Goal: Communication & Community: Answer question/provide support

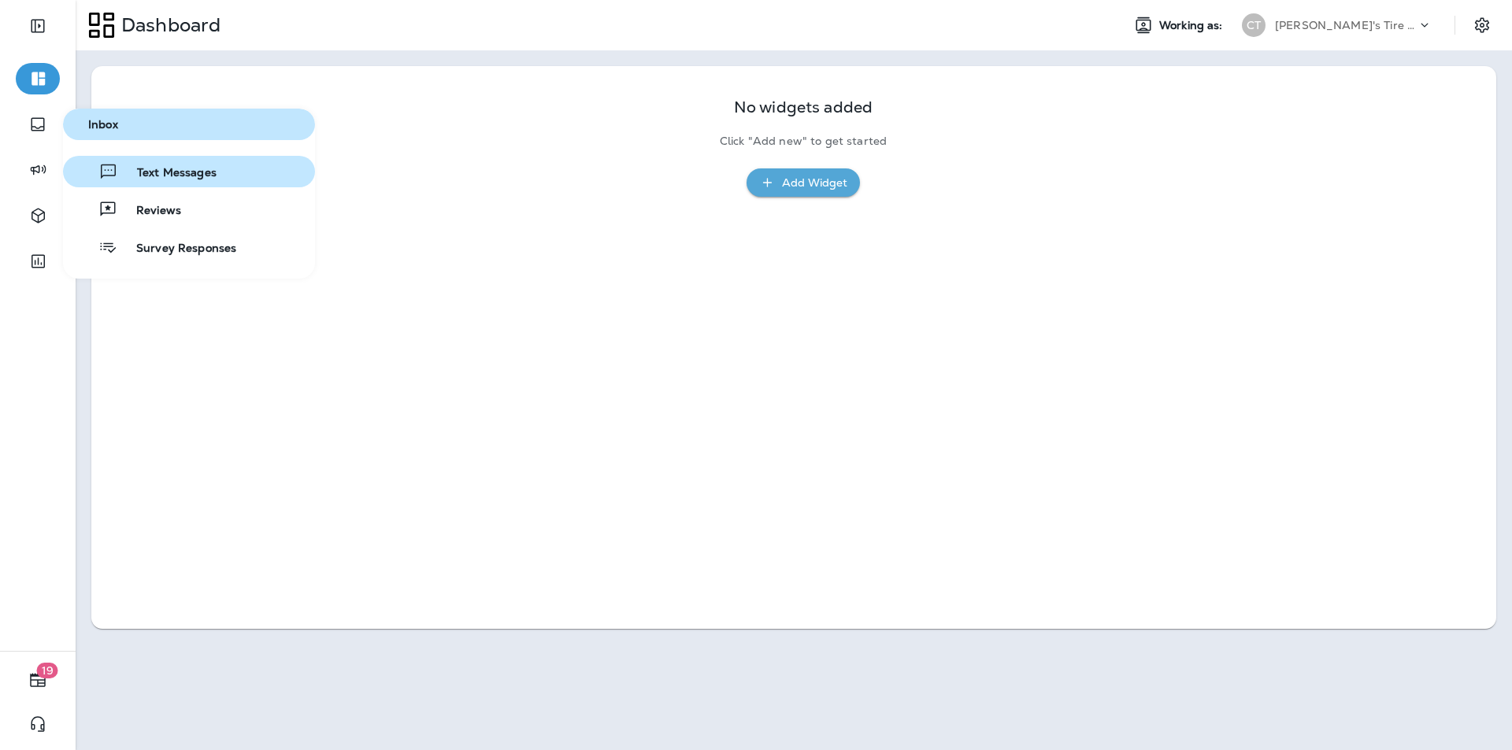
click at [200, 168] on span "Text Messages" at bounding box center [167, 173] width 98 height 15
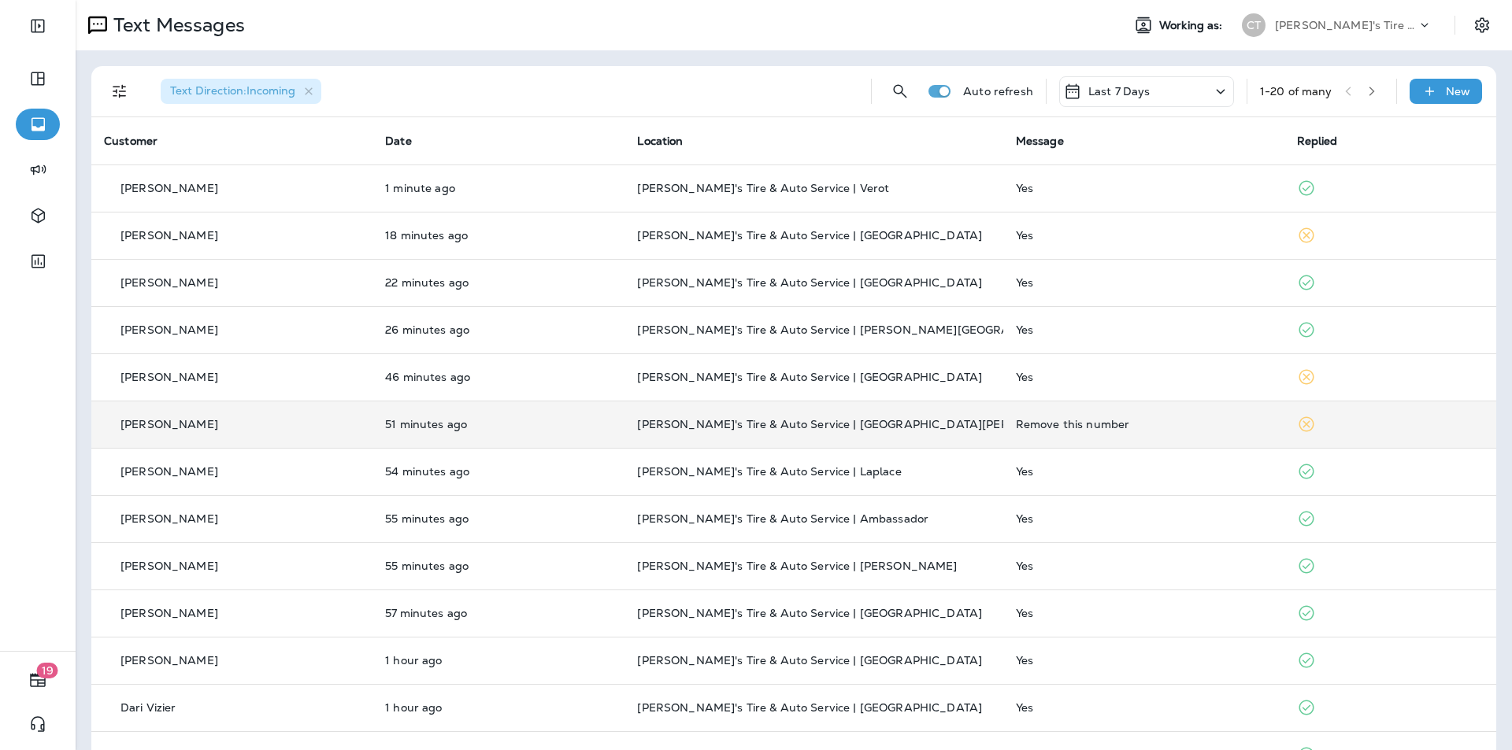
click at [1202, 420] on div "Remove this number" at bounding box center [1144, 424] width 256 height 13
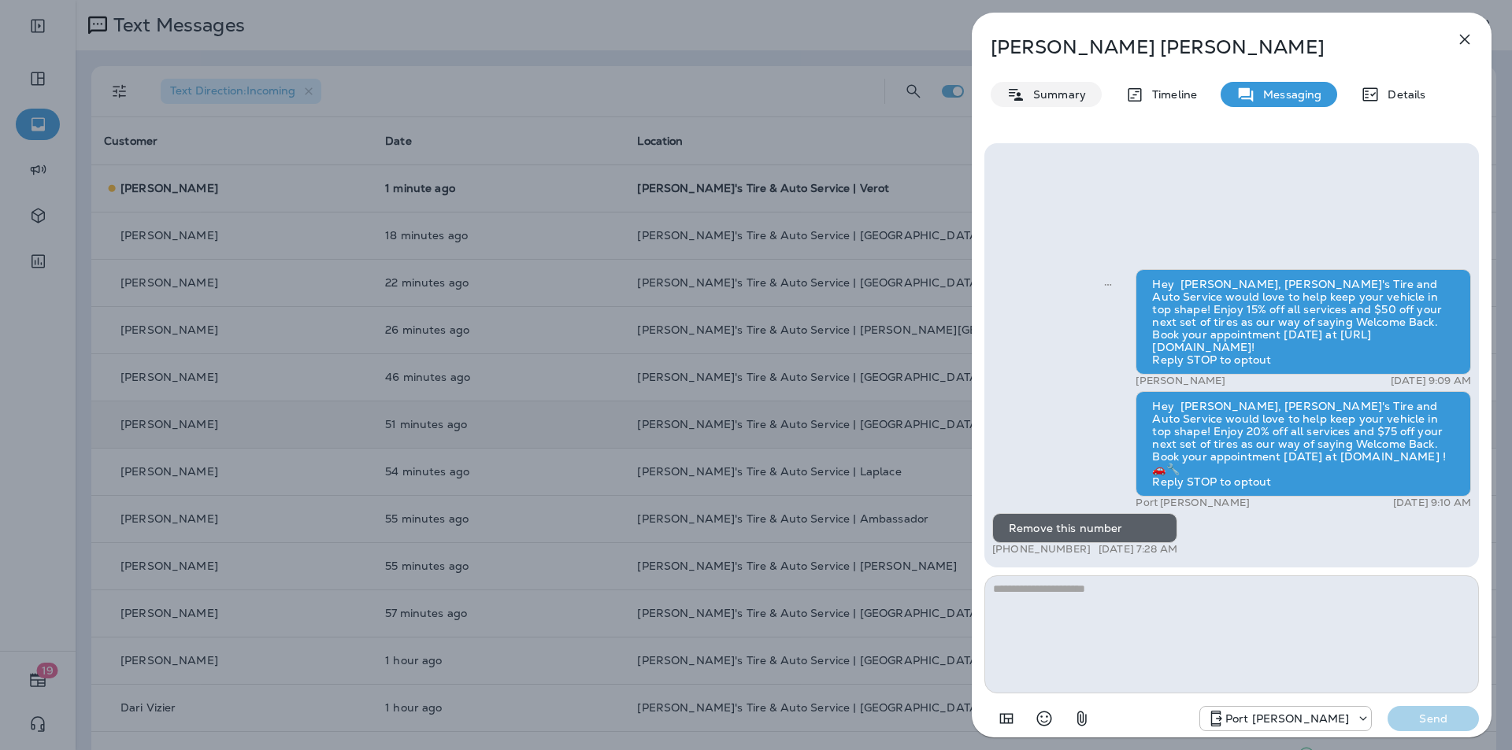
click at [1061, 91] on p "Summary" at bounding box center [1055, 94] width 61 height 13
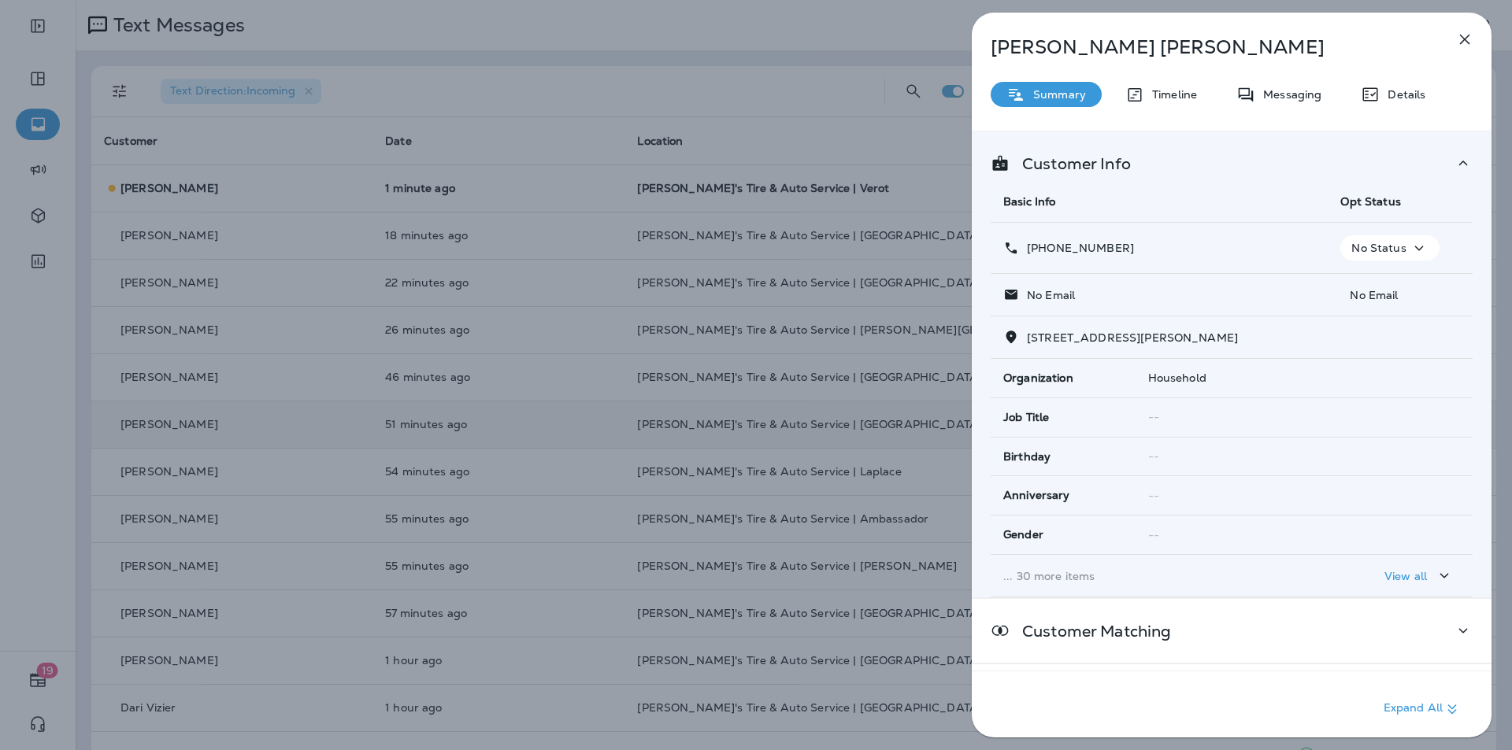
click at [1409, 244] on icon "button" at bounding box center [1418, 249] width 19 height 20
click at [1376, 284] on p "Opt out" at bounding box center [1379, 286] width 43 height 13
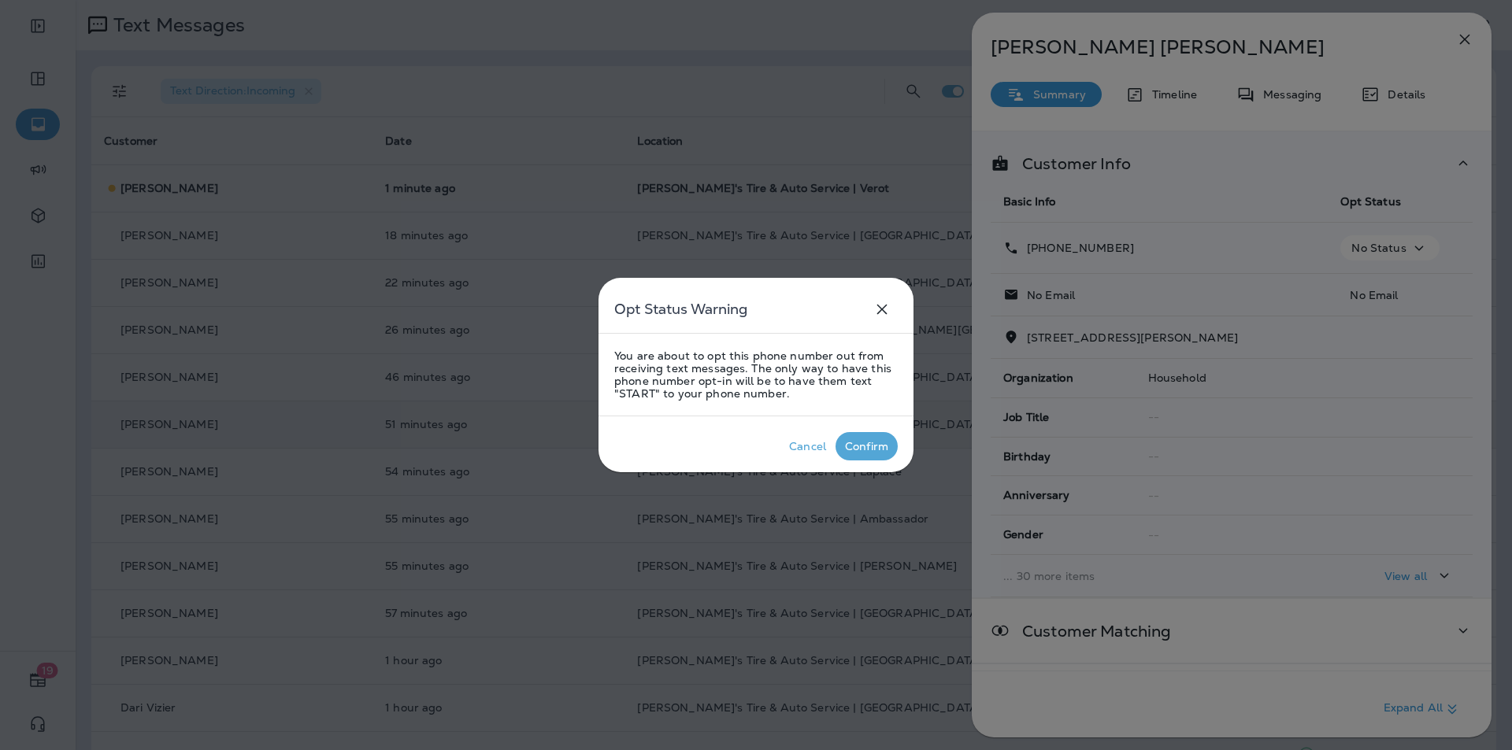
click at [865, 444] on div "Confirm" at bounding box center [866, 446] width 43 height 13
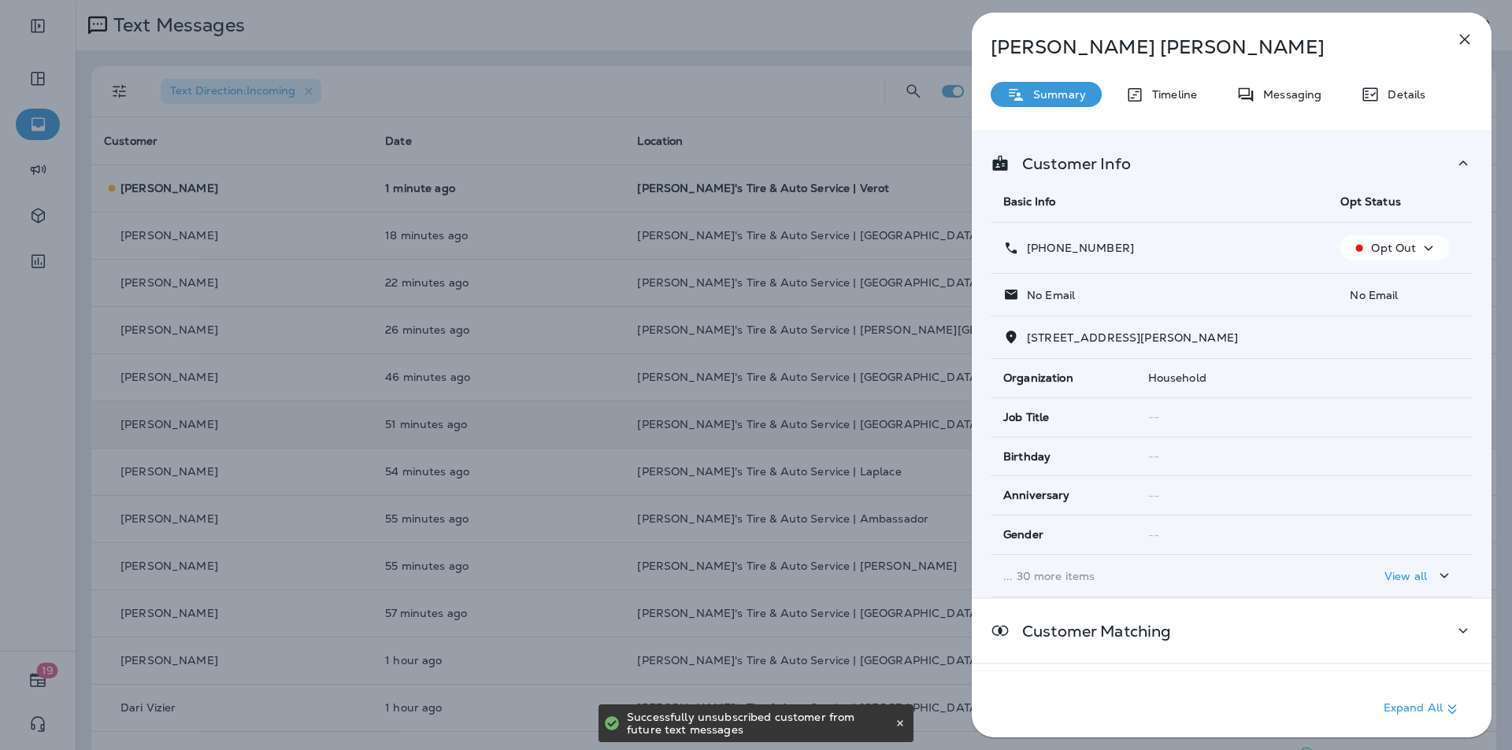
click at [1466, 40] on icon "button" at bounding box center [1465, 40] width 10 height 10
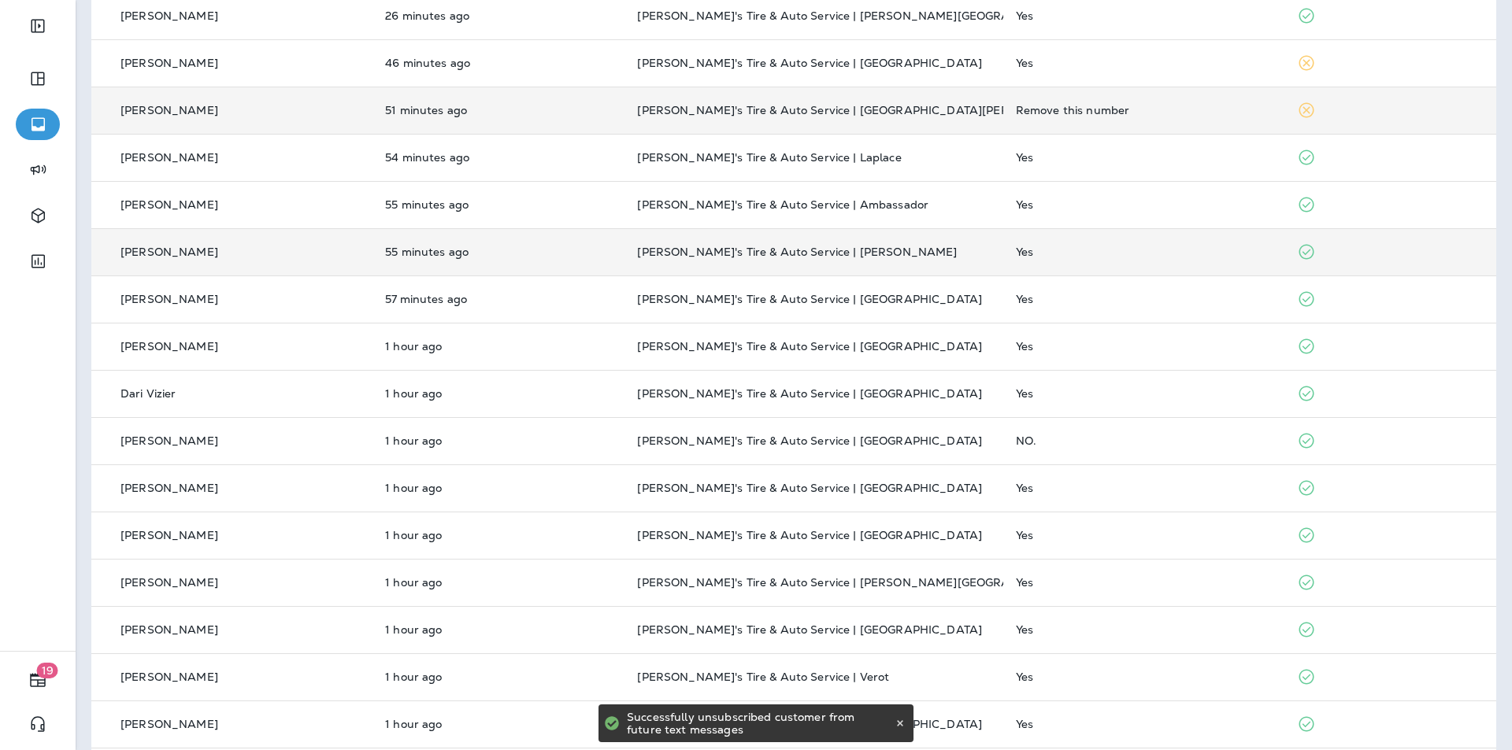
scroll to position [315, 0]
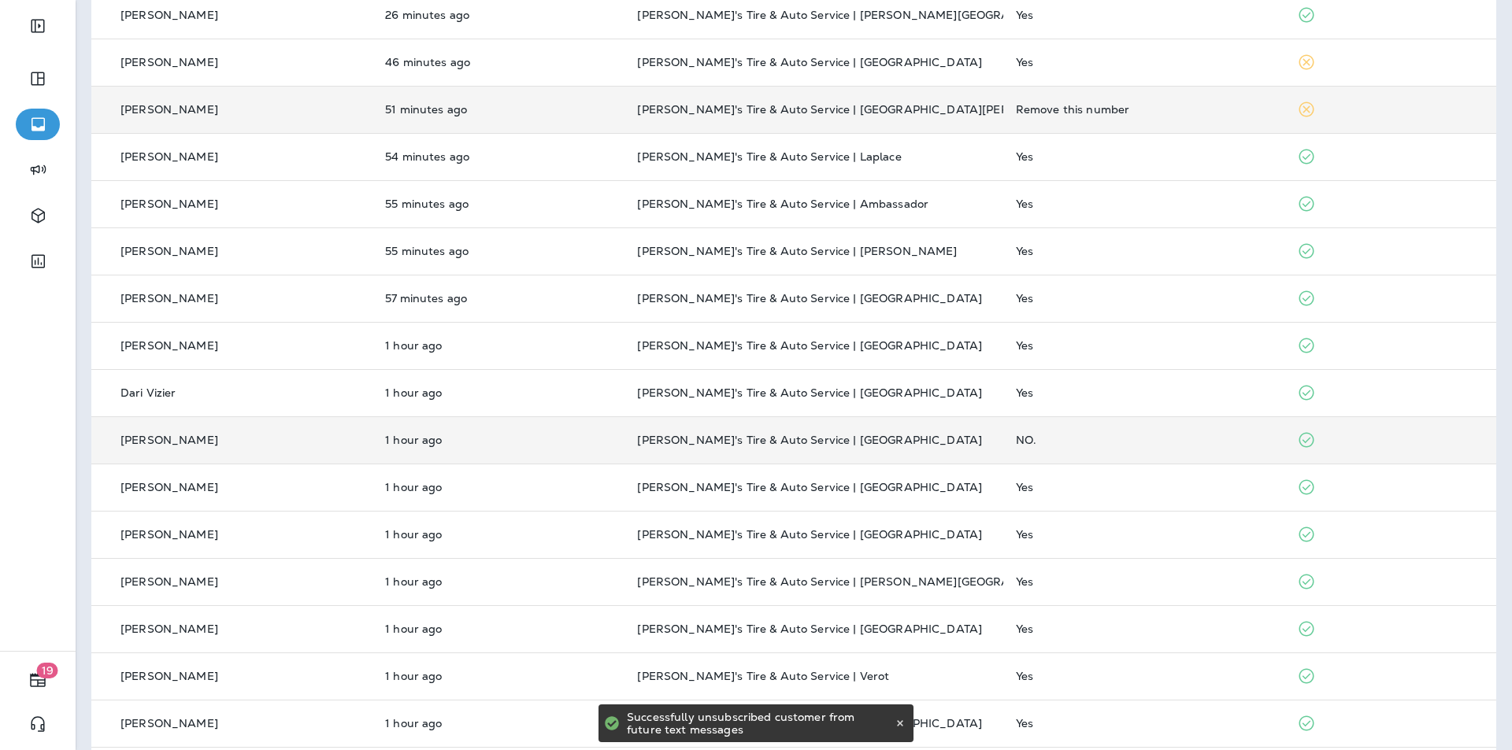
click at [1120, 428] on td "NO." at bounding box center [1143, 440] width 281 height 47
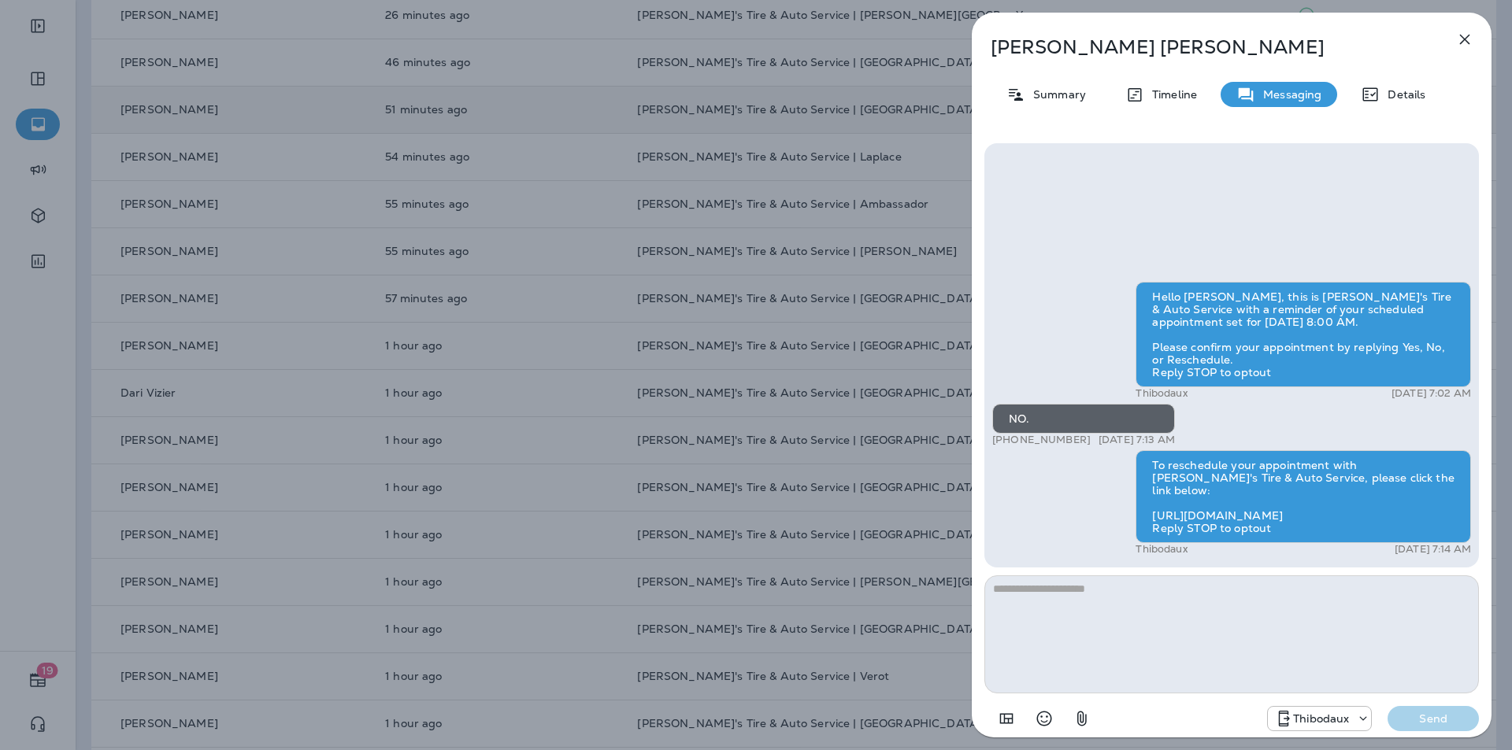
click at [1464, 34] on icon "button" at bounding box center [1464, 39] width 19 height 19
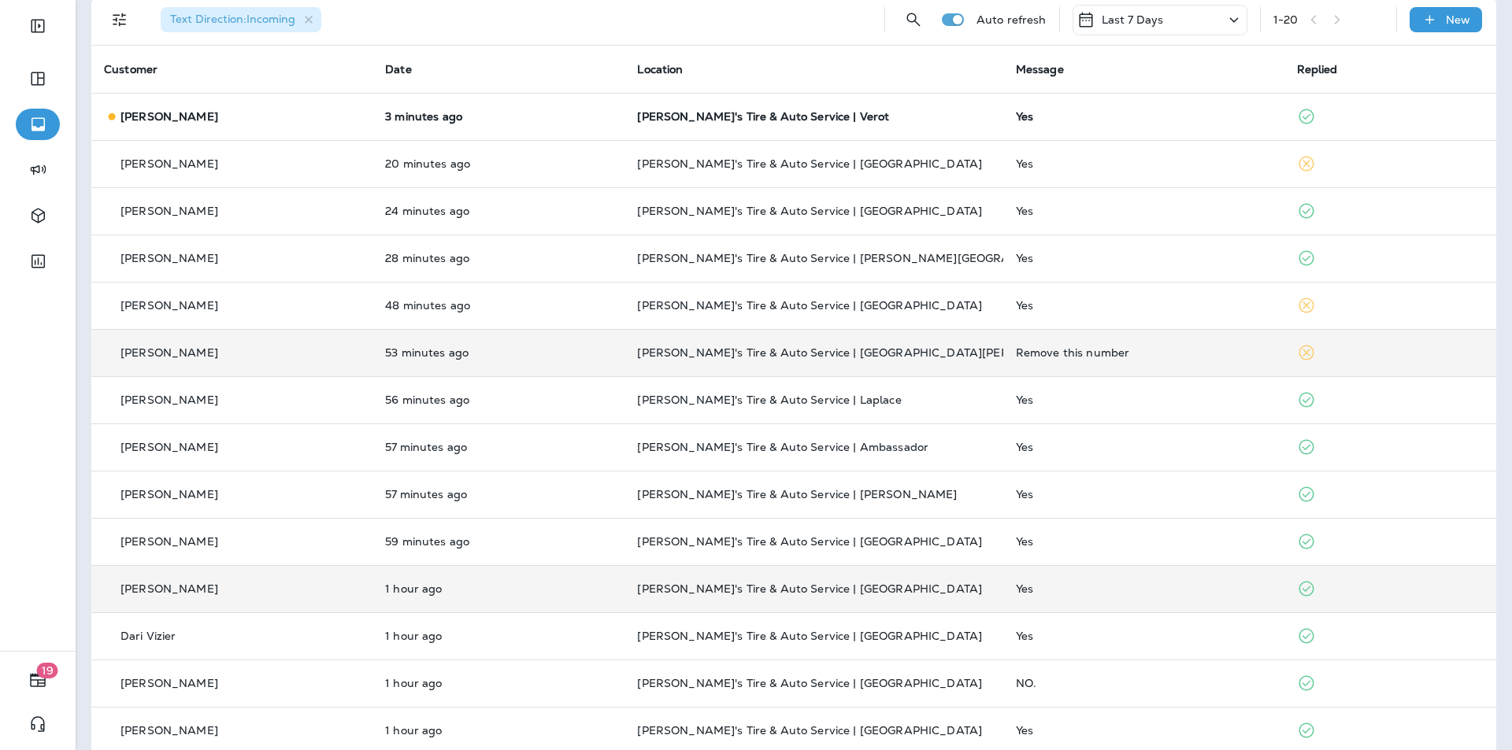
scroll to position [376, 0]
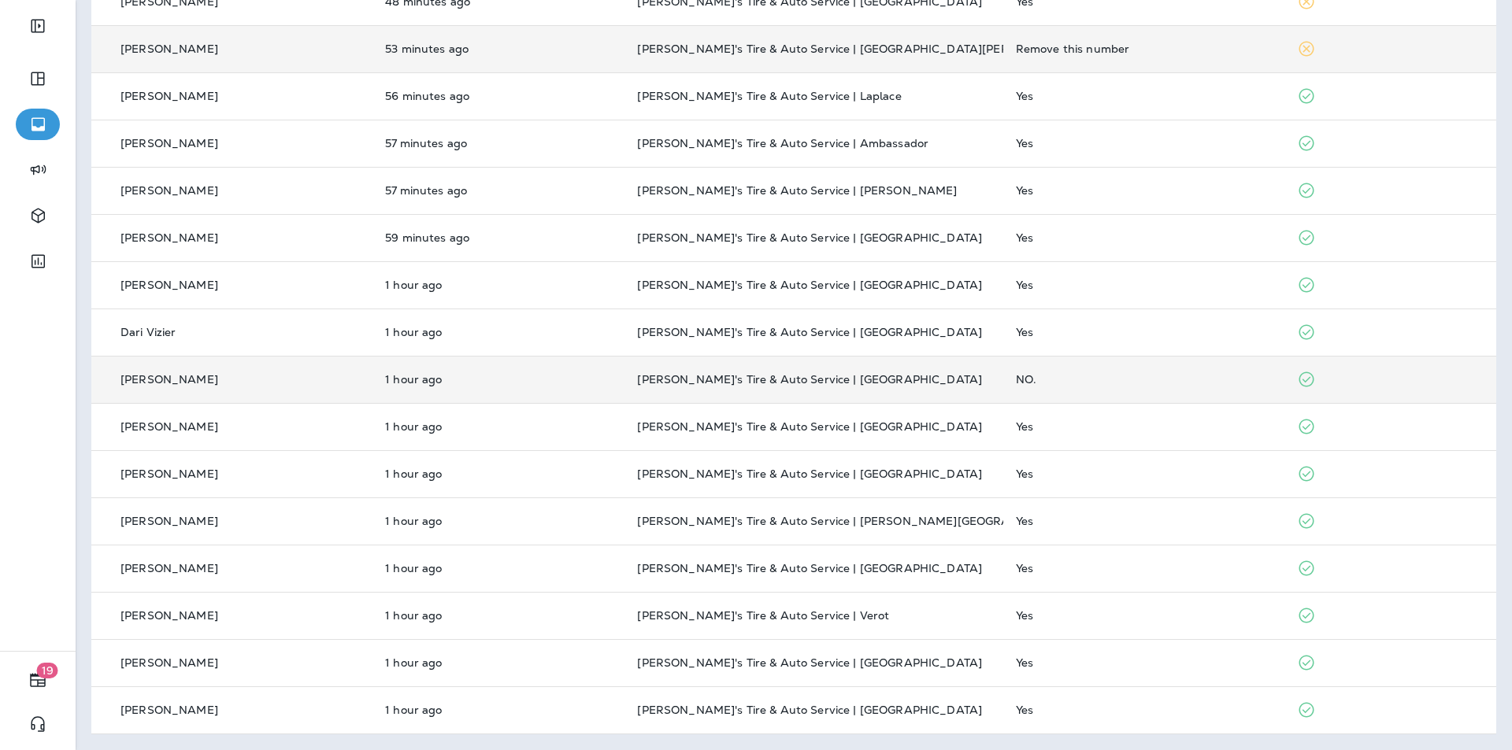
click at [1137, 378] on div "NO." at bounding box center [1144, 379] width 256 height 13
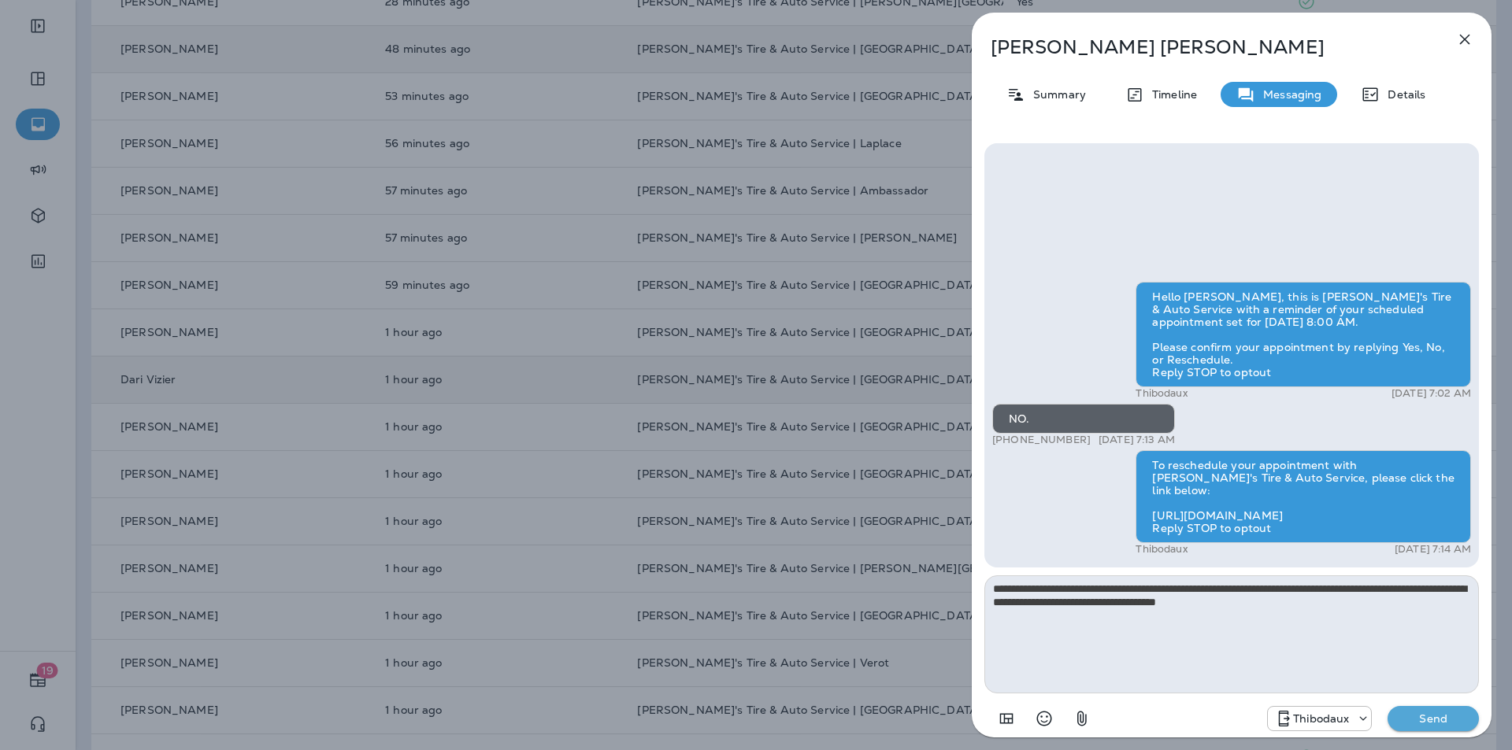
type textarea "**********"
click at [1437, 717] on p "Send" at bounding box center [1433, 719] width 66 height 14
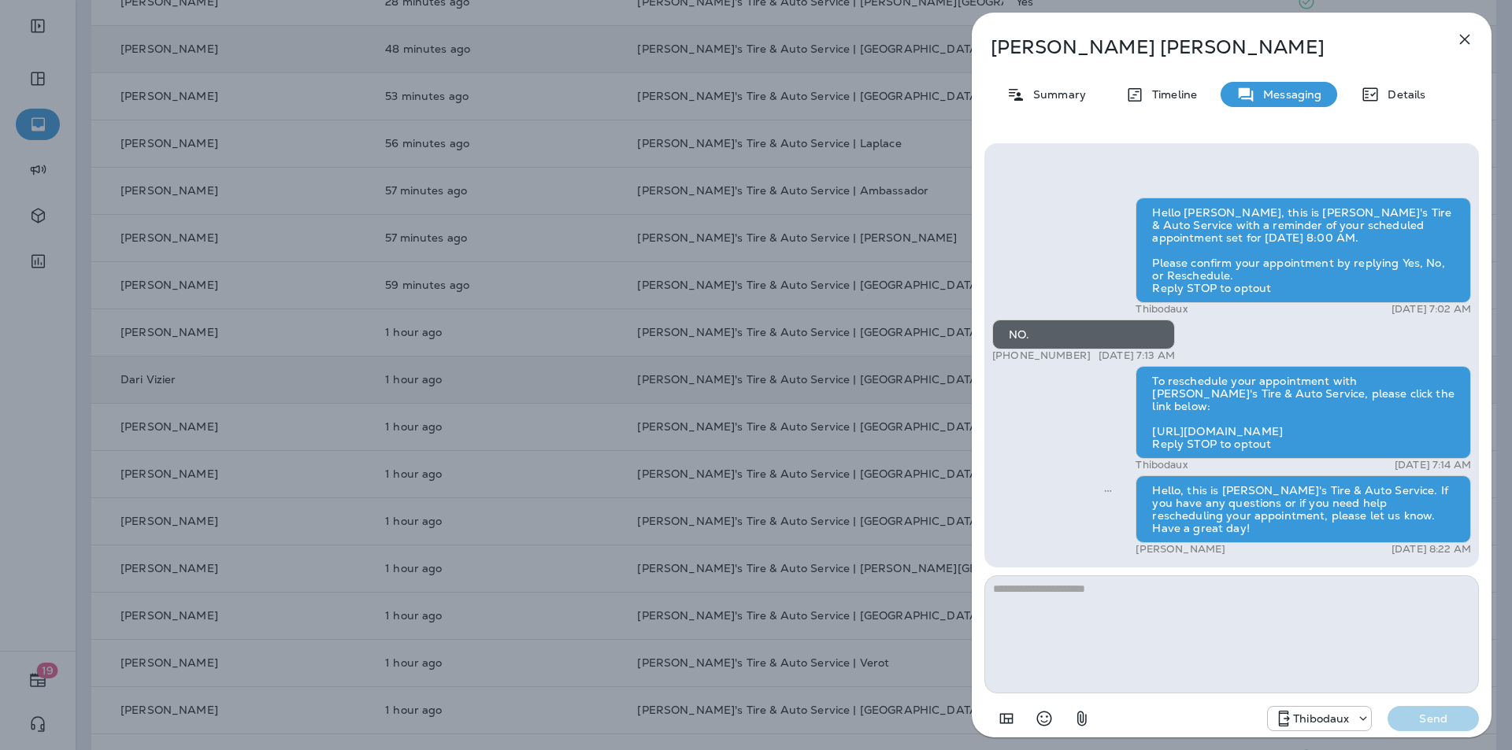
click at [1467, 38] on icon "button" at bounding box center [1465, 40] width 10 height 10
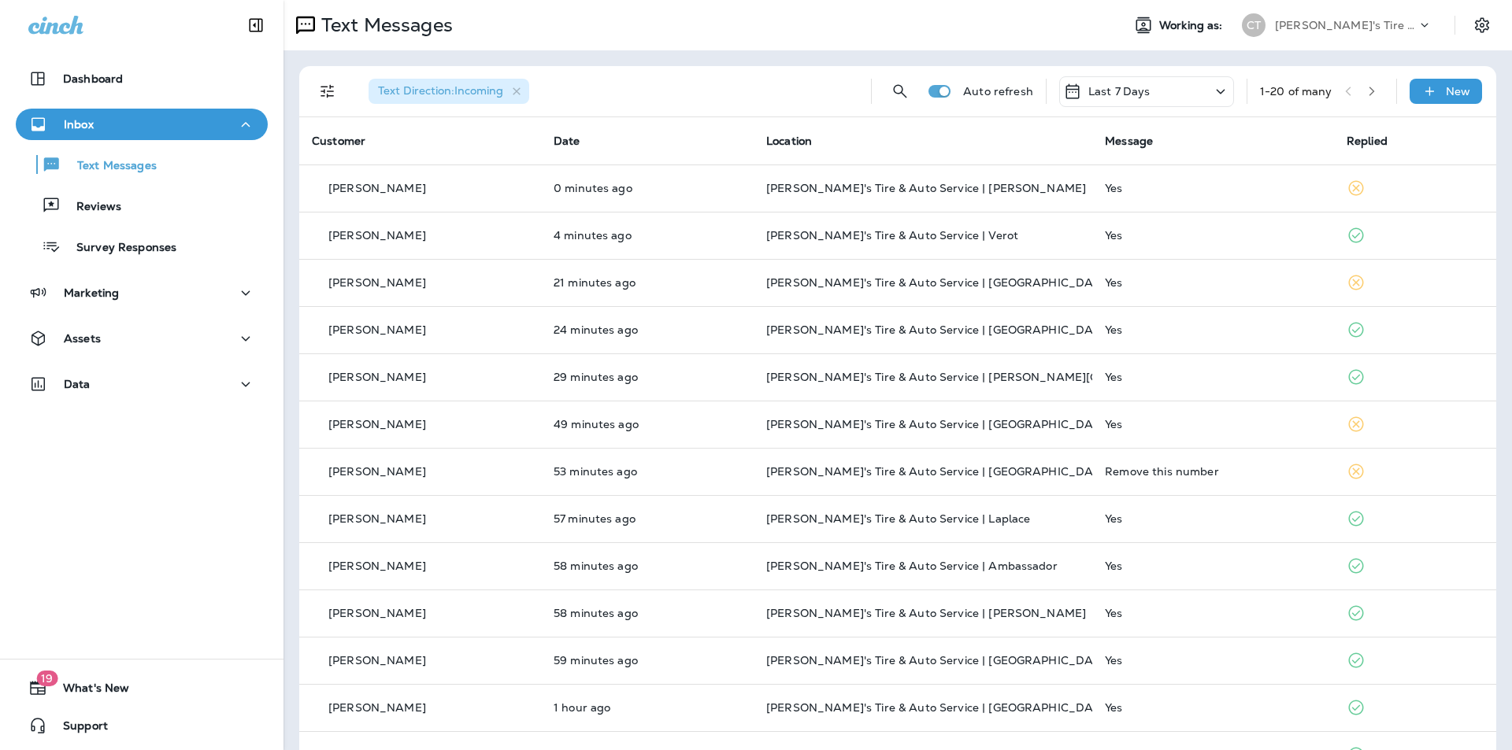
click at [1366, 89] on icon "button" at bounding box center [1371, 91] width 11 height 11
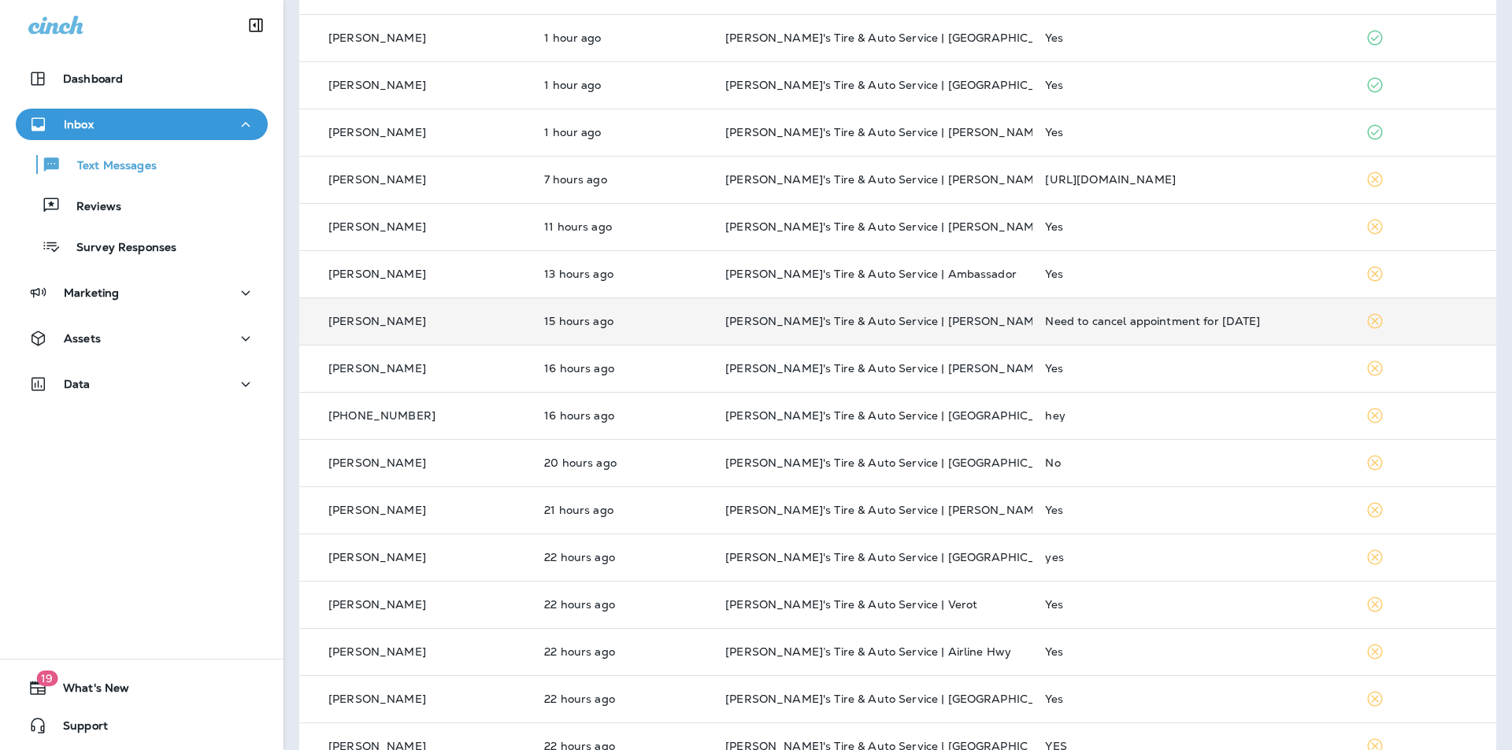
scroll to position [315, 0]
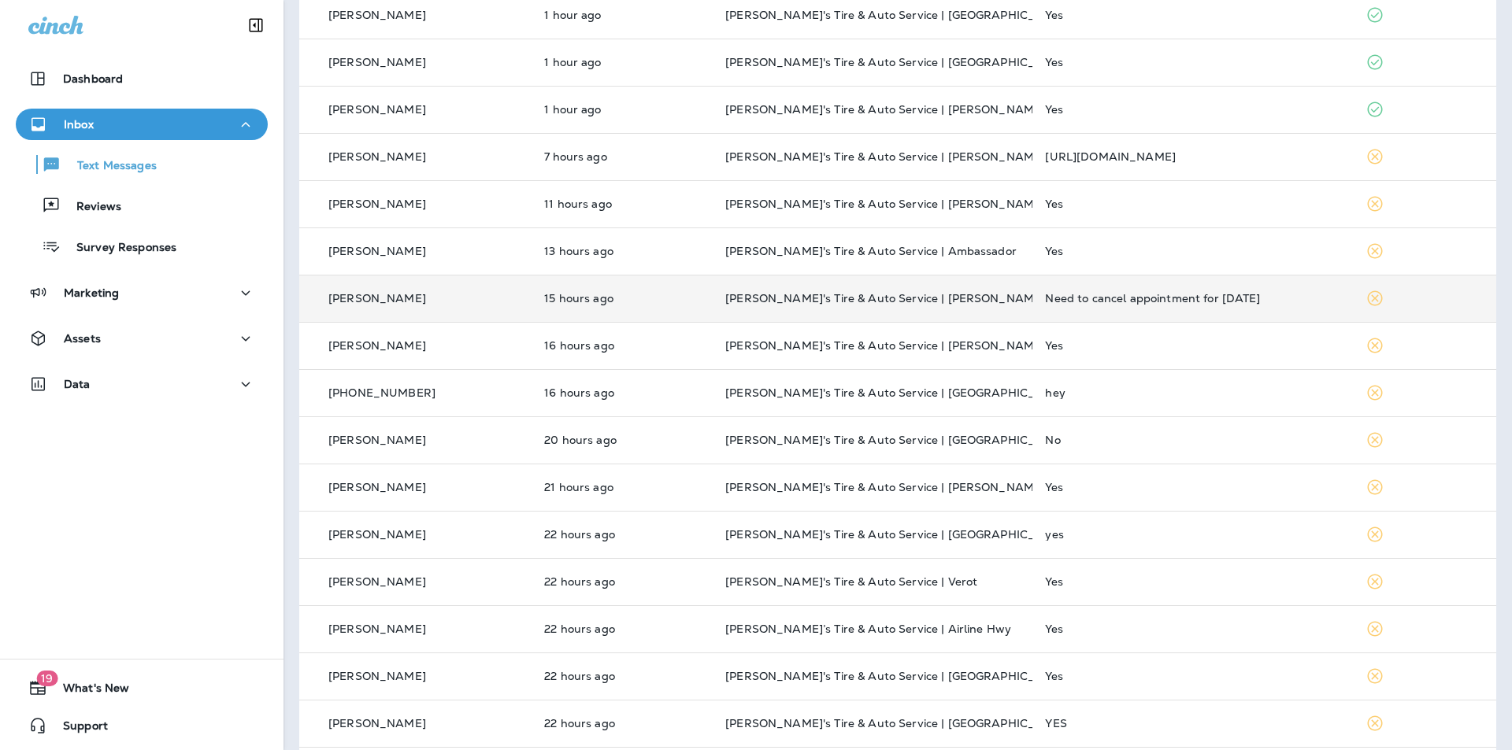
click at [987, 296] on p "[PERSON_NAME]'s Tire & Auto Service | [PERSON_NAME]" at bounding box center [872, 298] width 294 height 13
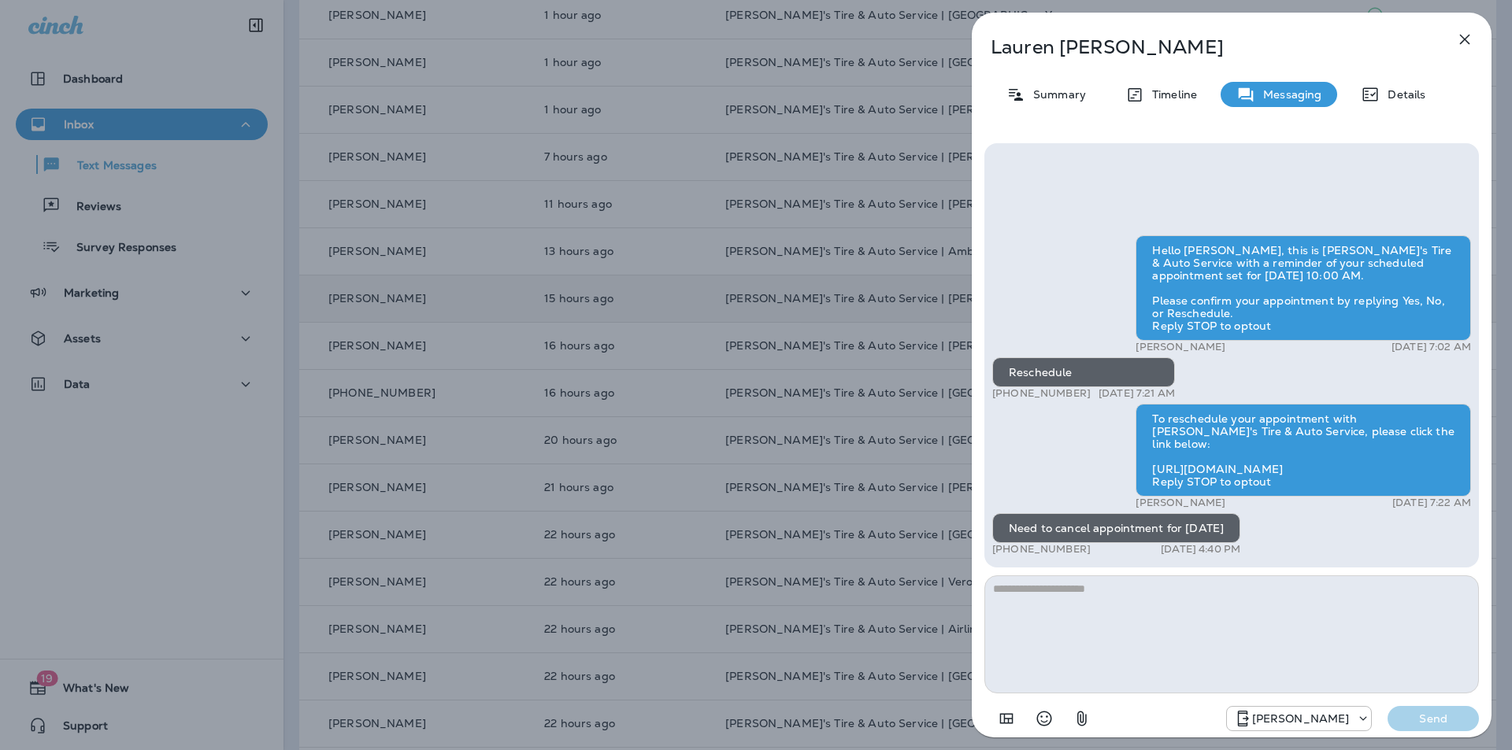
click at [806, 476] on div "[PERSON_NAME] Summary Timeline Messaging Details Hello [PERSON_NAME], this is […" at bounding box center [756, 375] width 1512 height 750
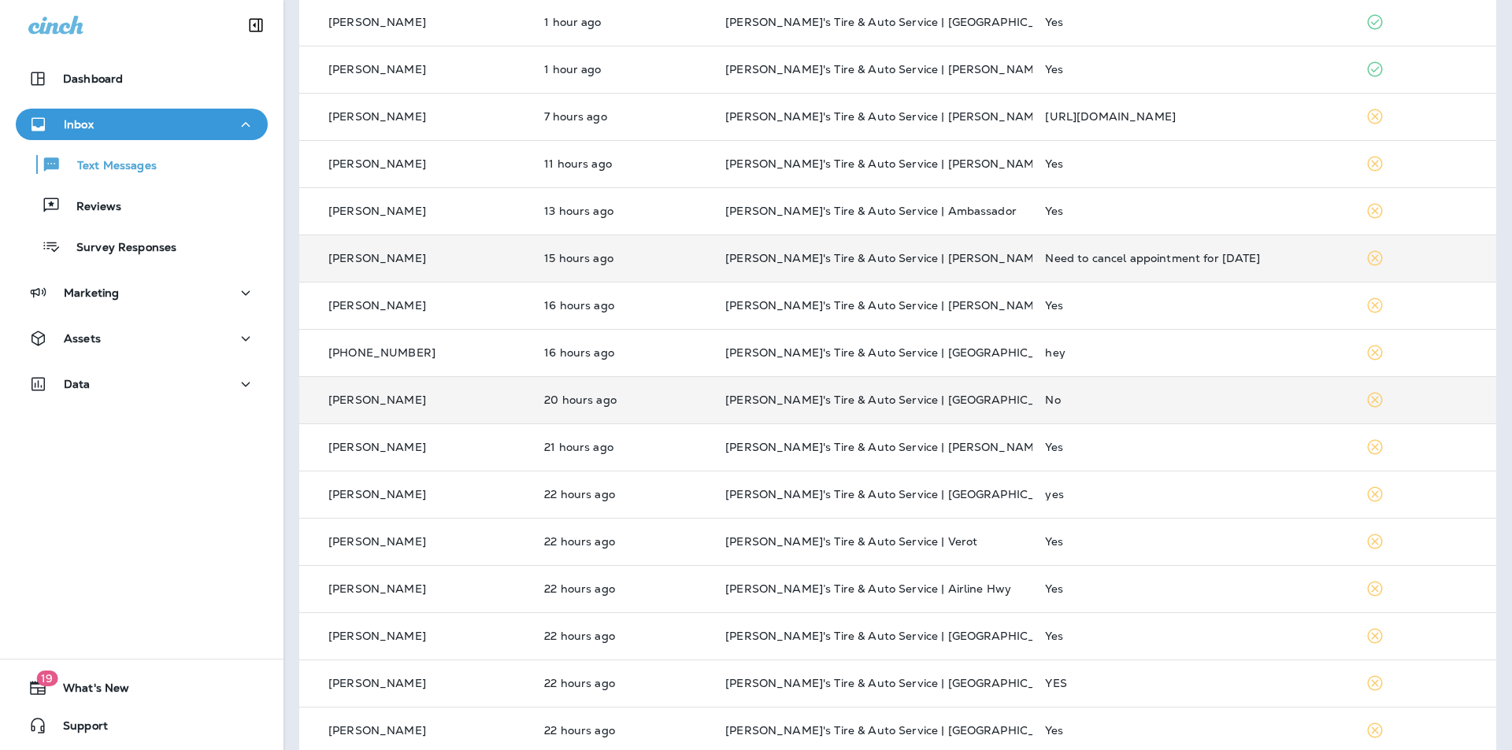
scroll to position [376, 0]
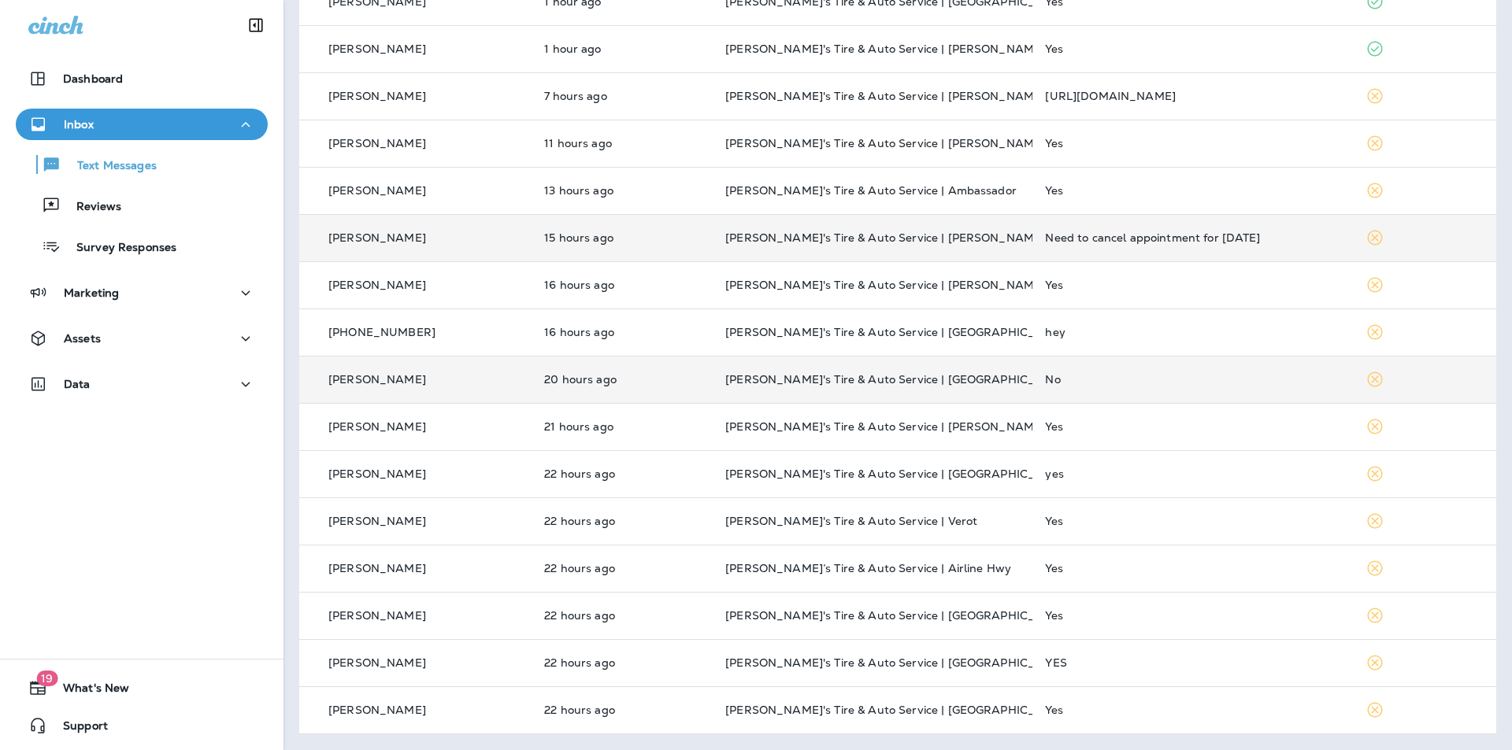
click at [1163, 376] on div "No" at bounding box center [1192, 379] width 294 height 13
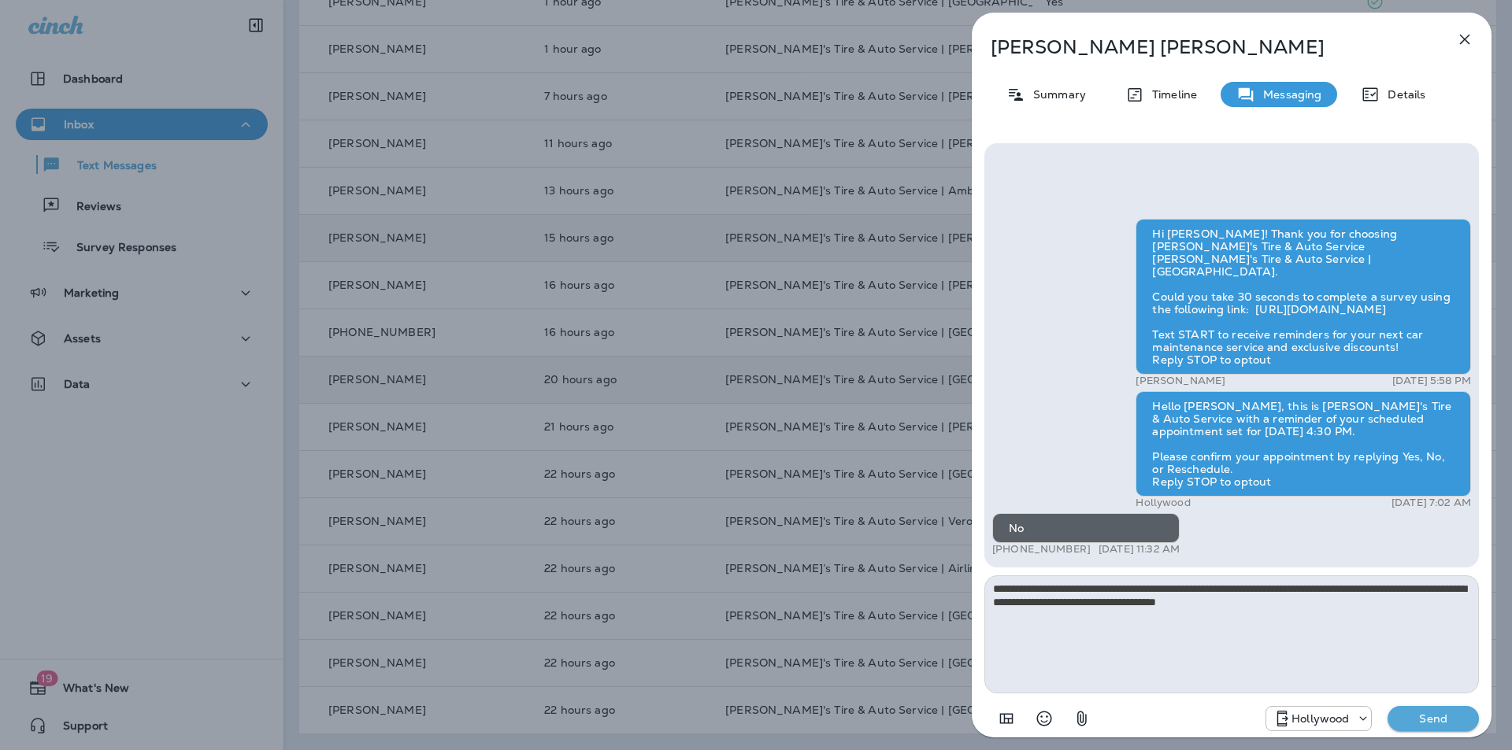
type textarea "**********"
click at [1442, 720] on p "Send" at bounding box center [1433, 719] width 66 height 14
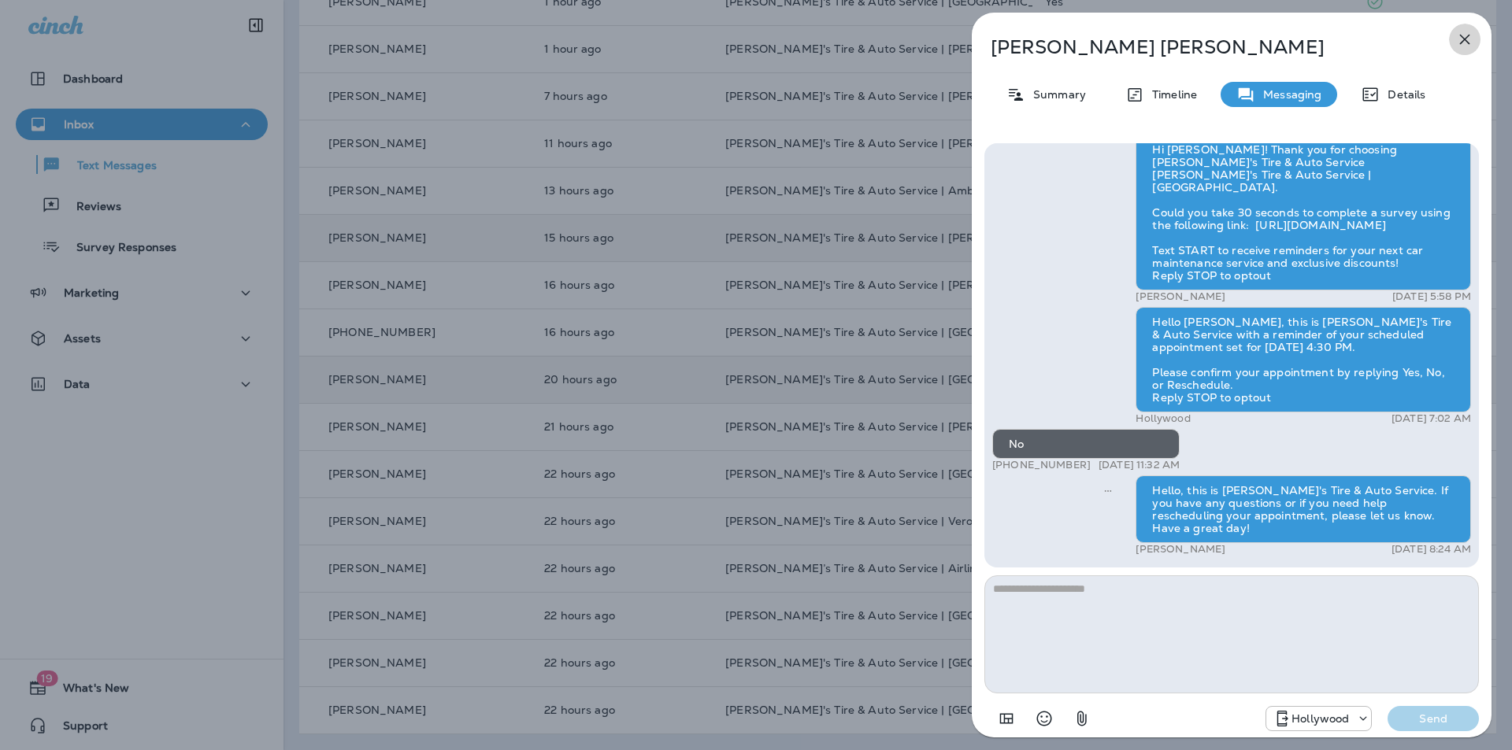
click at [1464, 37] on icon "button" at bounding box center [1464, 39] width 19 height 19
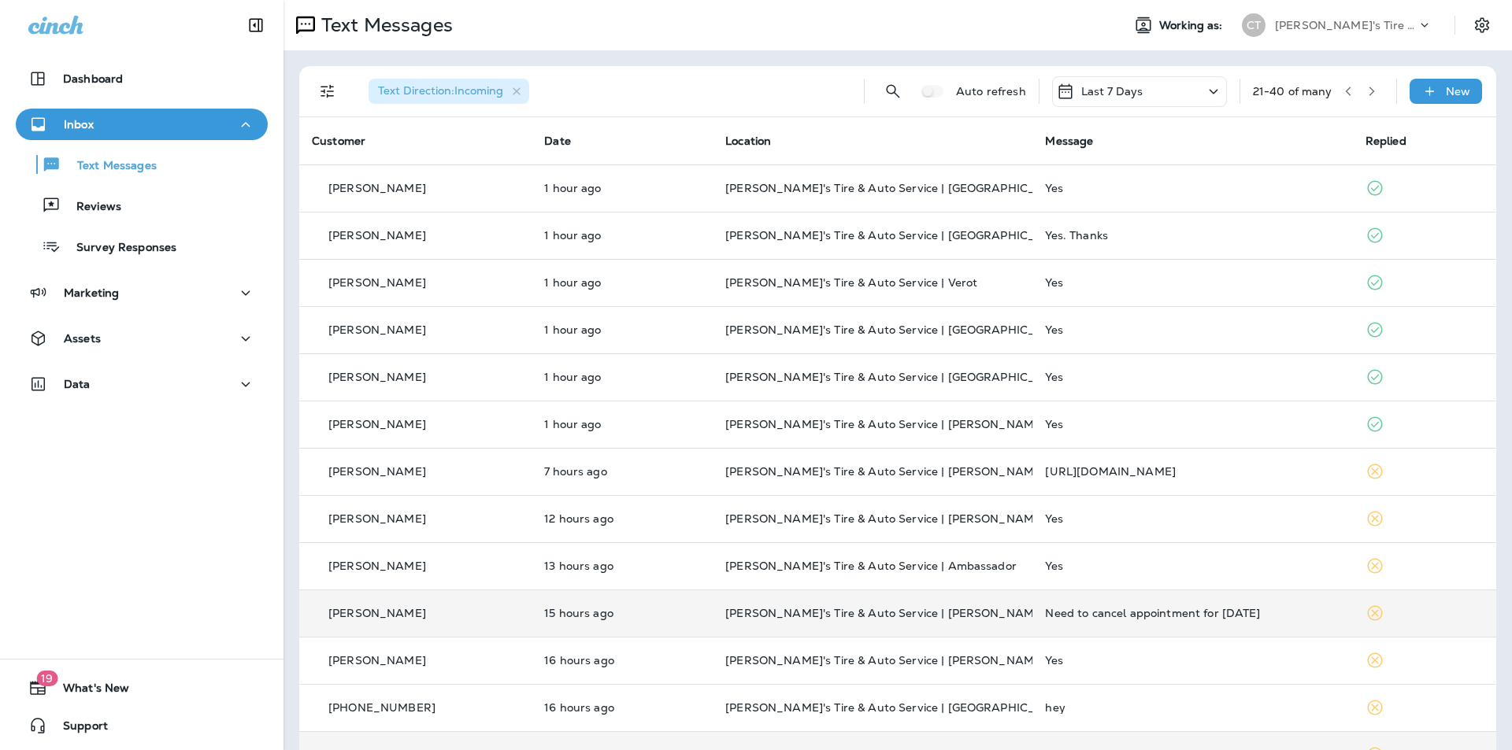
click at [1366, 90] on icon "button" at bounding box center [1371, 91] width 11 height 11
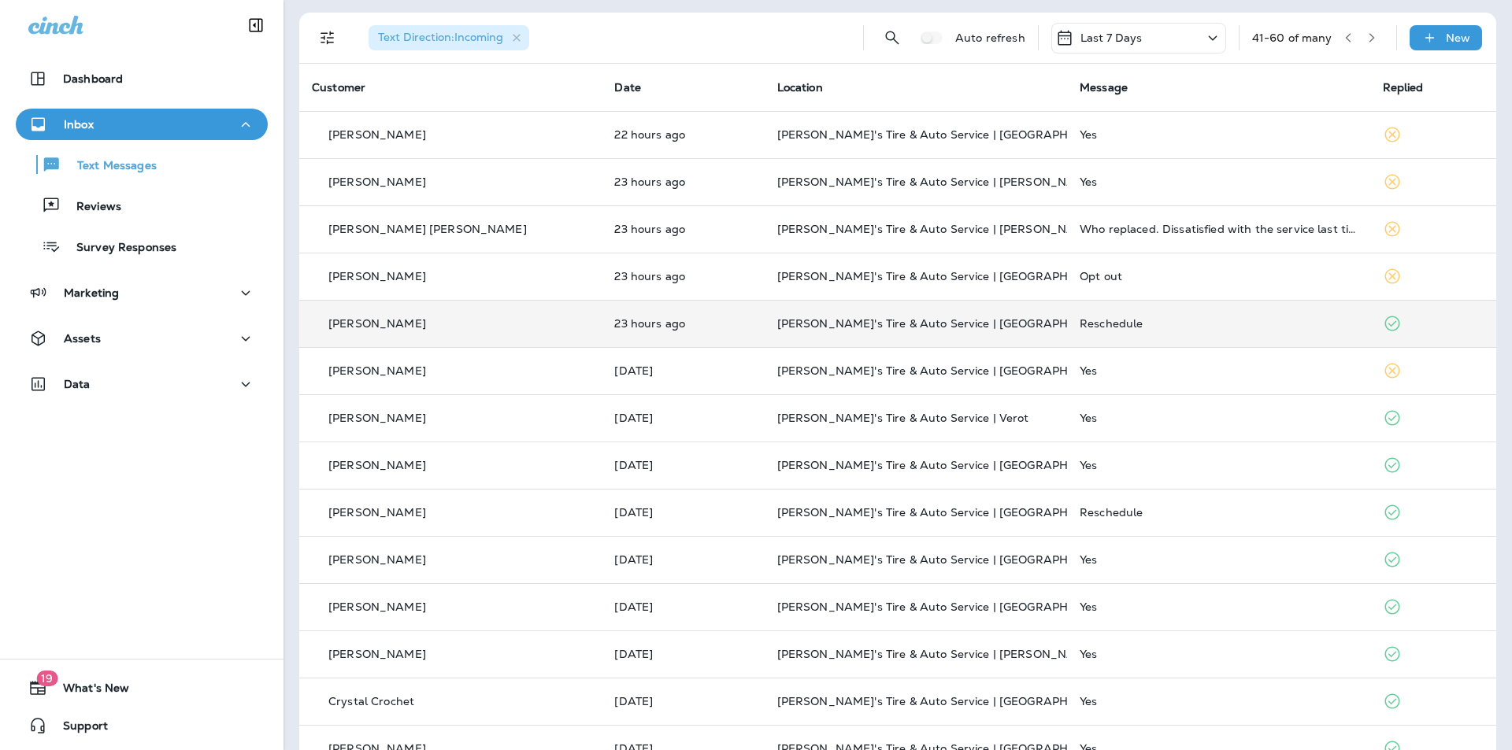
scroll to position [79, 0]
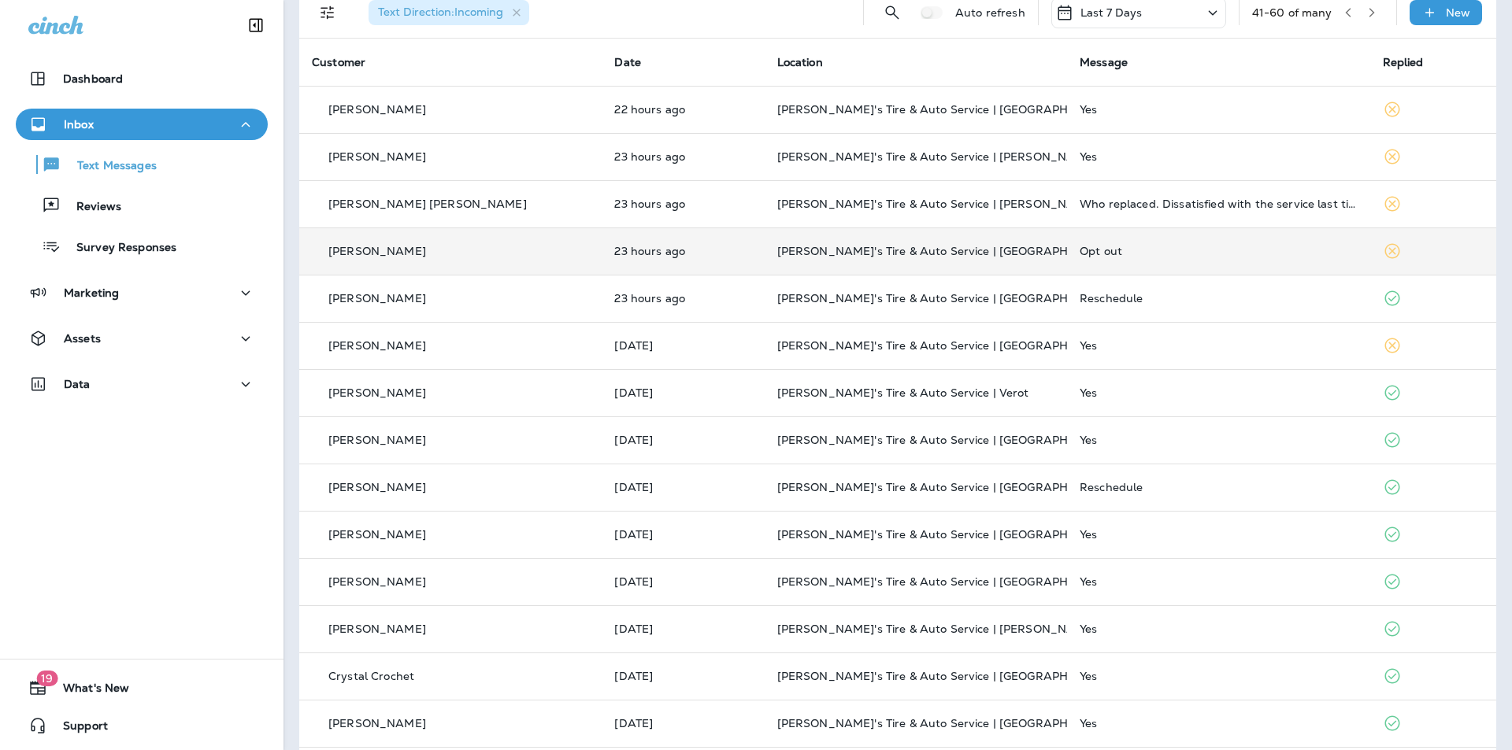
click at [1163, 244] on td "Opt out" at bounding box center [1218, 251] width 302 height 47
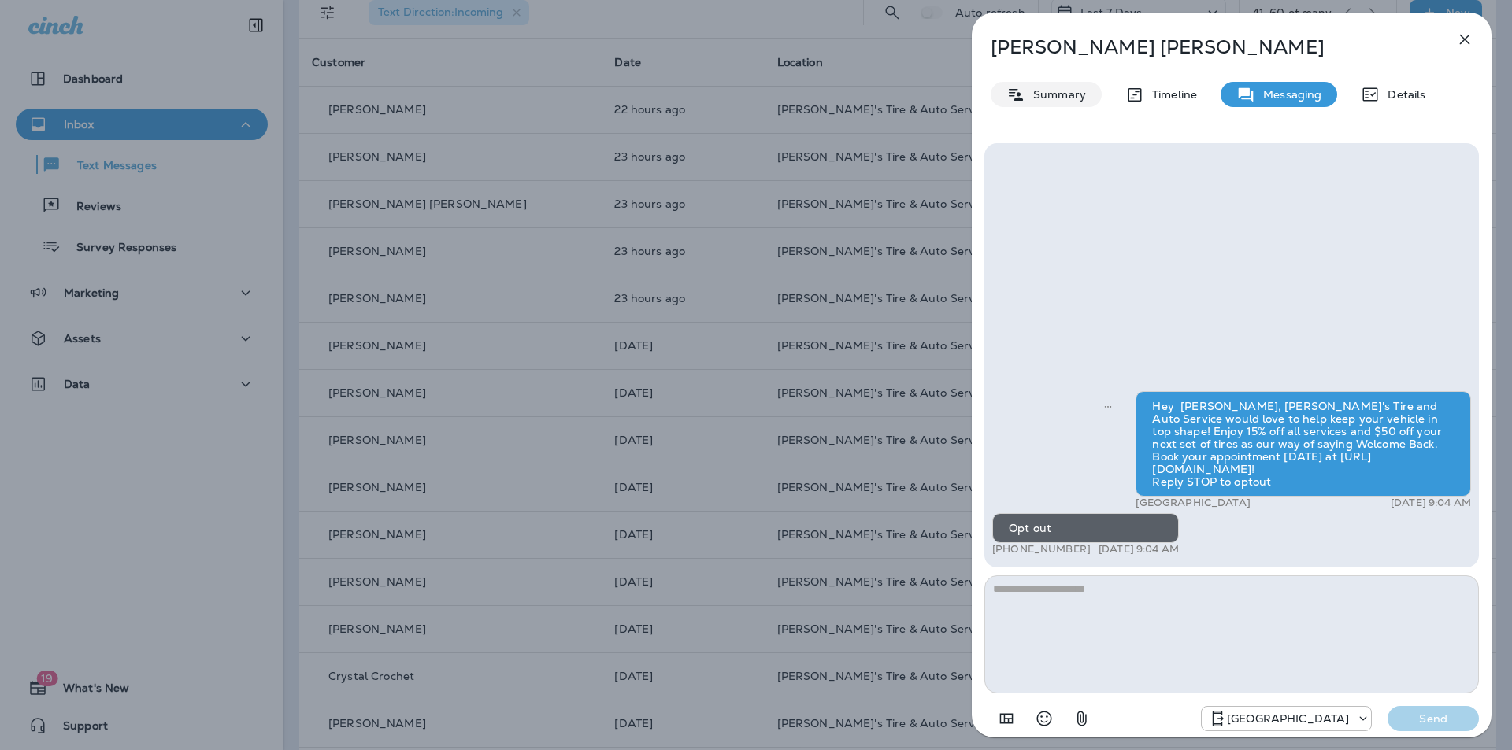
click at [1072, 95] on p "Summary" at bounding box center [1055, 94] width 61 height 13
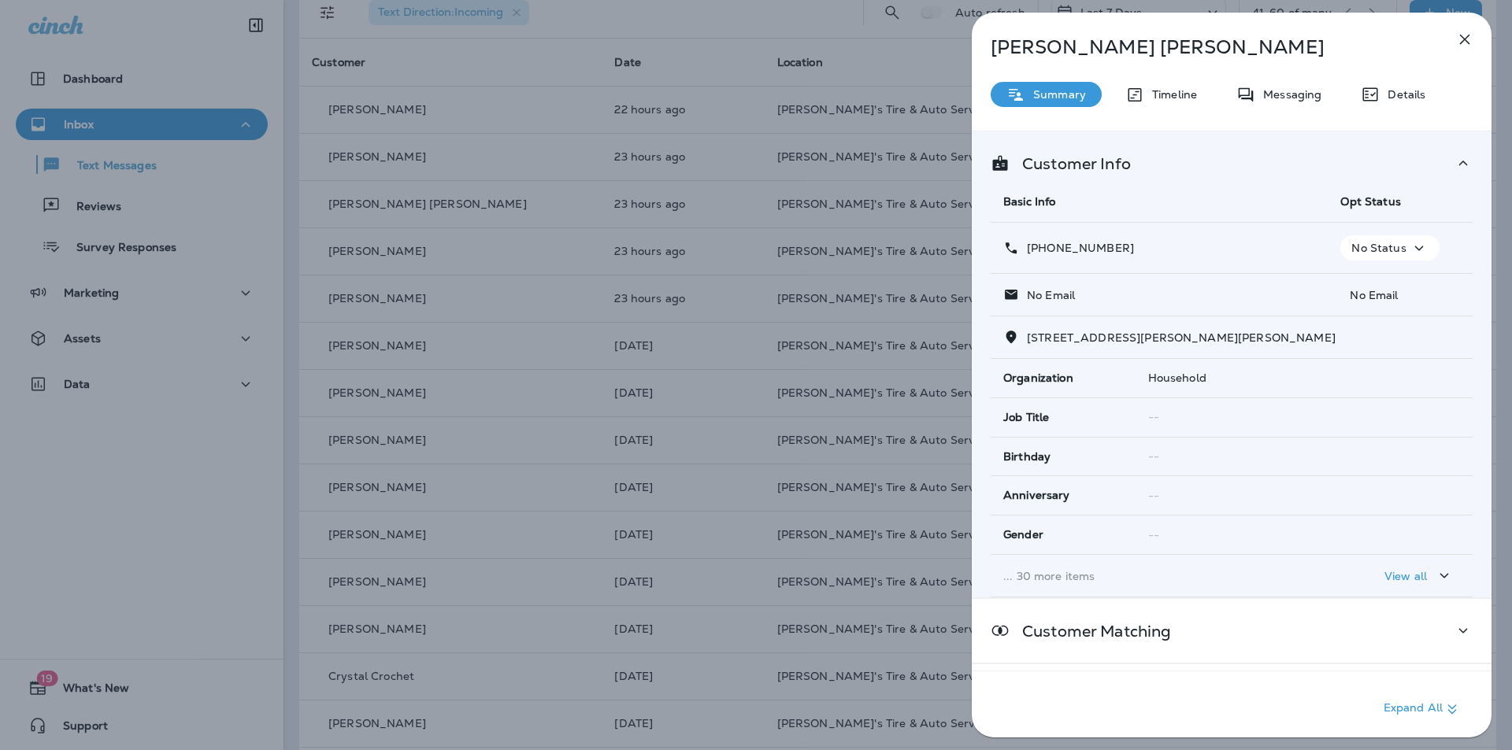
click at [1409, 244] on icon "button" at bounding box center [1418, 249] width 19 height 20
click at [1376, 285] on p "Opt out" at bounding box center [1379, 286] width 43 height 13
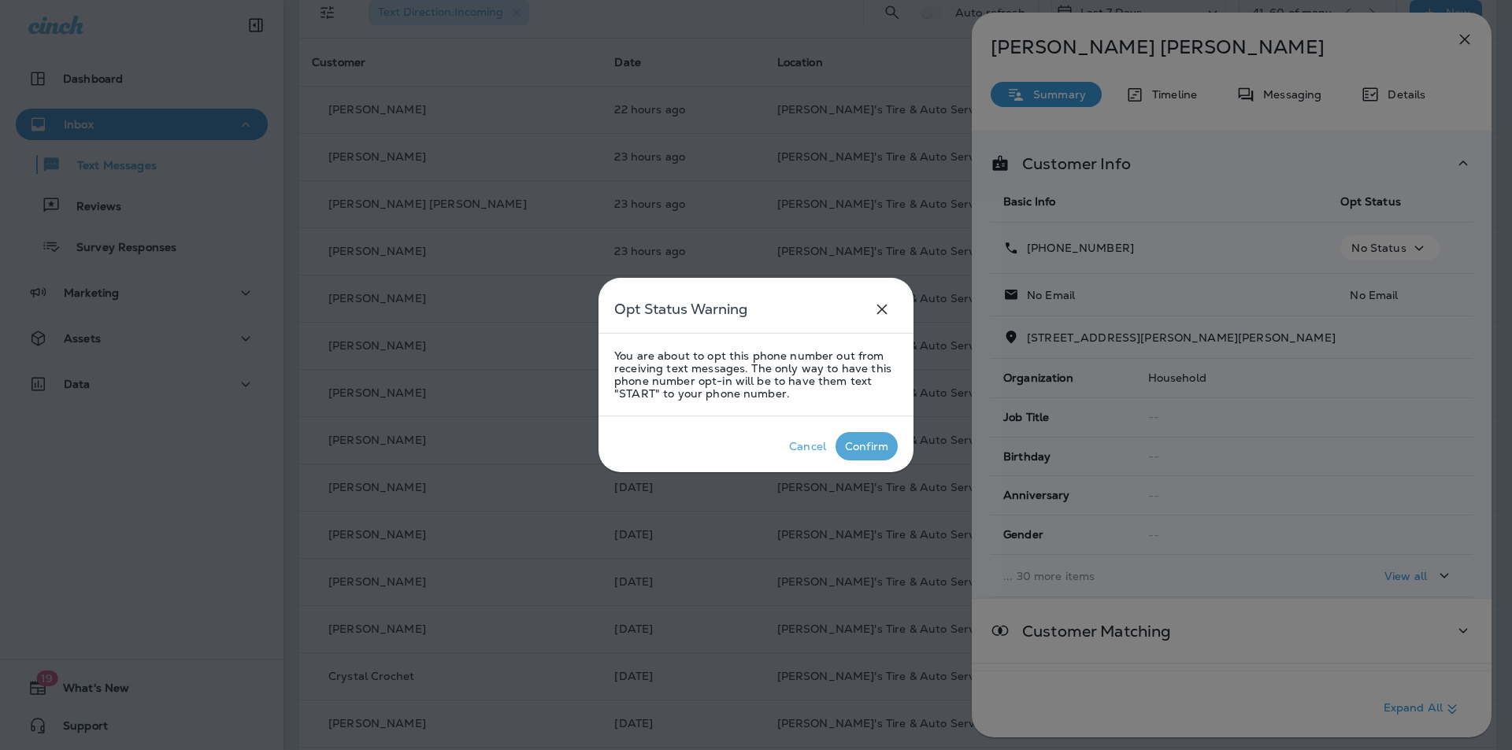
click at [876, 446] on div "Confirm" at bounding box center [866, 446] width 43 height 13
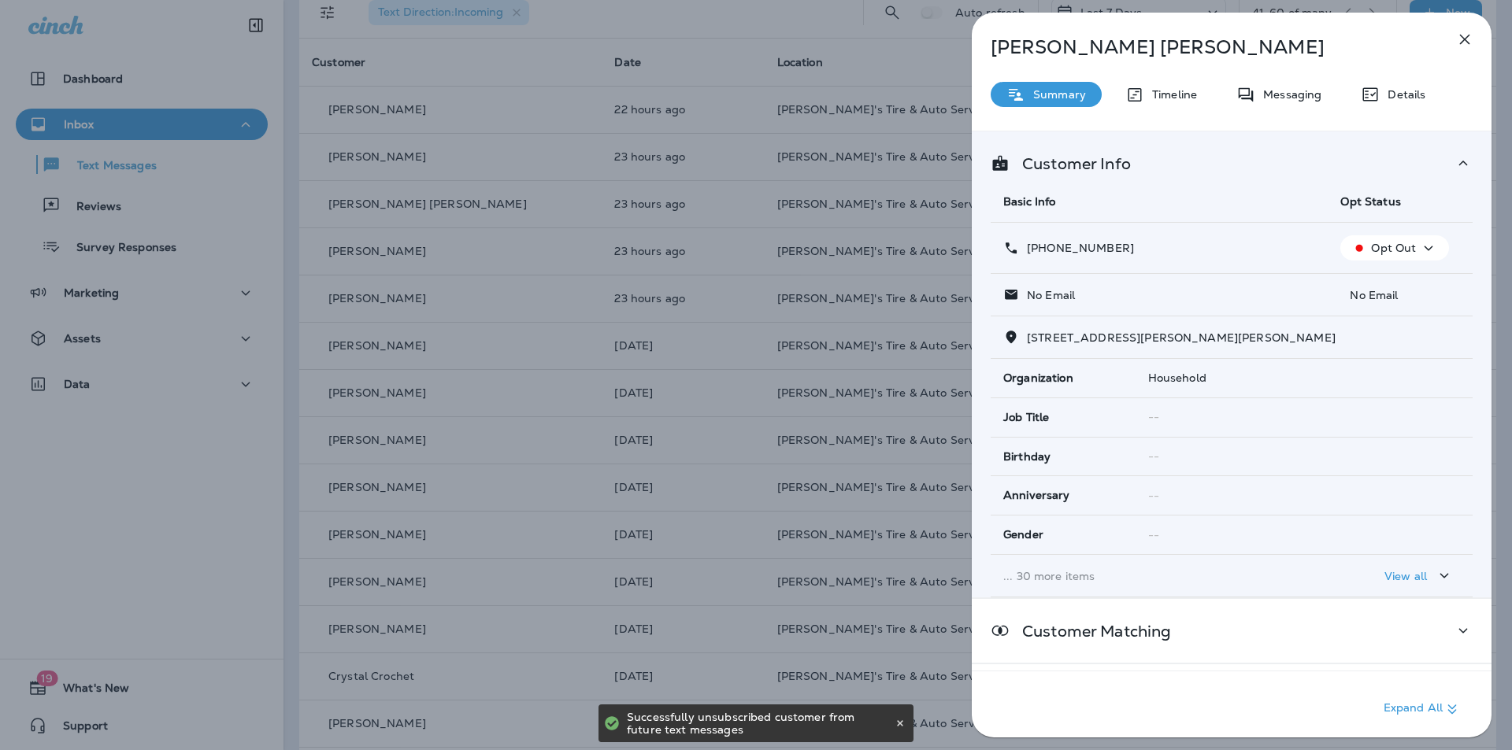
click at [1466, 39] on icon "button" at bounding box center [1465, 40] width 10 height 10
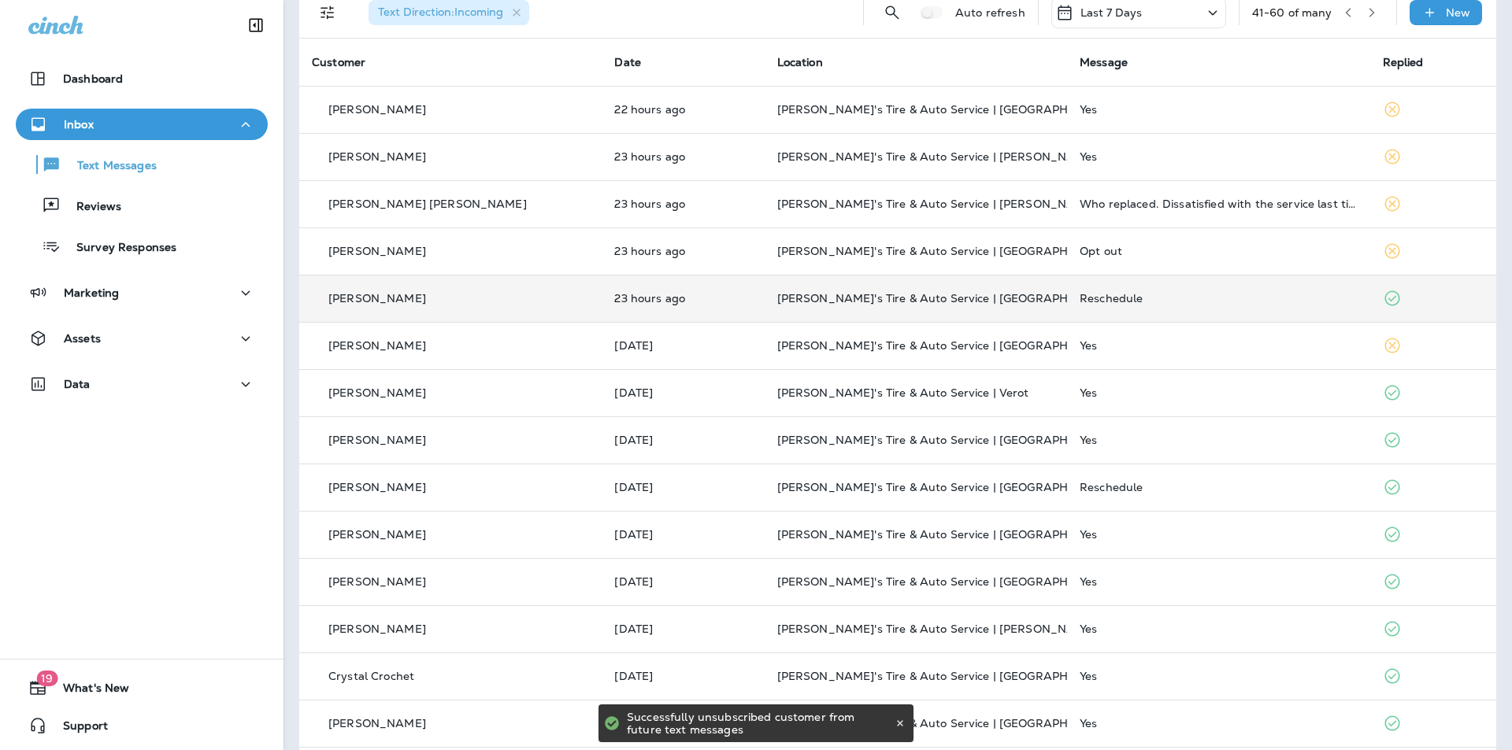
click at [1220, 297] on div "Reschedule" at bounding box center [1217, 298] width 277 height 13
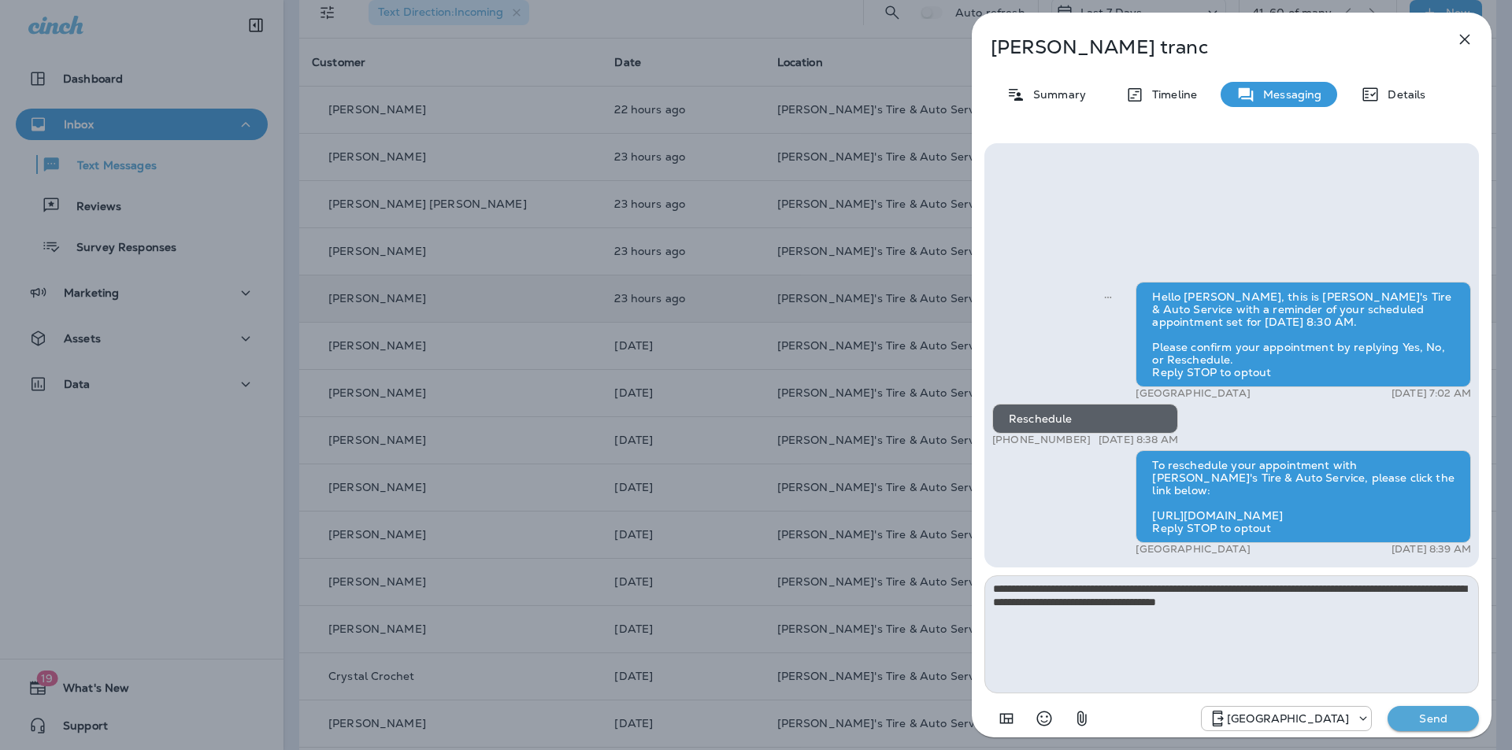
type textarea "**********"
click at [1438, 720] on p "Send" at bounding box center [1433, 719] width 66 height 14
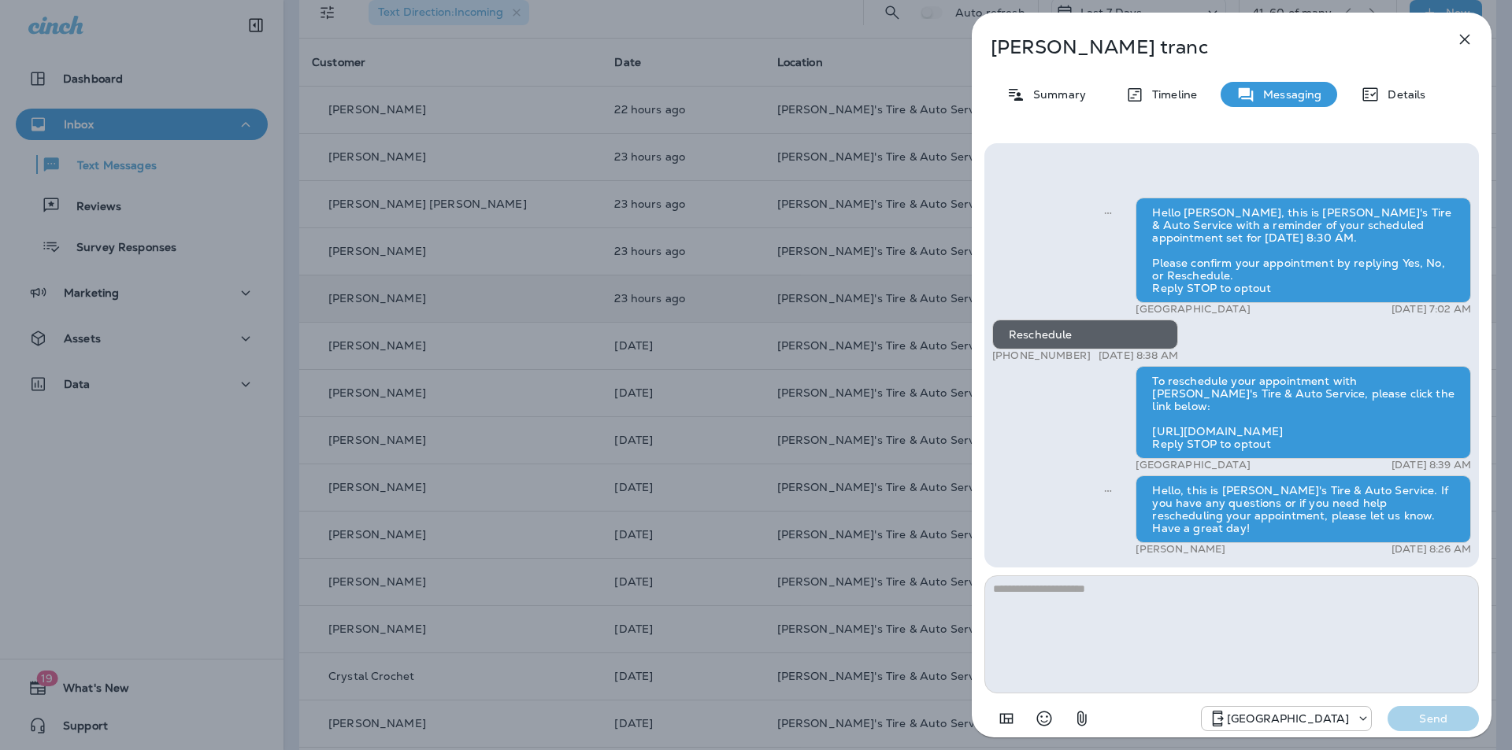
click at [1464, 39] on icon "button" at bounding box center [1465, 40] width 10 height 10
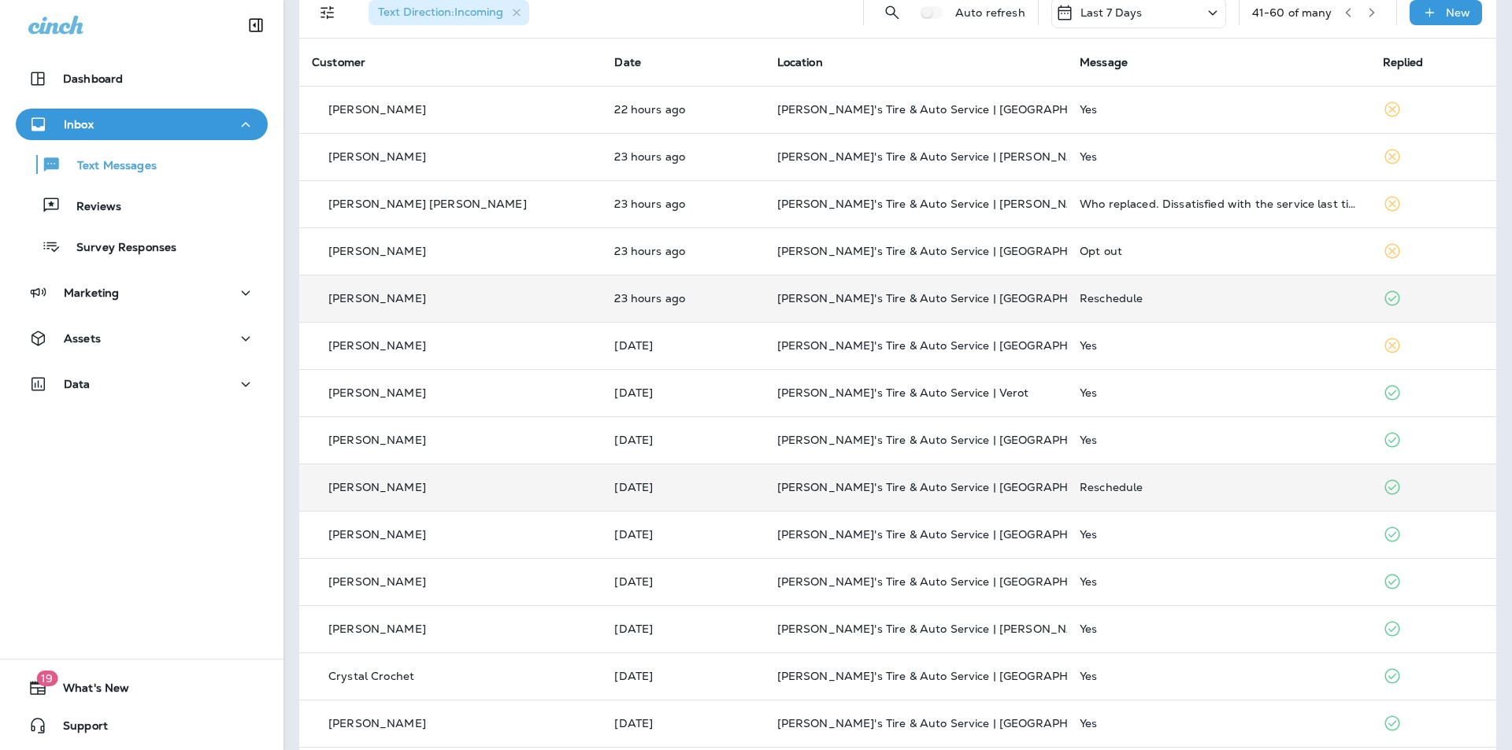
click at [1167, 483] on div "Reschedule" at bounding box center [1217, 487] width 277 height 13
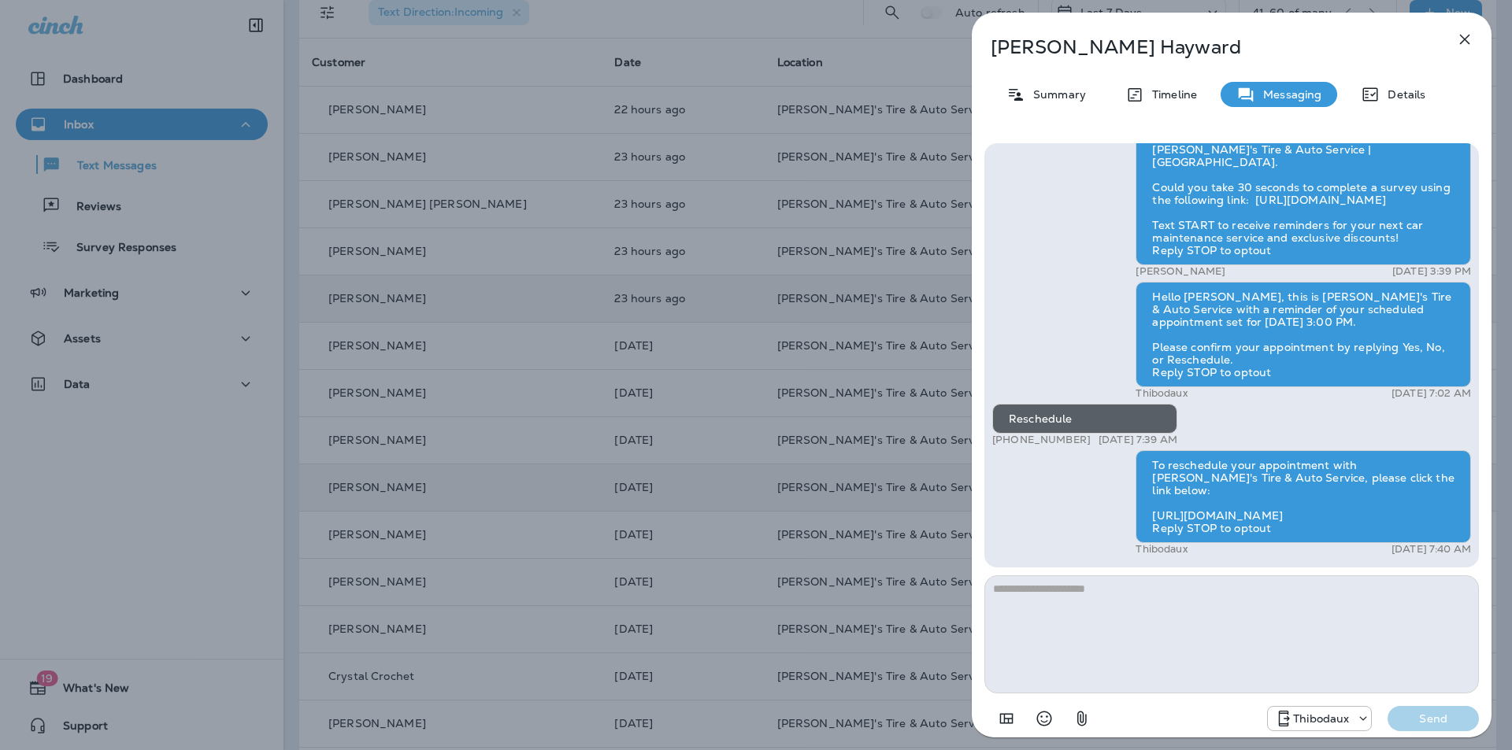
click at [1468, 40] on icon "button" at bounding box center [1464, 39] width 19 height 19
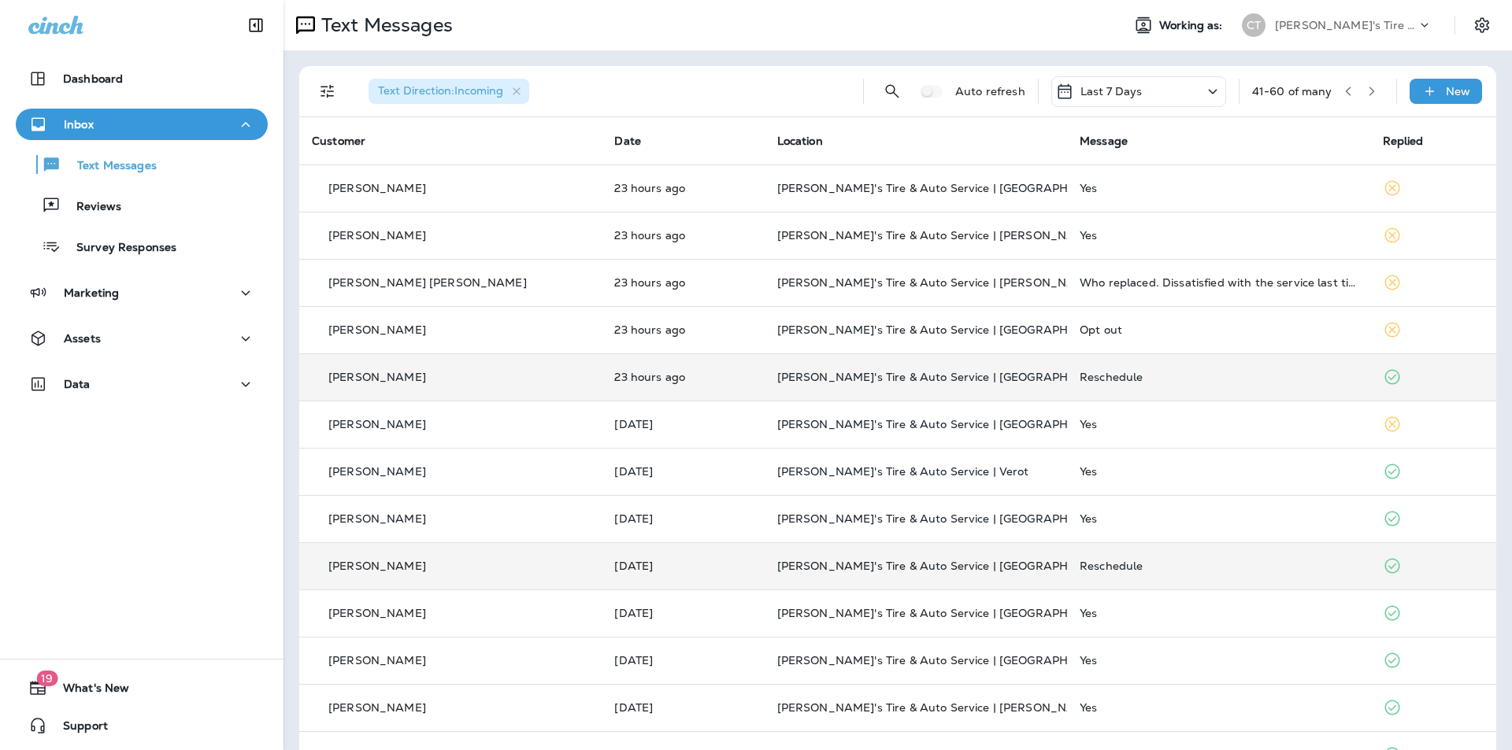
click at [1366, 90] on icon "button" at bounding box center [1371, 91] width 11 height 11
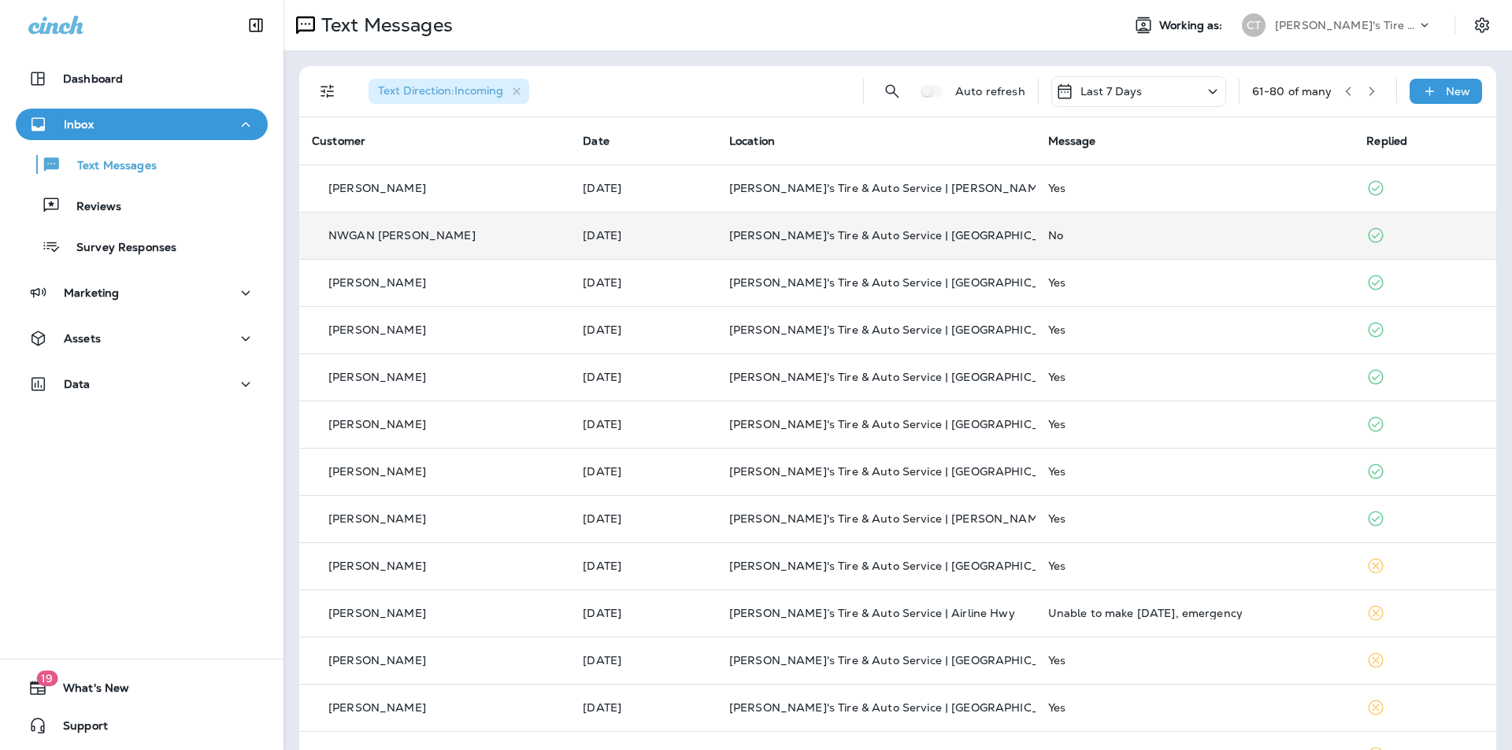
click at [1145, 224] on td "No" at bounding box center [1194, 235] width 319 height 47
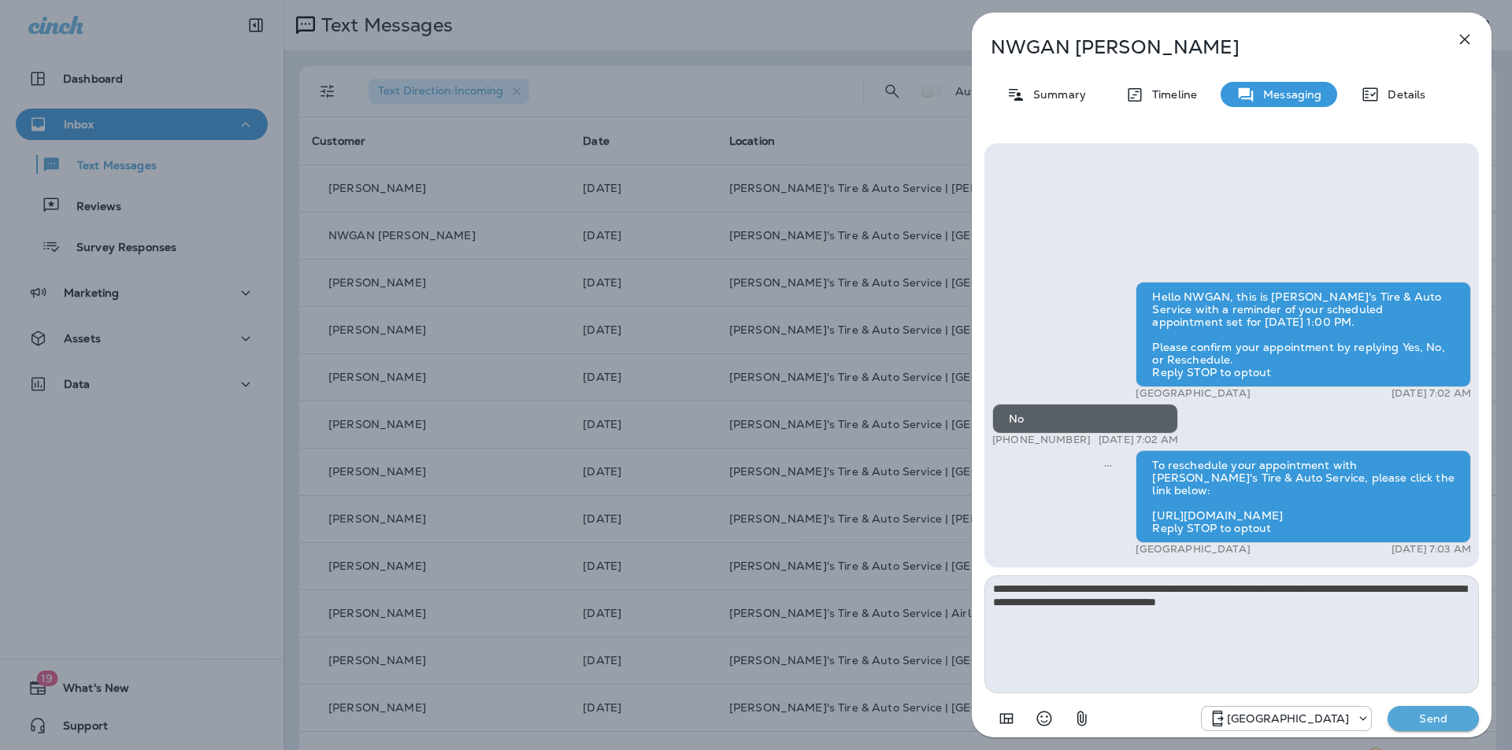
type textarea "**********"
click at [1440, 716] on p "Send" at bounding box center [1433, 719] width 66 height 14
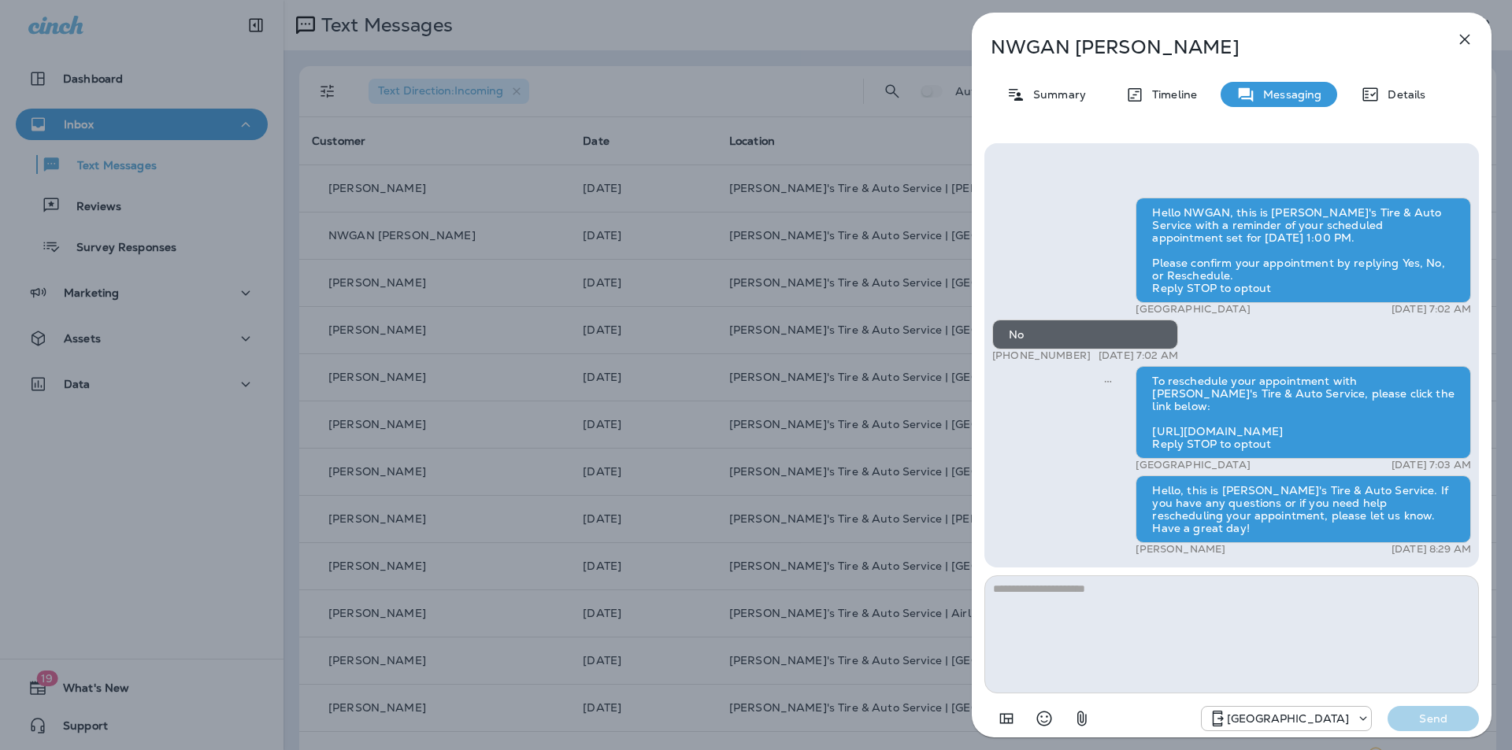
click at [1464, 36] on icon "button" at bounding box center [1464, 39] width 19 height 19
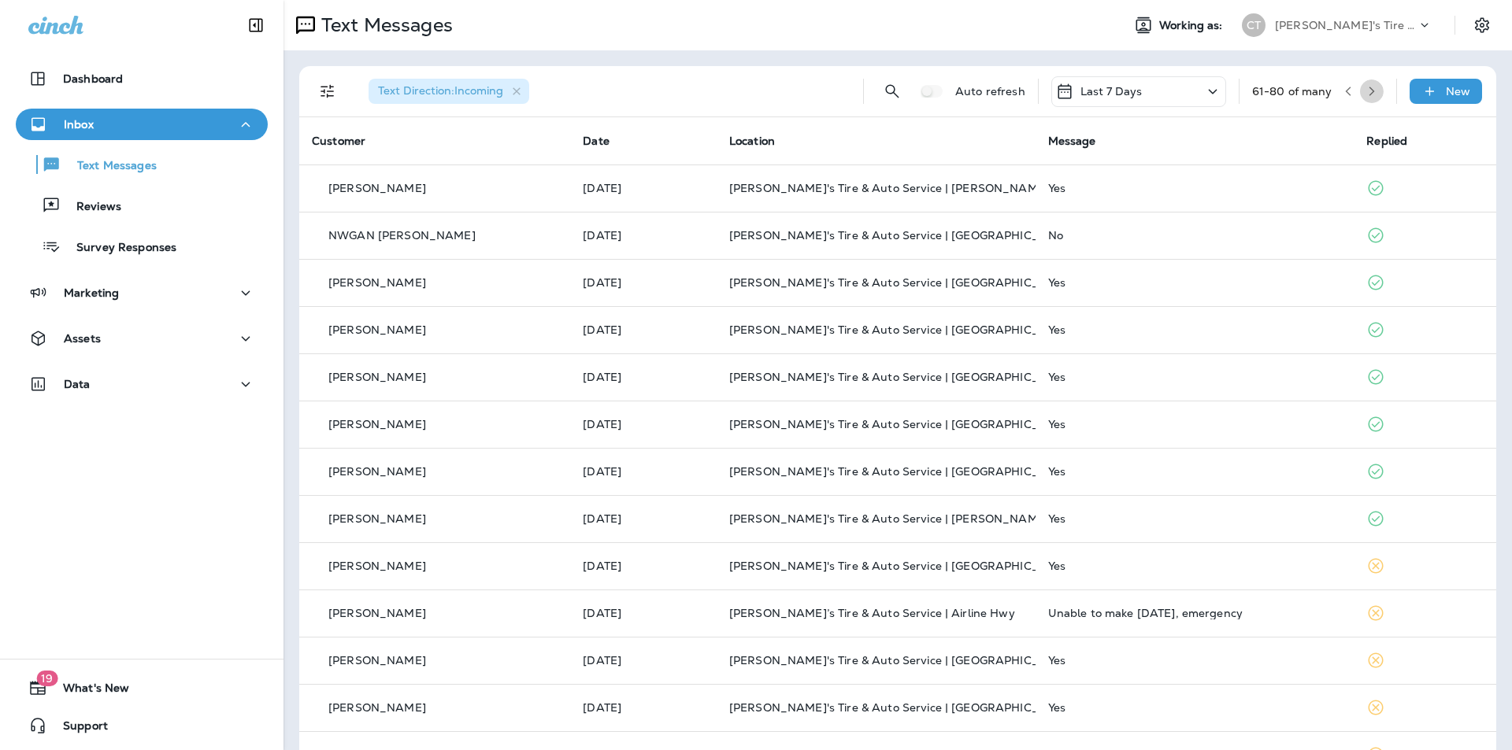
click at [1368, 89] on icon "button" at bounding box center [1371, 91] width 6 height 9
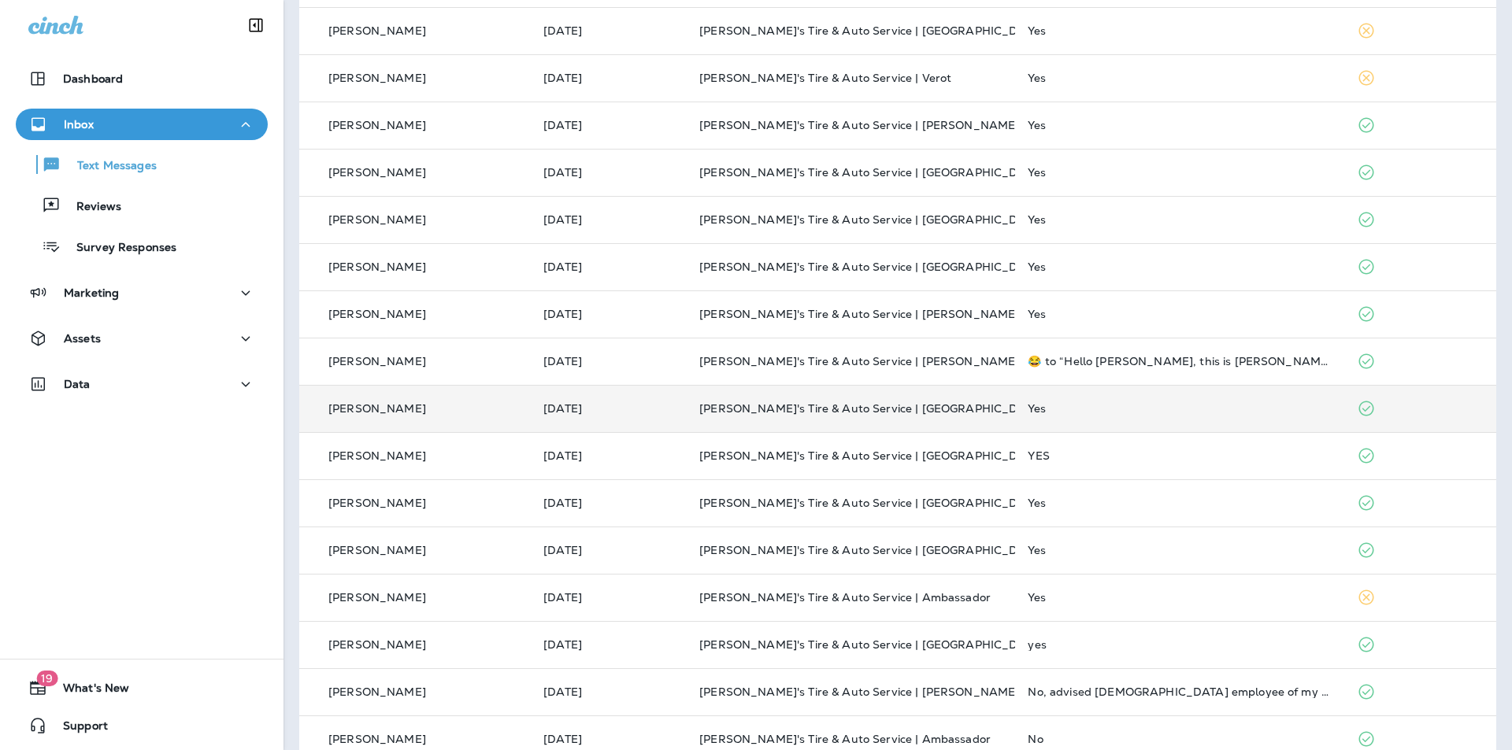
scroll to position [376, 0]
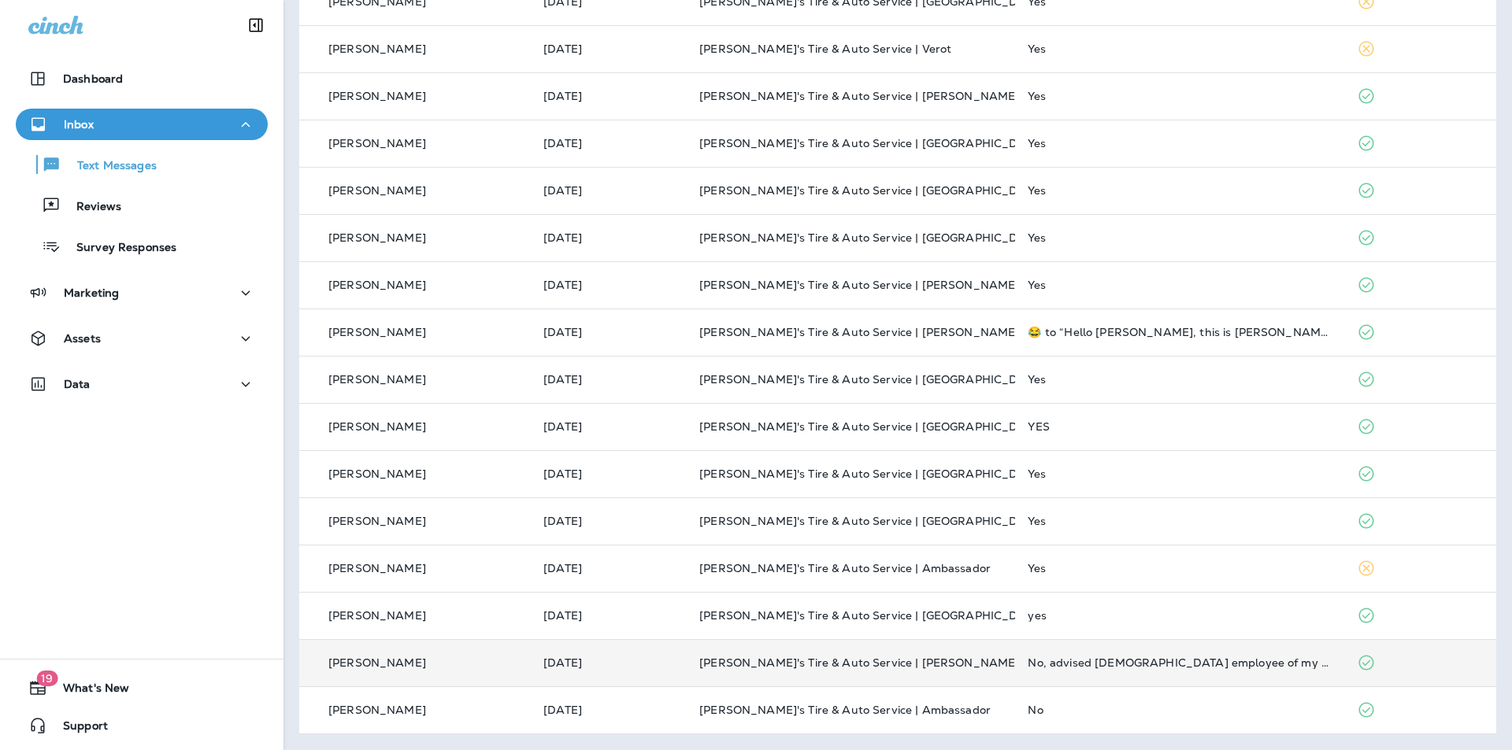
click at [1148, 650] on td "No, advised [DEMOGRAPHIC_DATA] employee of my situation, thks." at bounding box center [1179, 662] width 328 height 47
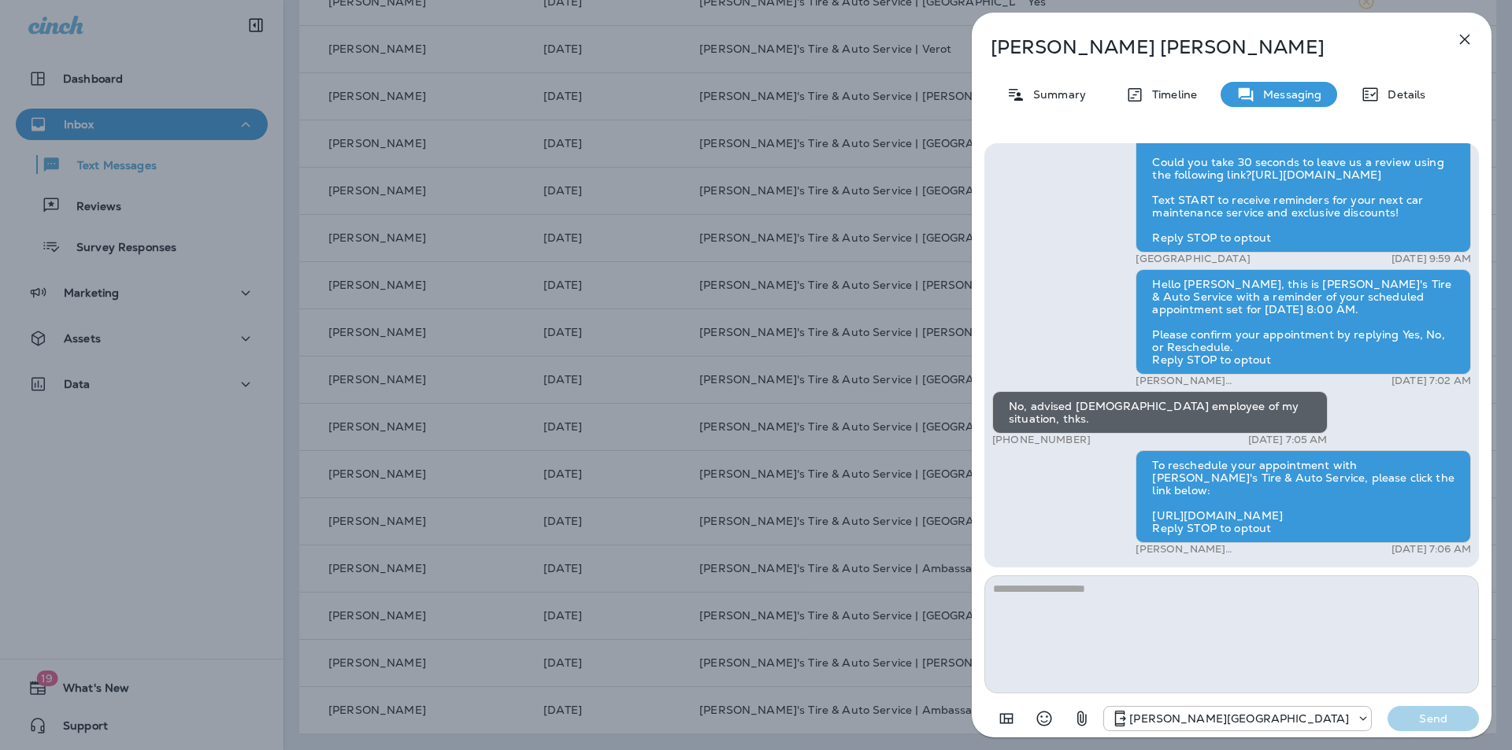
click at [1461, 35] on icon "button" at bounding box center [1465, 40] width 10 height 10
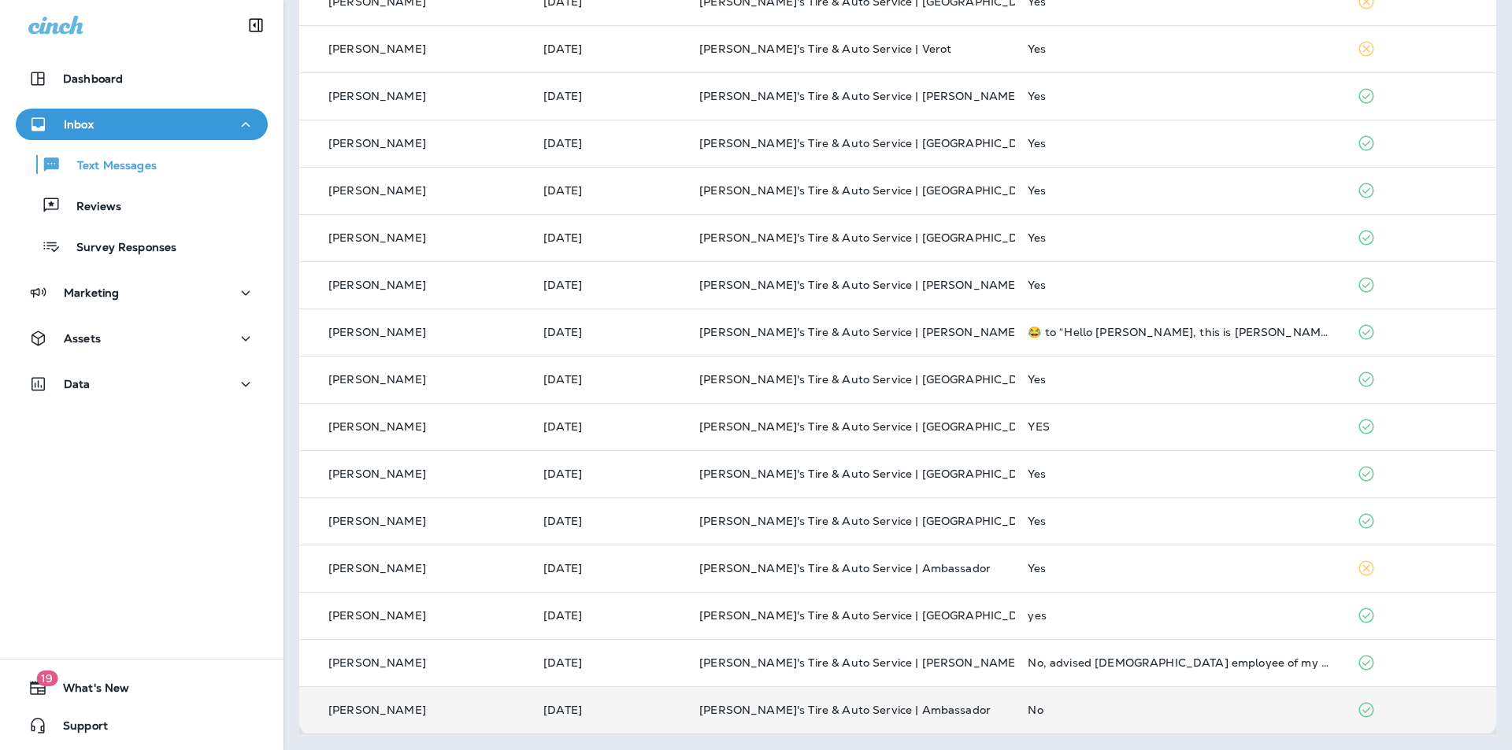
click at [1190, 708] on div "No" at bounding box center [1178, 710] width 303 height 13
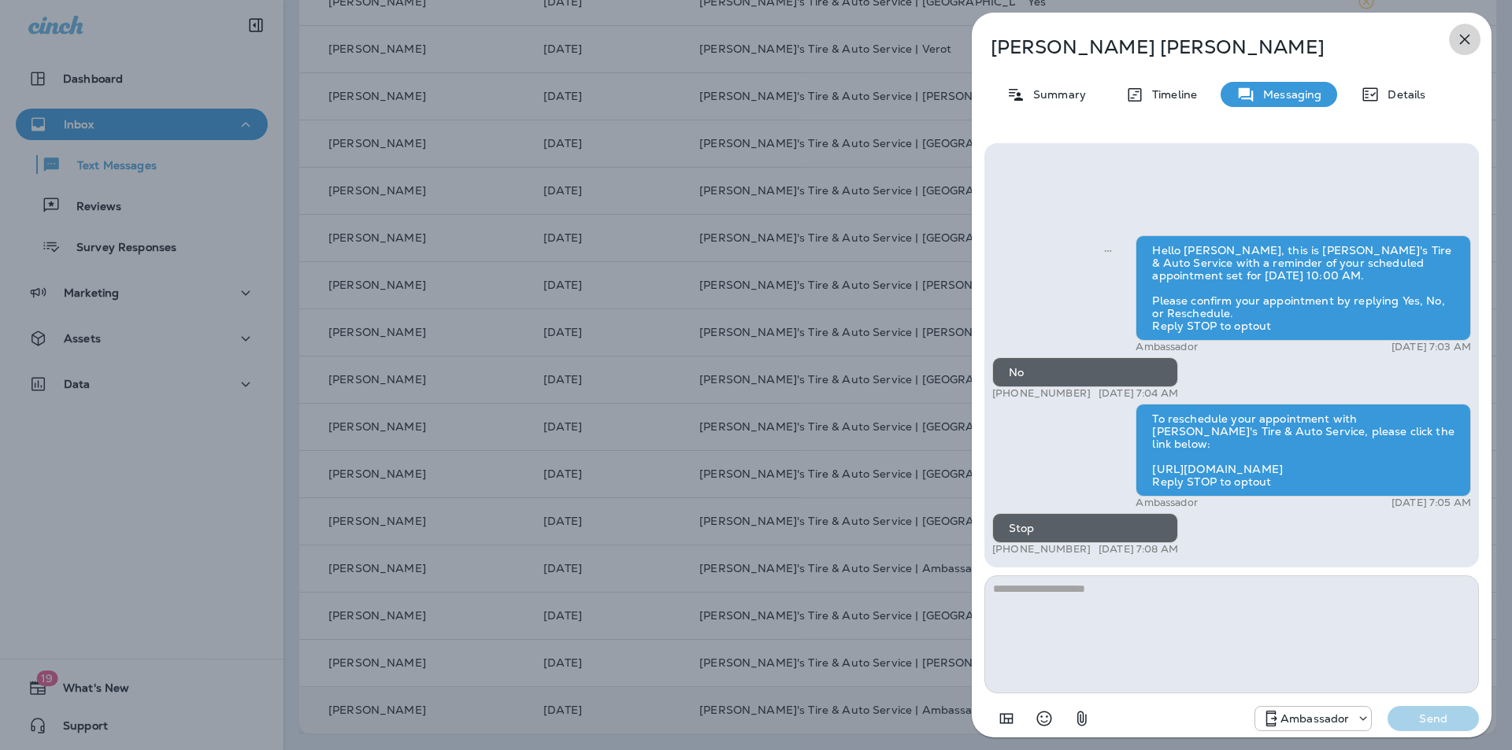
click at [1467, 38] on icon "button" at bounding box center [1465, 40] width 10 height 10
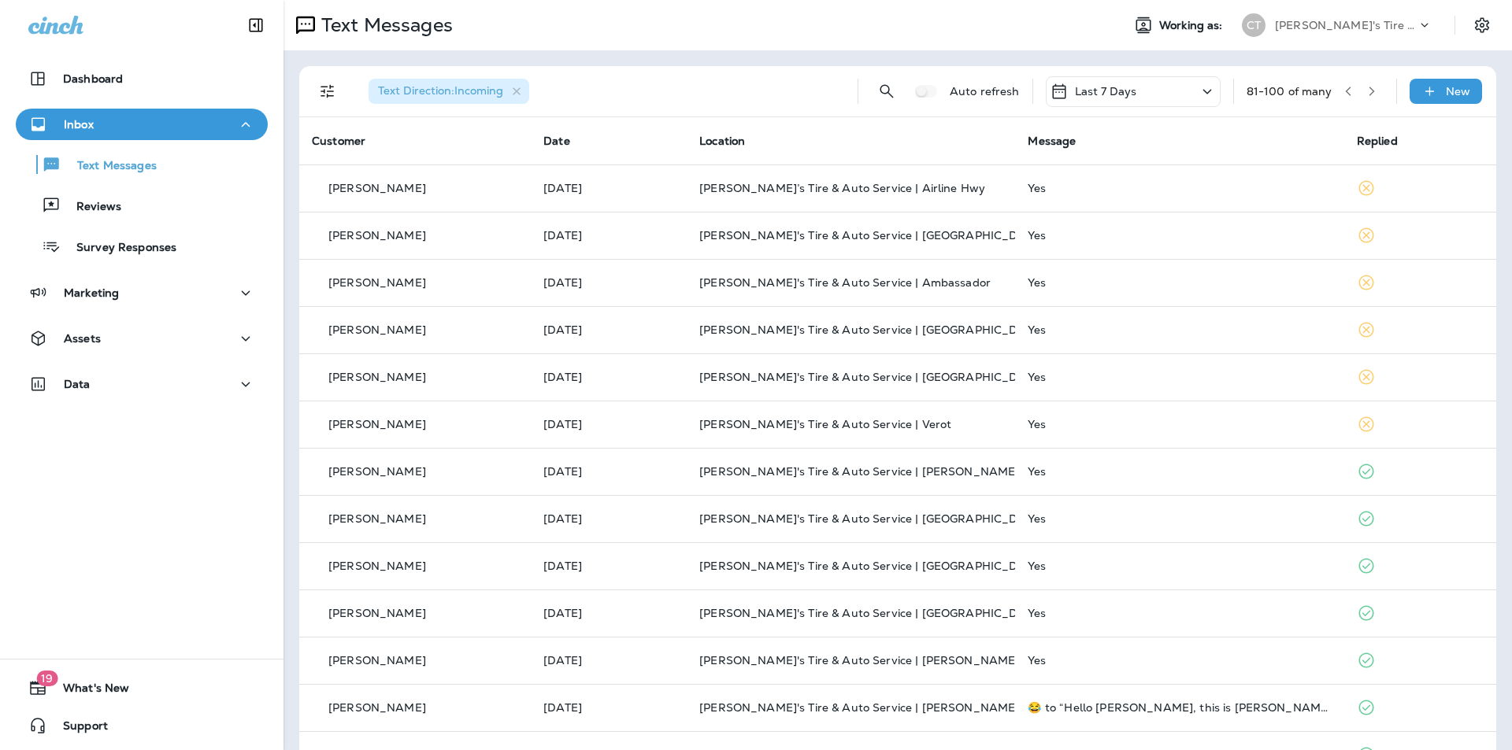
click at [1366, 91] on icon "button" at bounding box center [1371, 91] width 11 height 11
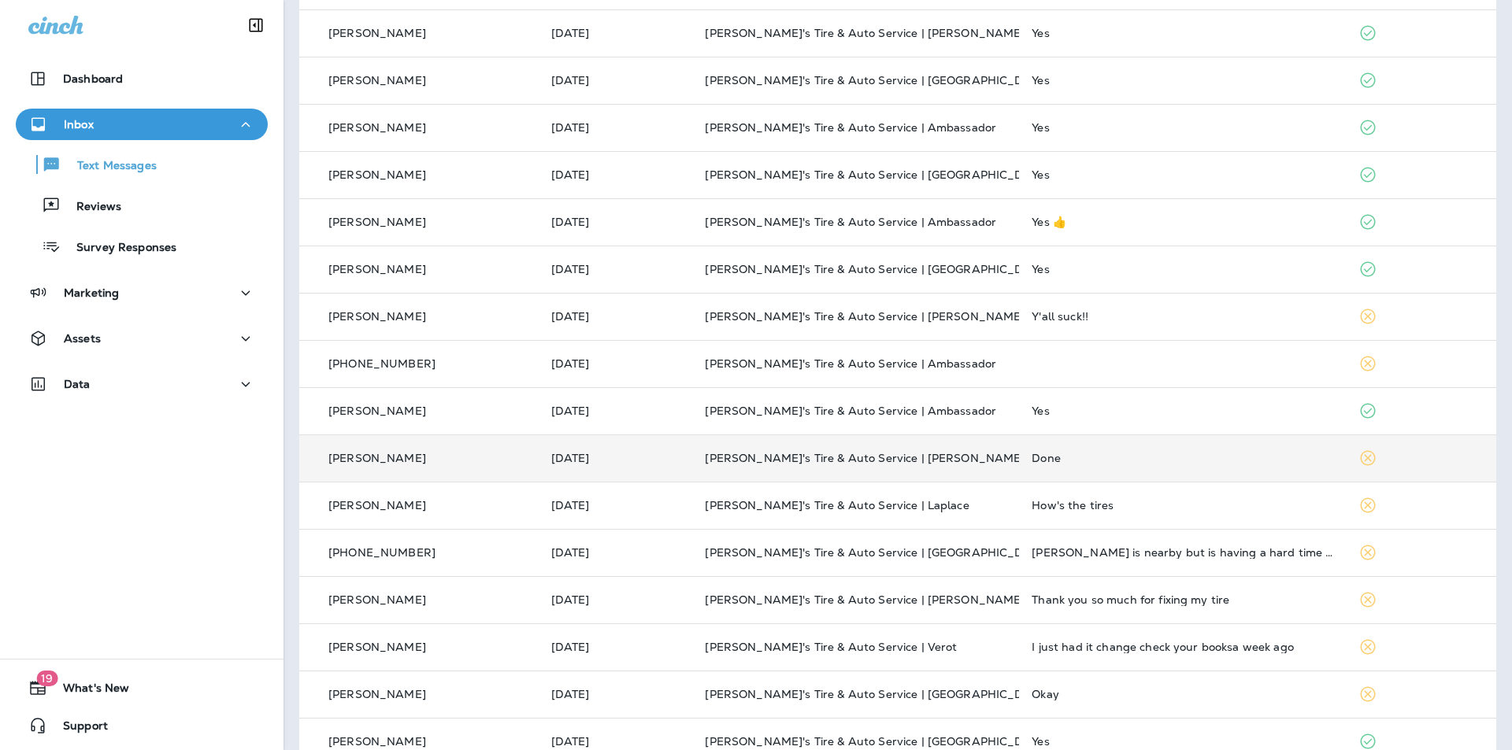
scroll to position [376, 0]
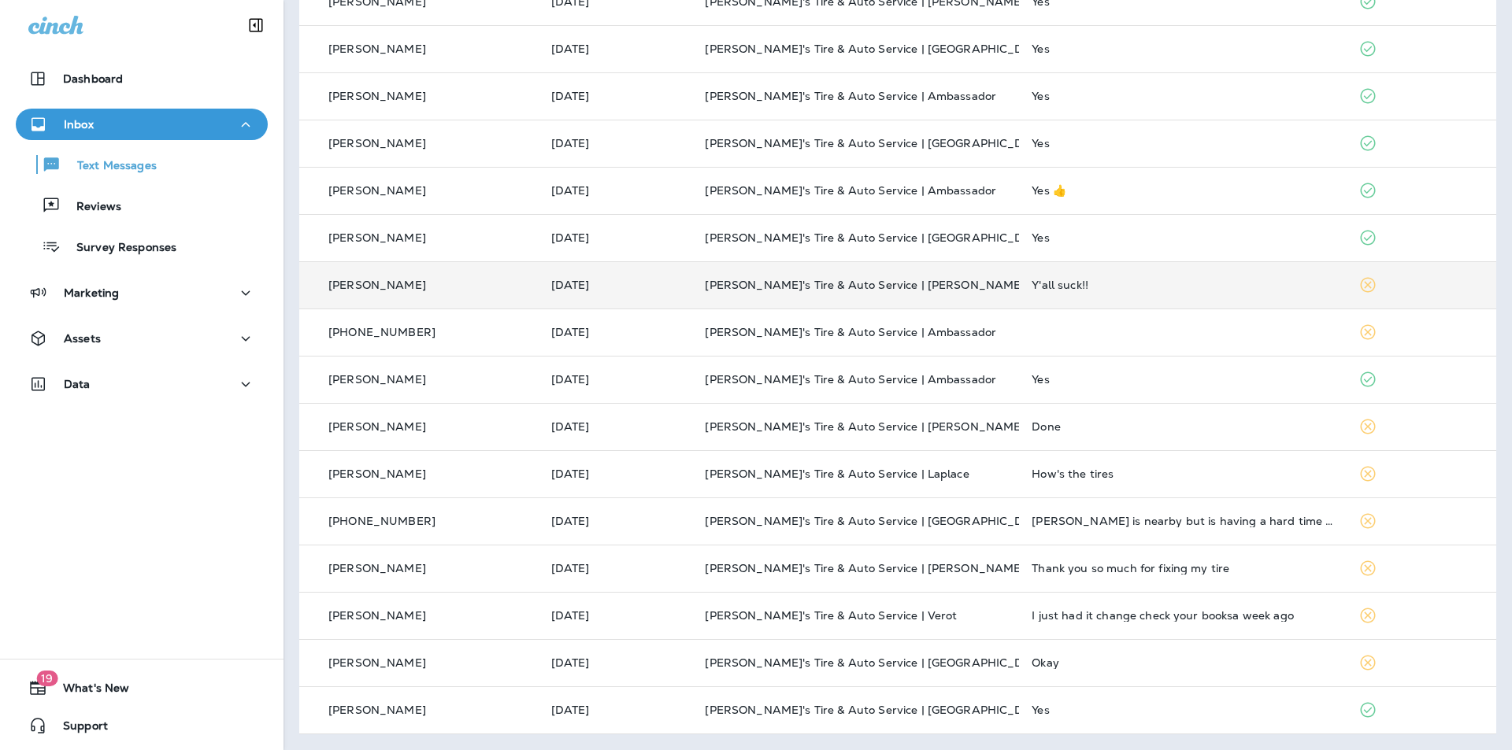
click at [1127, 281] on div "Y'all suck!!" at bounding box center [1182, 285] width 302 height 13
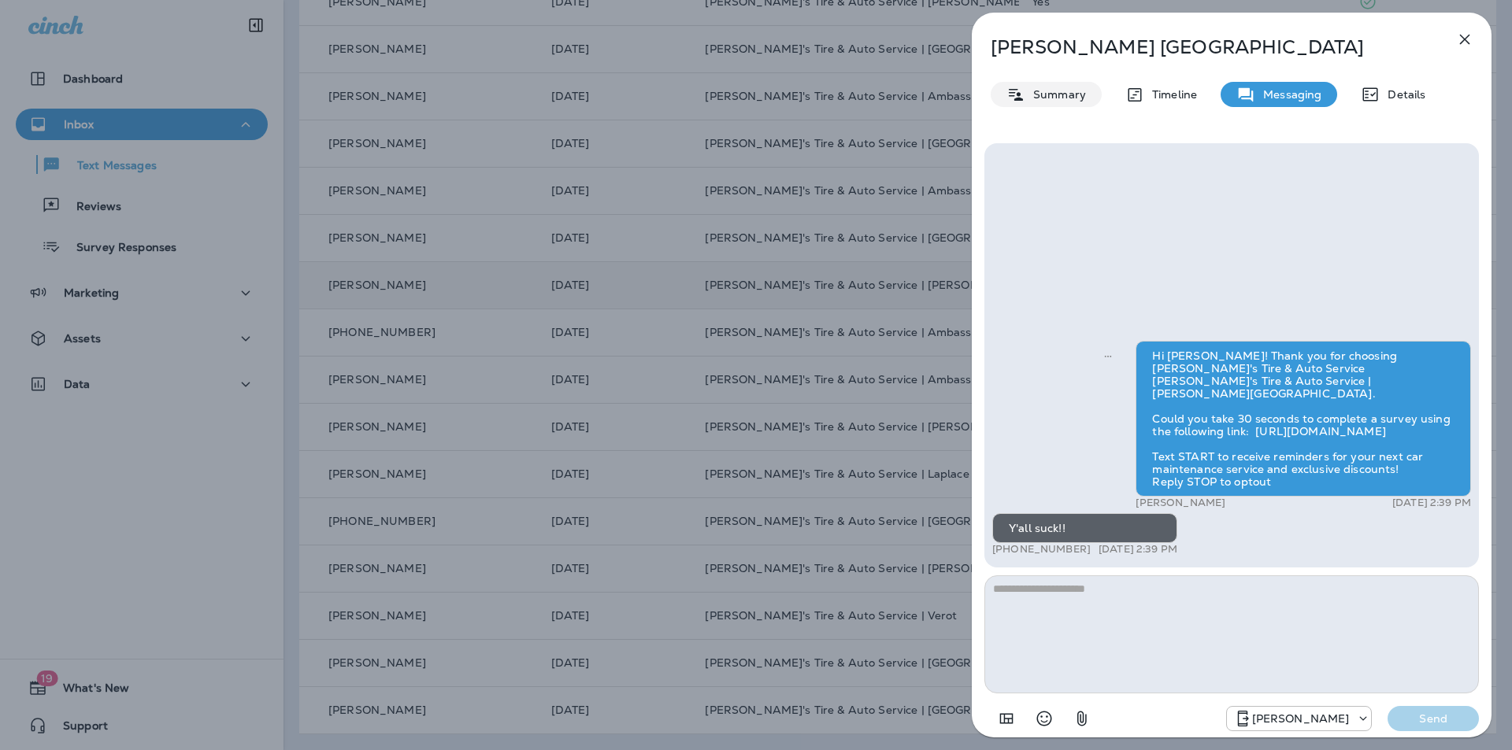
click at [1058, 95] on p "Summary" at bounding box center [1055, 94] width 61 height 13
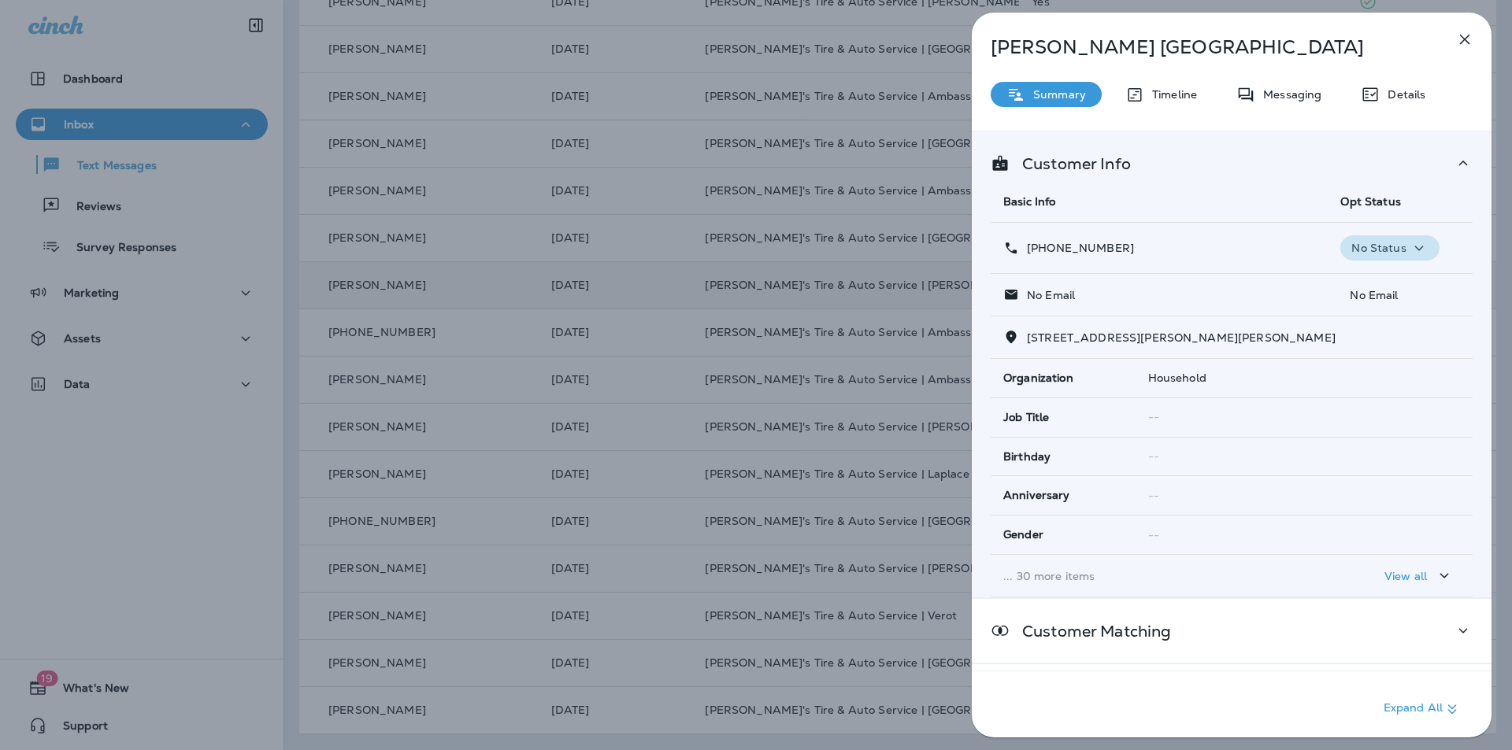
click at [1416, 246] on icon "button" at bounding box center [1418, 249] width 19 height 20
click at [1367, 283] on p "Opt out" at bounding box center [1379, 286] width 43 height 13
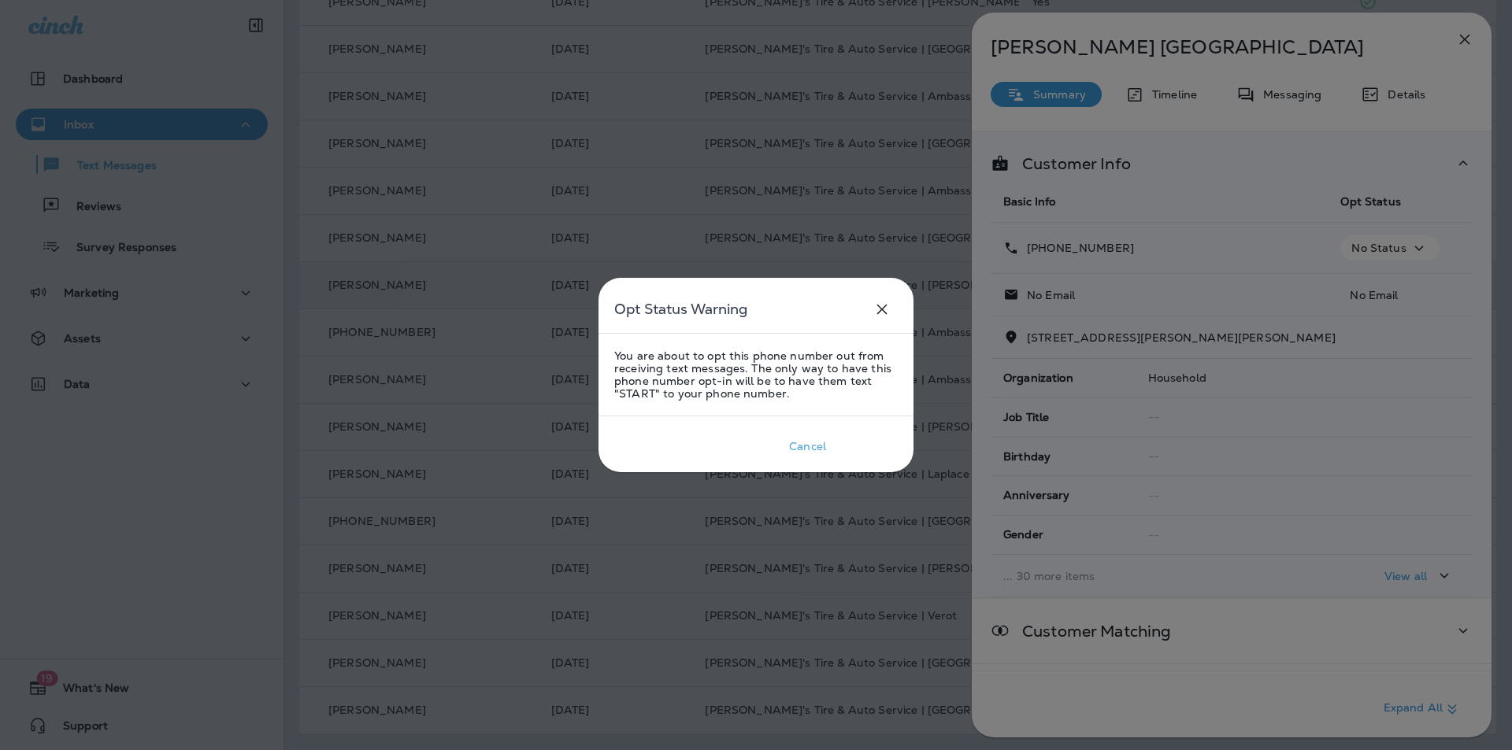
drag, startPoint x: 873, startPoint y: 445, endPoint x: 881, endPoint y: 442, distance: 8.5
click at [872, 445] on div "Confirm" at bounding box center [866, 446] width 43 height 13
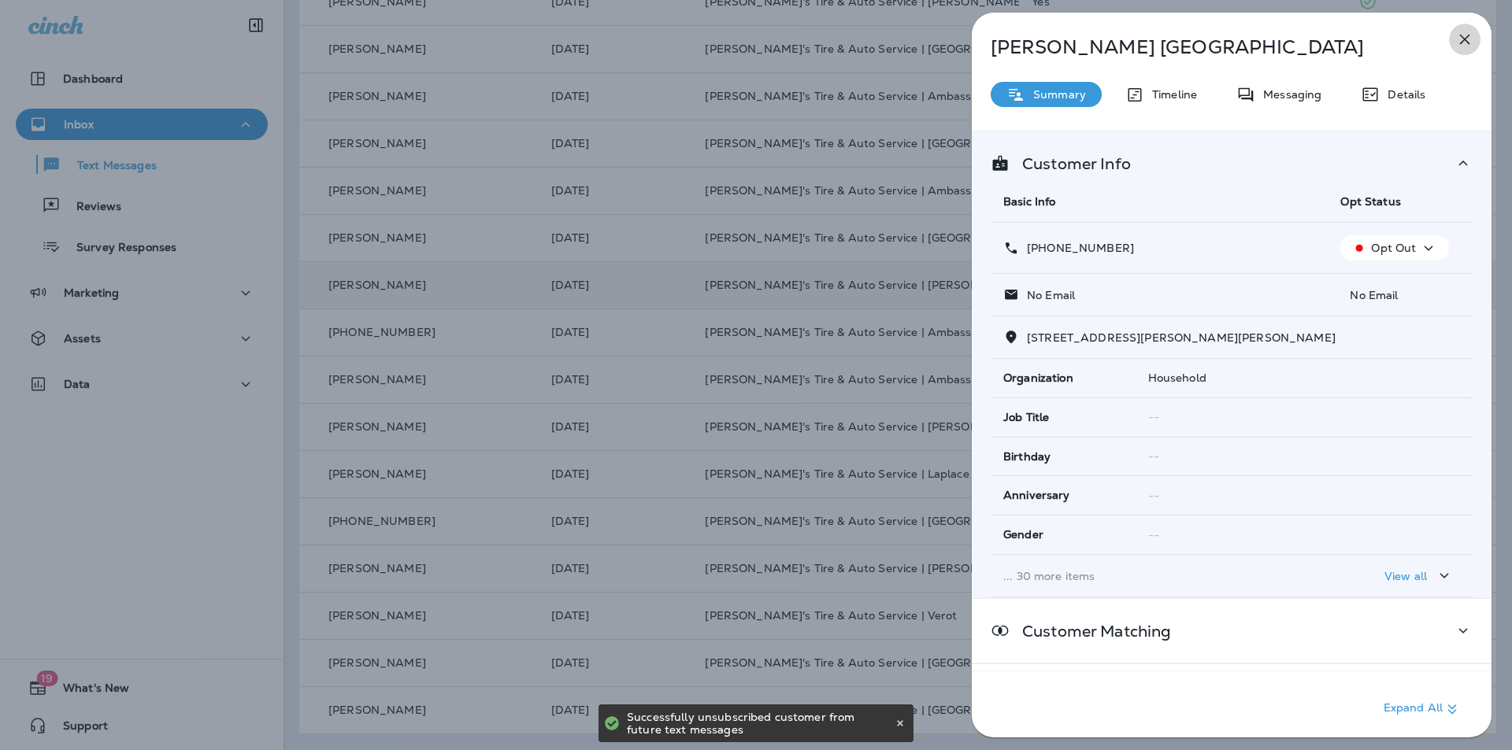
click at [1468, 32] on icon "button" at bounding box center [1464, 39] width 19 height 19
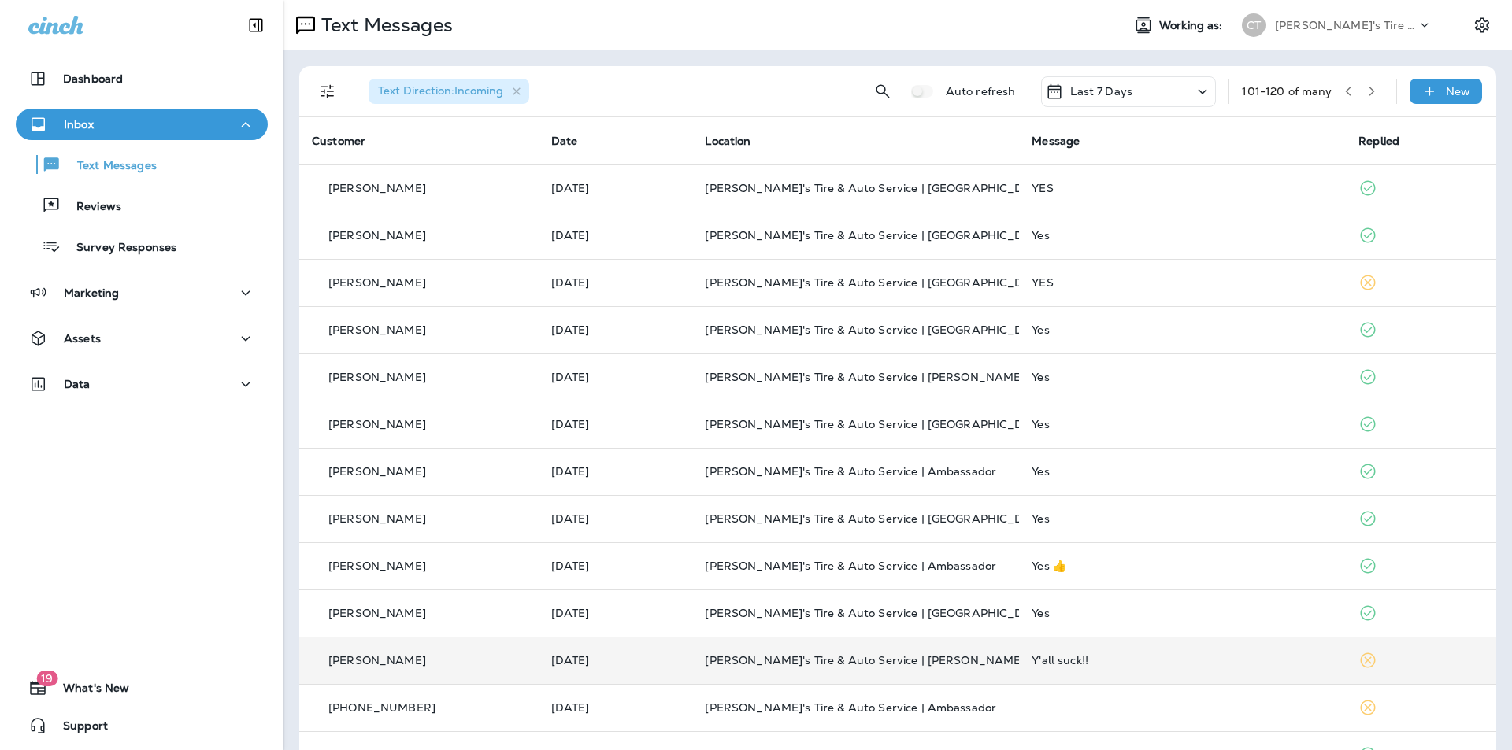
click at [1342, 91] on icon "button" at bounding box center [1347, 91] width 11 height 11
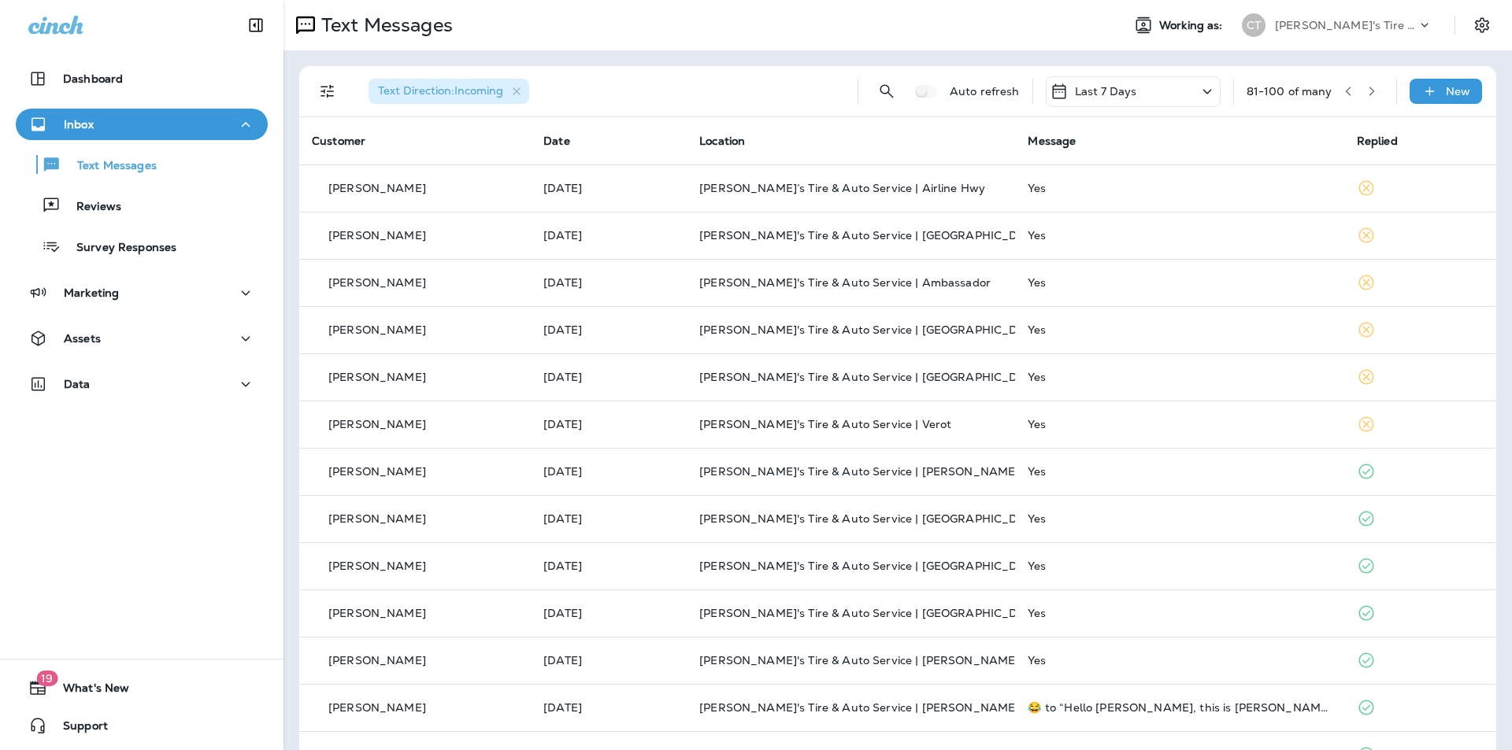
click at [1360, 91] on button "button" at bounding box center [1372, 92] width 24 height 24
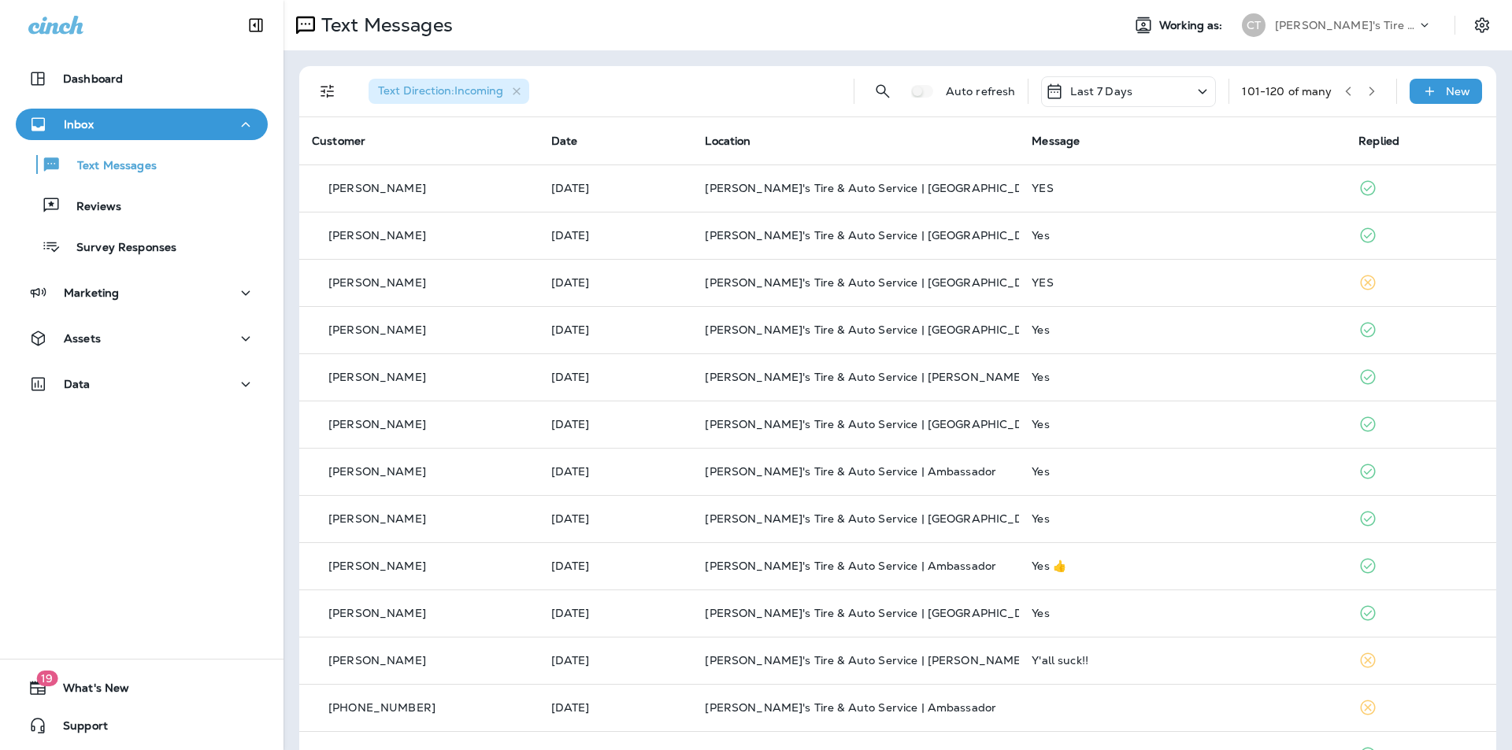
click at [1342, 91] on icon "button" at bounding box center [1347, 91] width 11 height 11
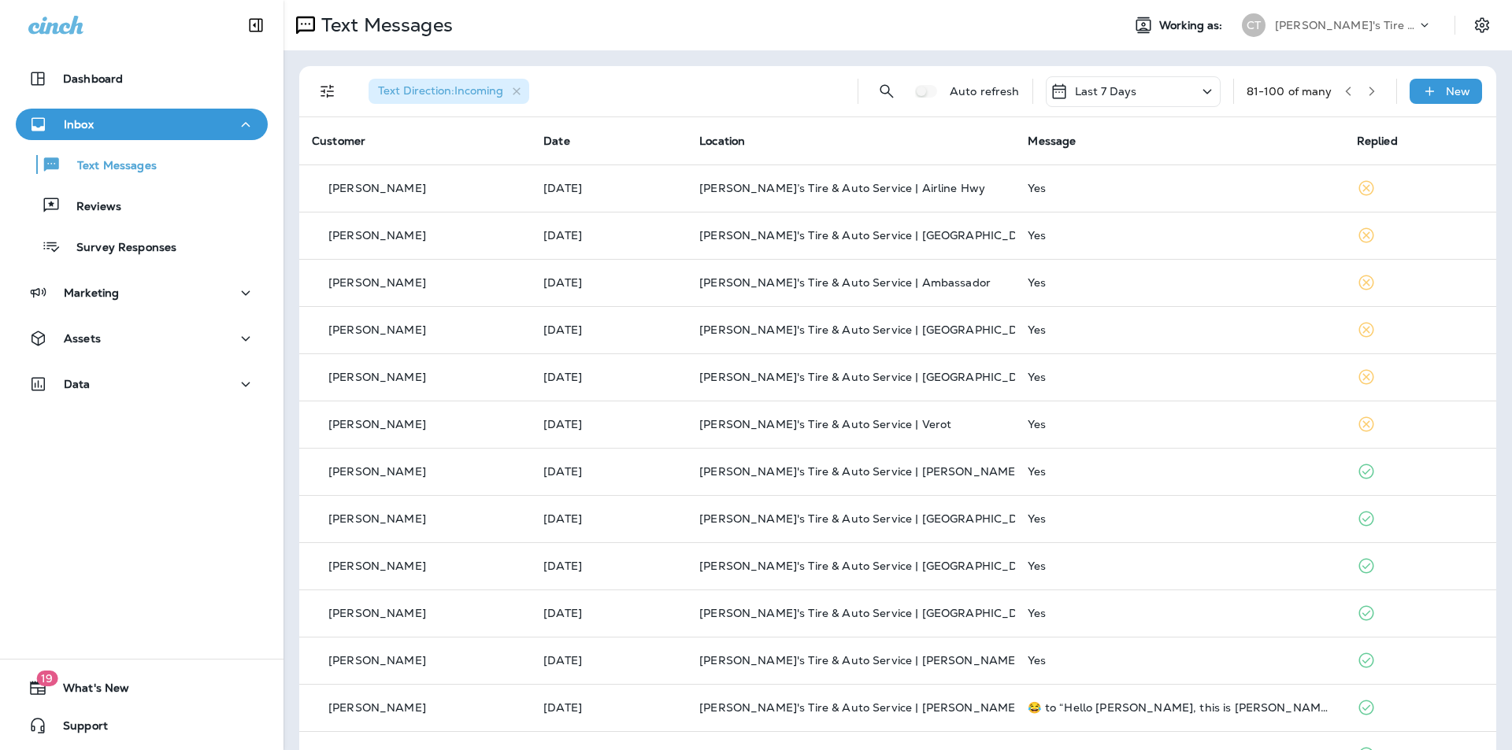
click at [1342, 94] on icon "button" at bounding box center [1347, 91] width 11 height 11
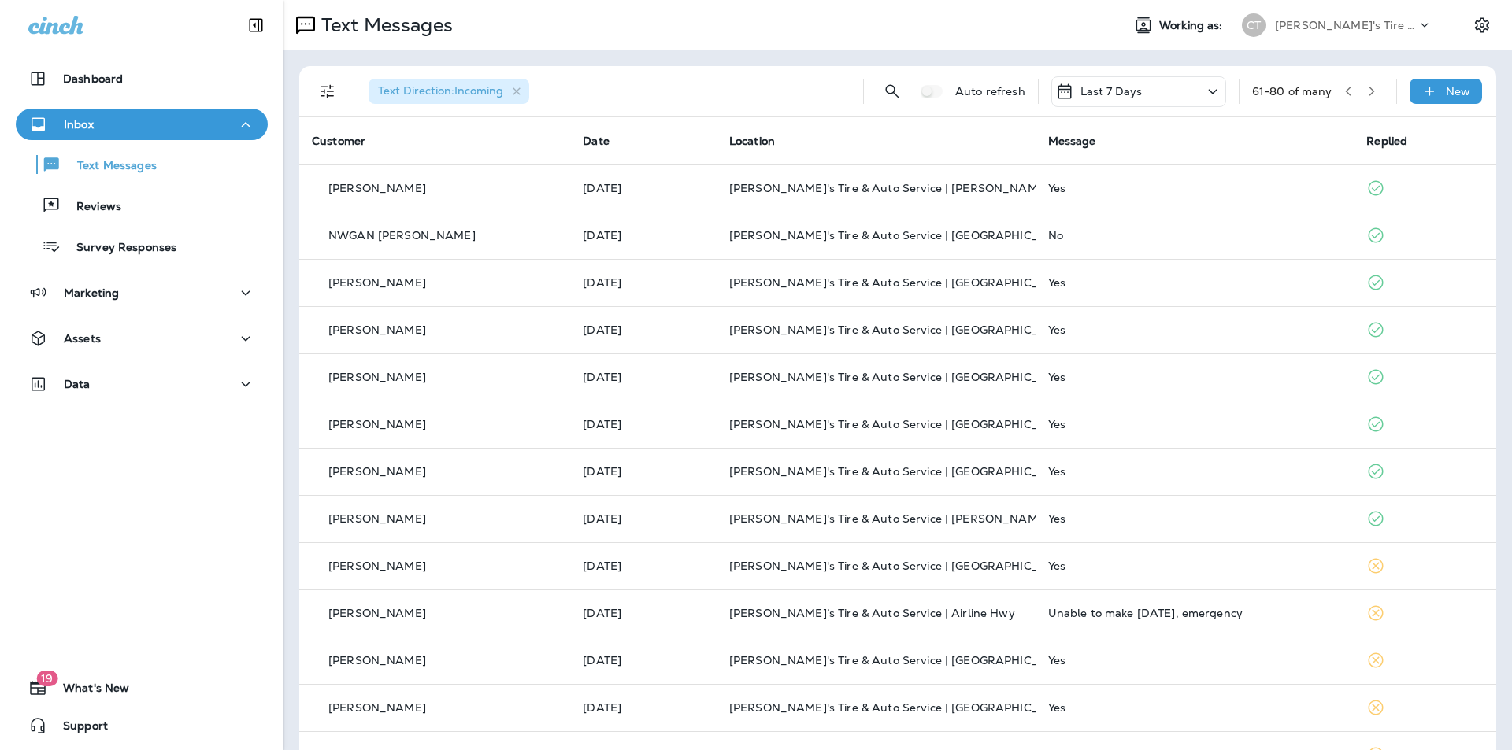
click at [1342, 93] on icon "button" at bounding box center [1347, 91] width 11 height 11
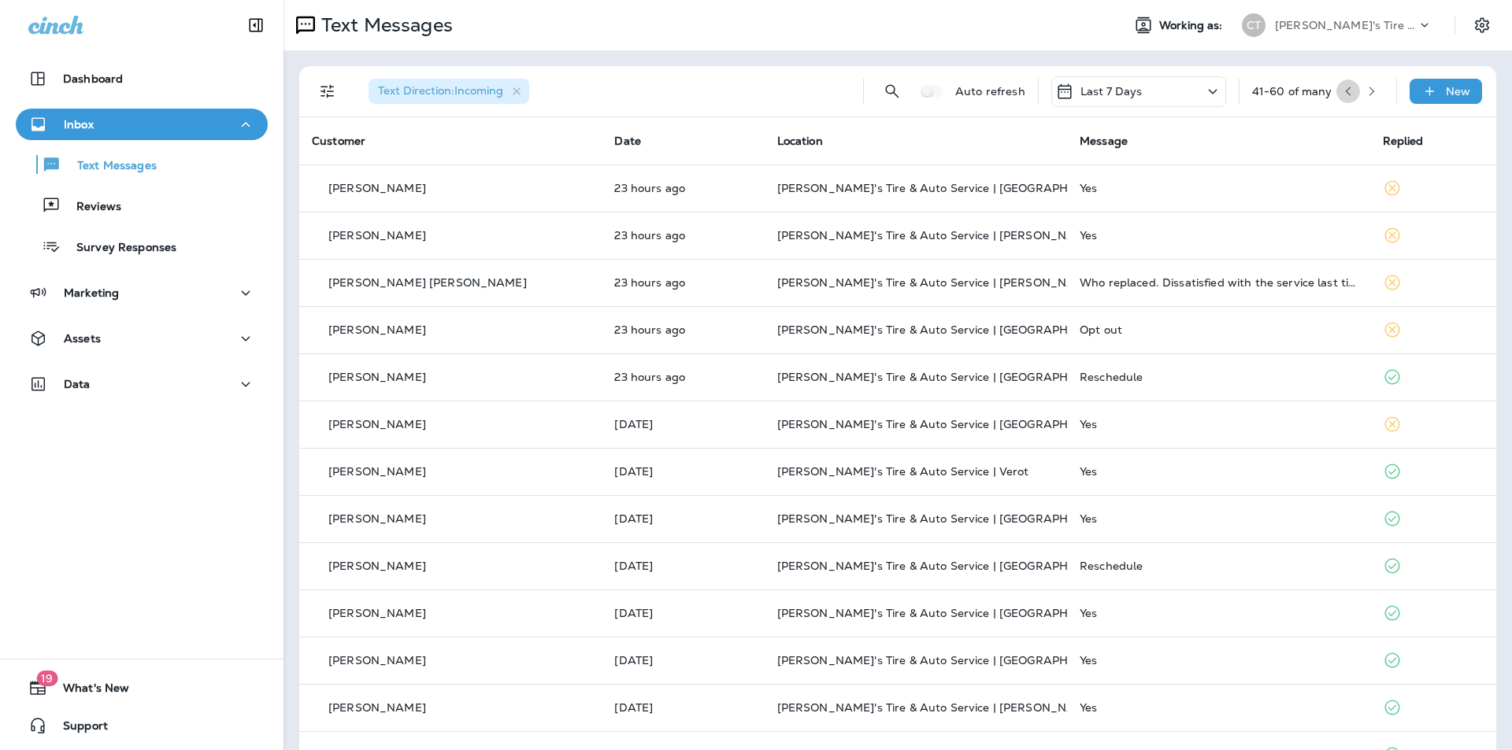
click at [1345, 95] on icon "button" at bounding box center [1348, 91] width 6 height 9
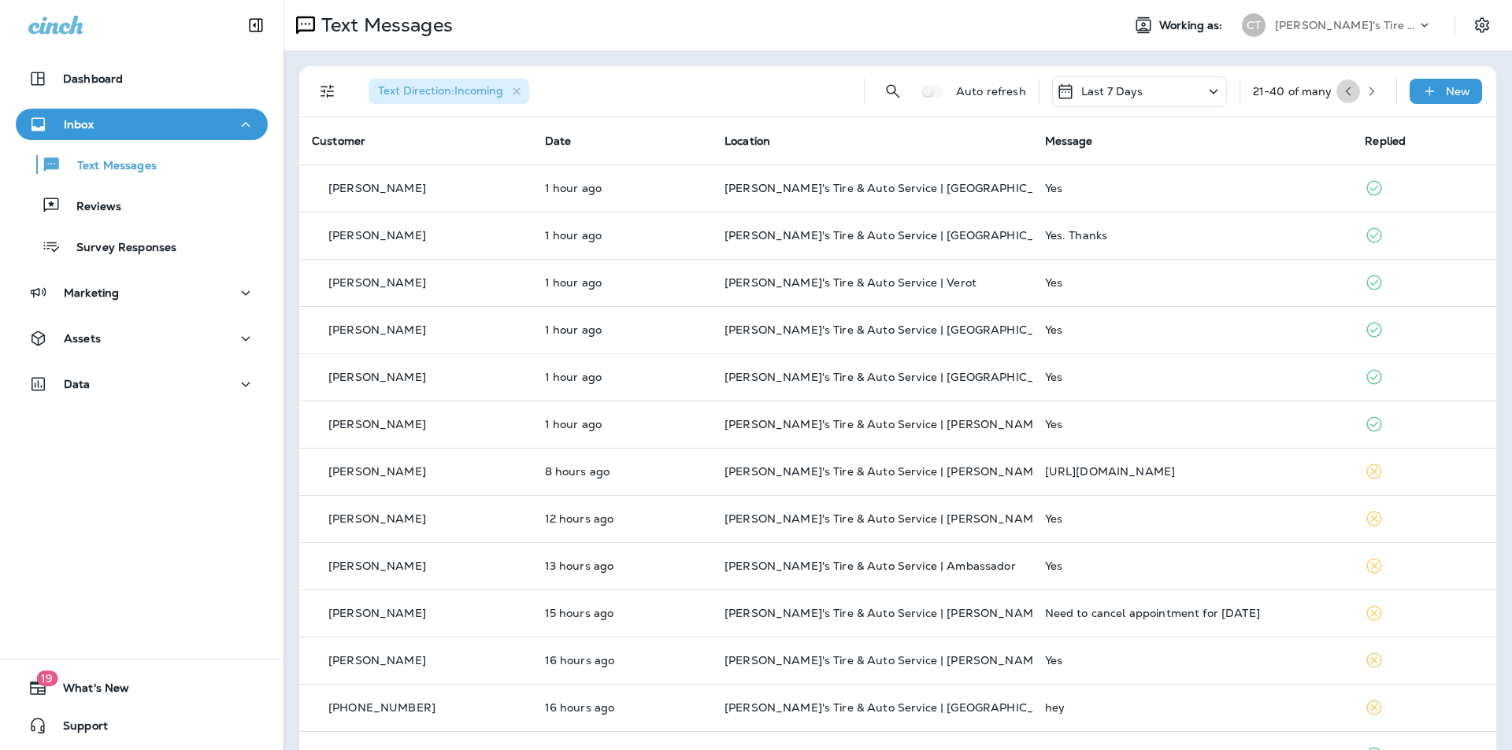
click at [1342, 93] on icon "button" at bounding box center [1347, 91] width 11 height 11
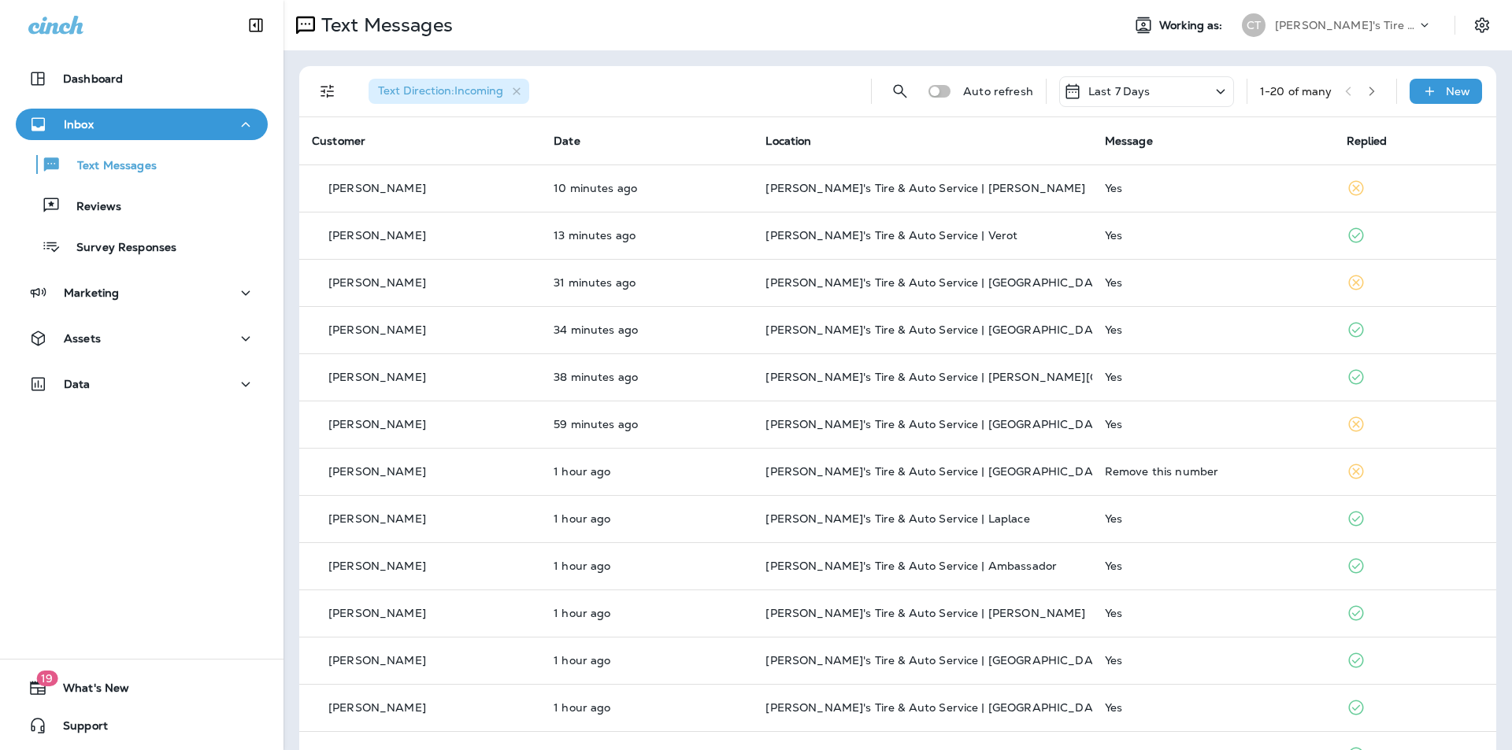
click at [1366, 88] on icon "button" at bounding box center [1371, 91] width 11 height 11
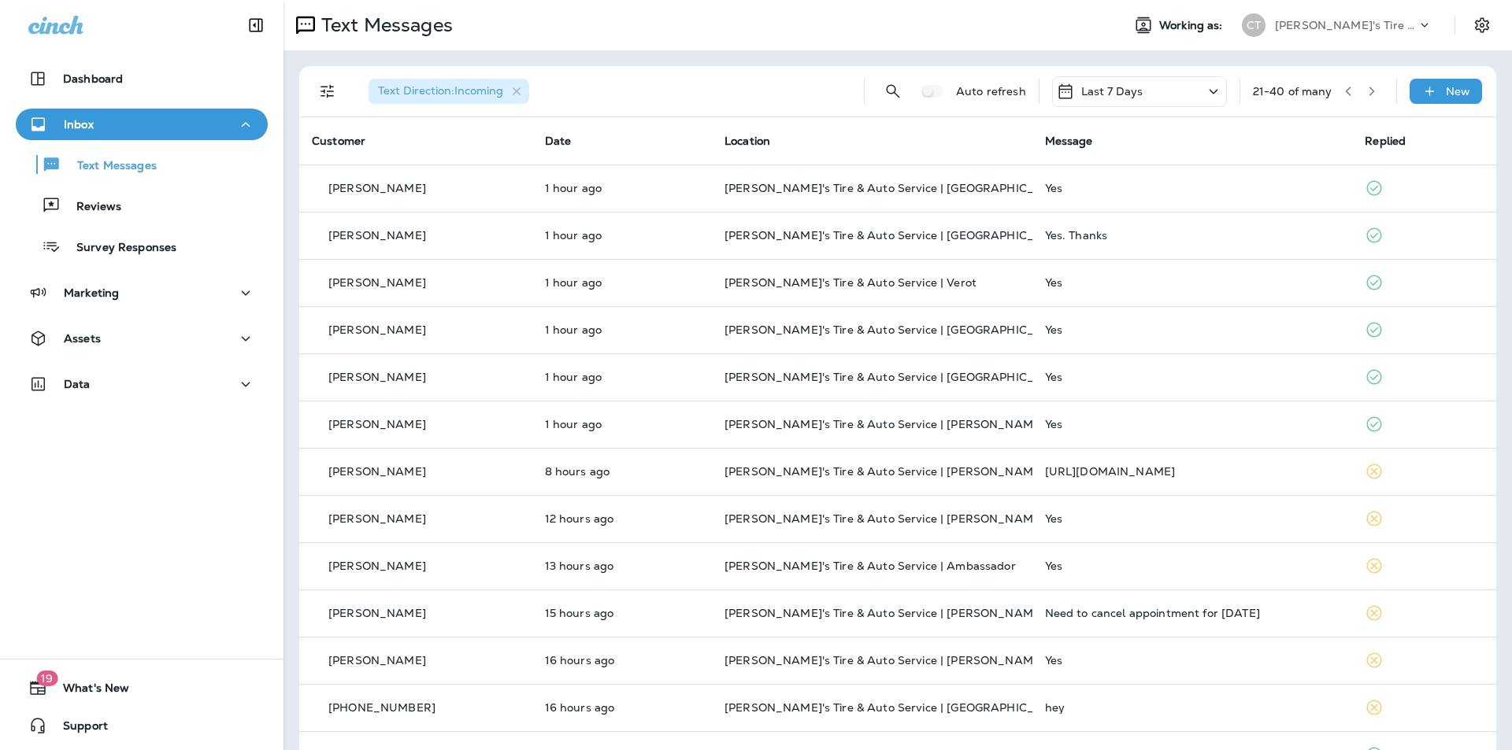
click at [1368, 90] on button "button" at bounding box center [1372, 92] width 24 height 24
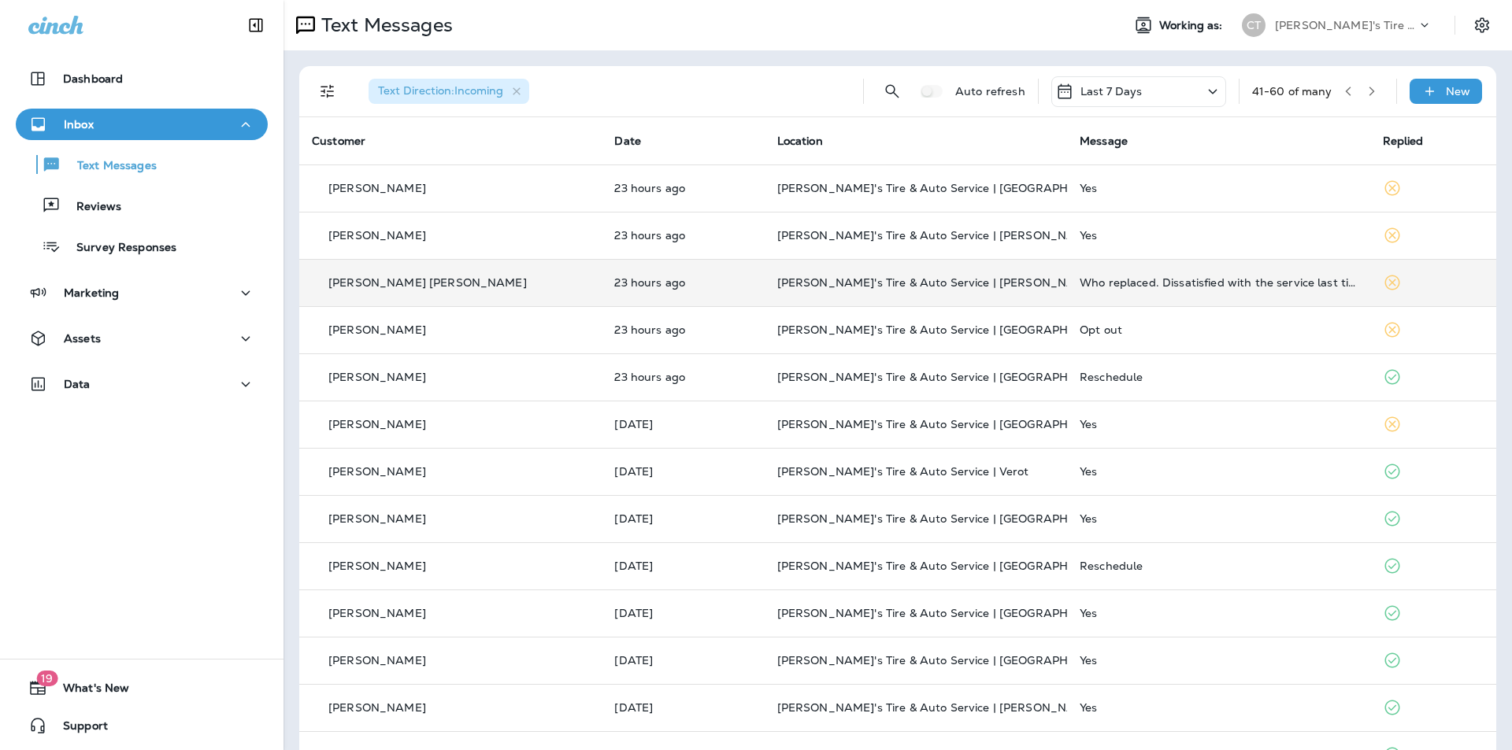
click at [975, 280] on p "[PERSON_NAME]'s Tire & Auto Service | [PERSON_NAME]" at bounding box center [915, 282] width 277 height 13
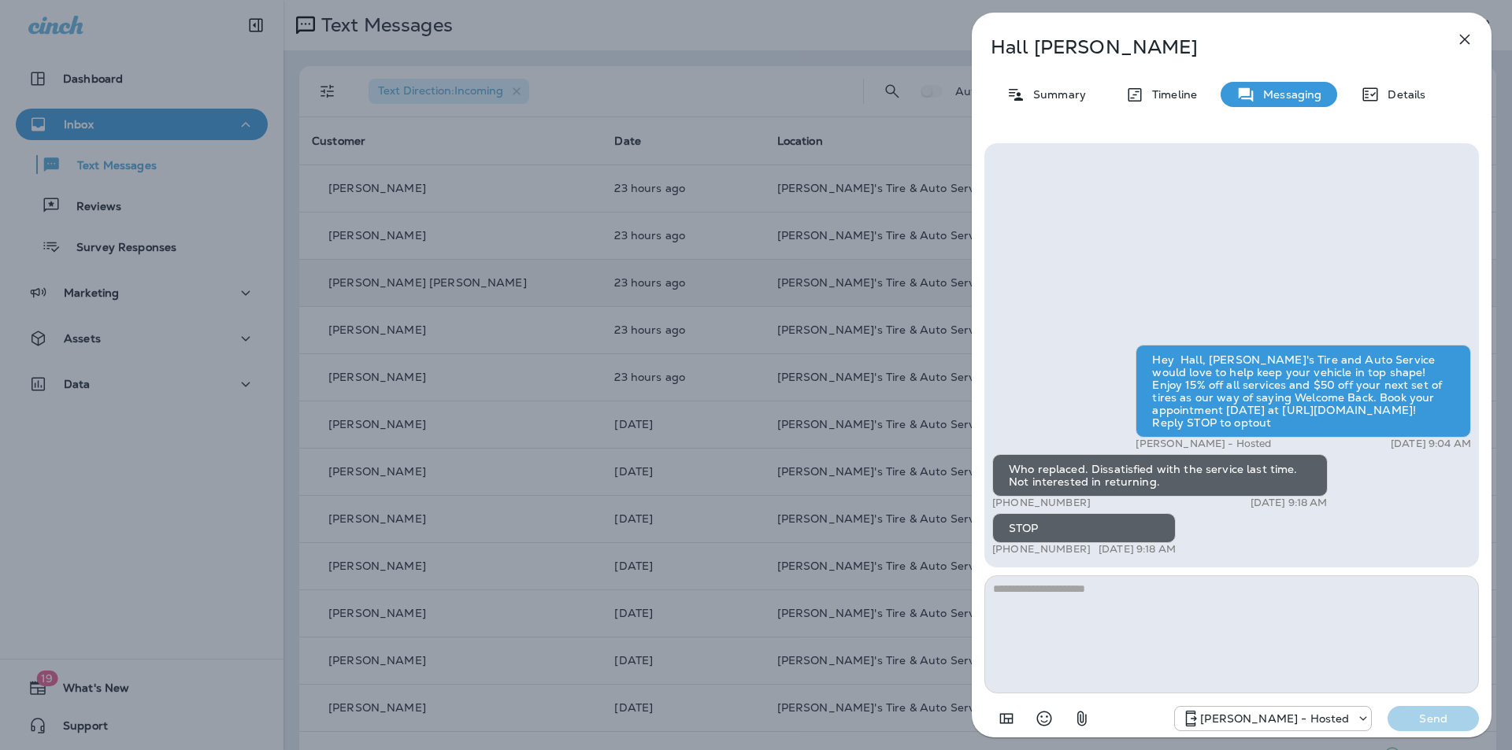
drag, startPoint x: 1085, startPoint y: 550, endPoint x: 1005, endPoint y: 552, distance: 80.3
click at [1005, 552] on div "+1 (225) 892-6523 [DATE] 9:18 AM" at bounding box center [1083, 549] width 183 height 13
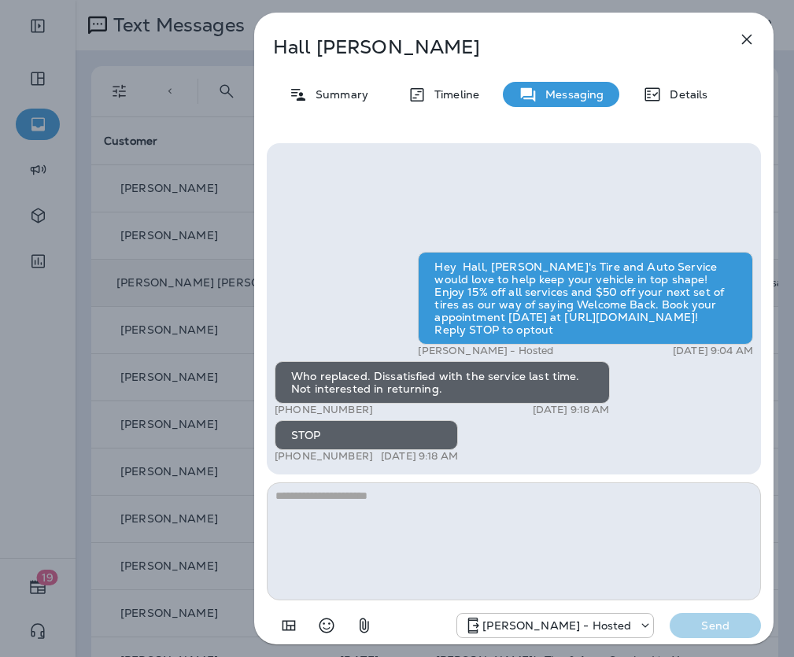
click at [746, 36] on icon "button" at bounding box center [747, 39] width 19 height 19
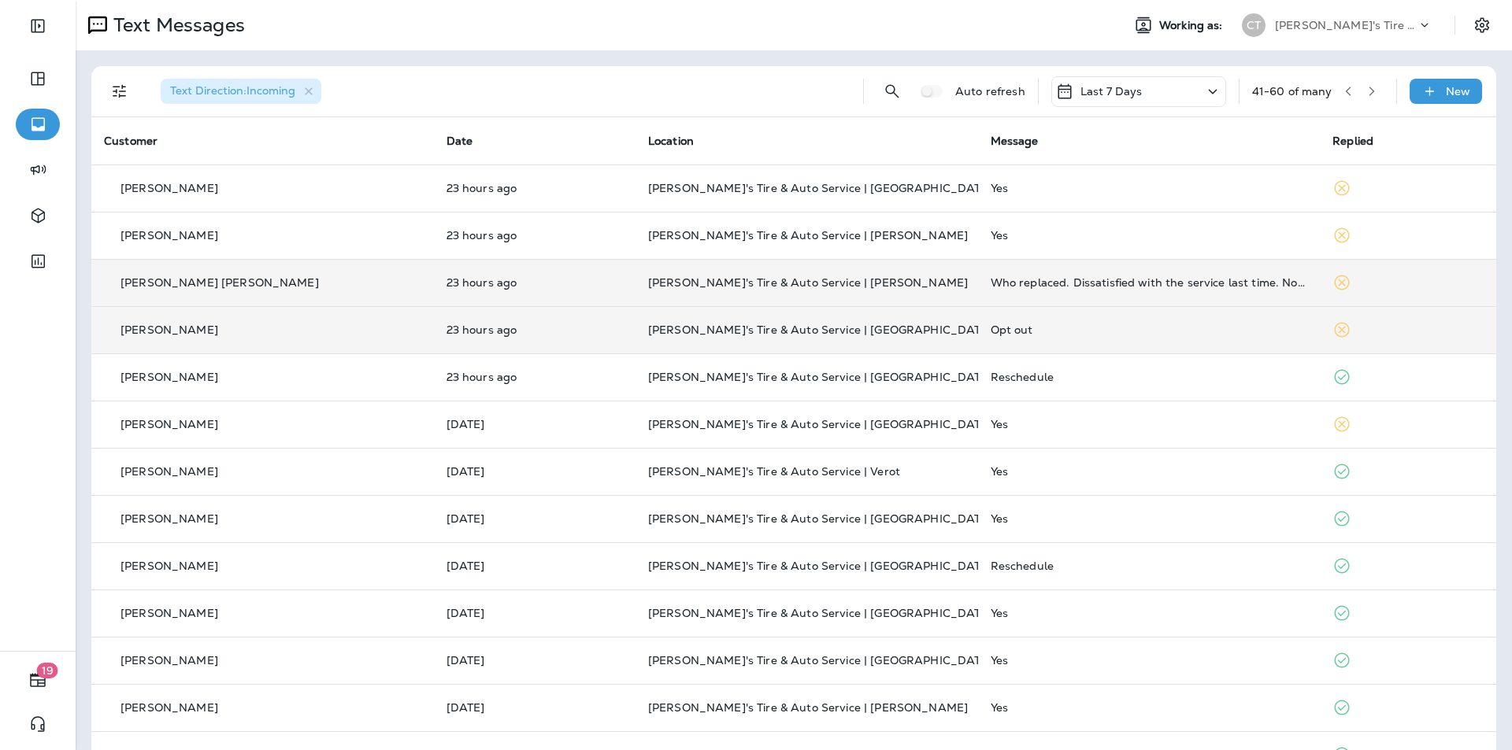
click at [1090, 334] on div "Opt out" at bounding box center [1148, 330] width 317 height 13
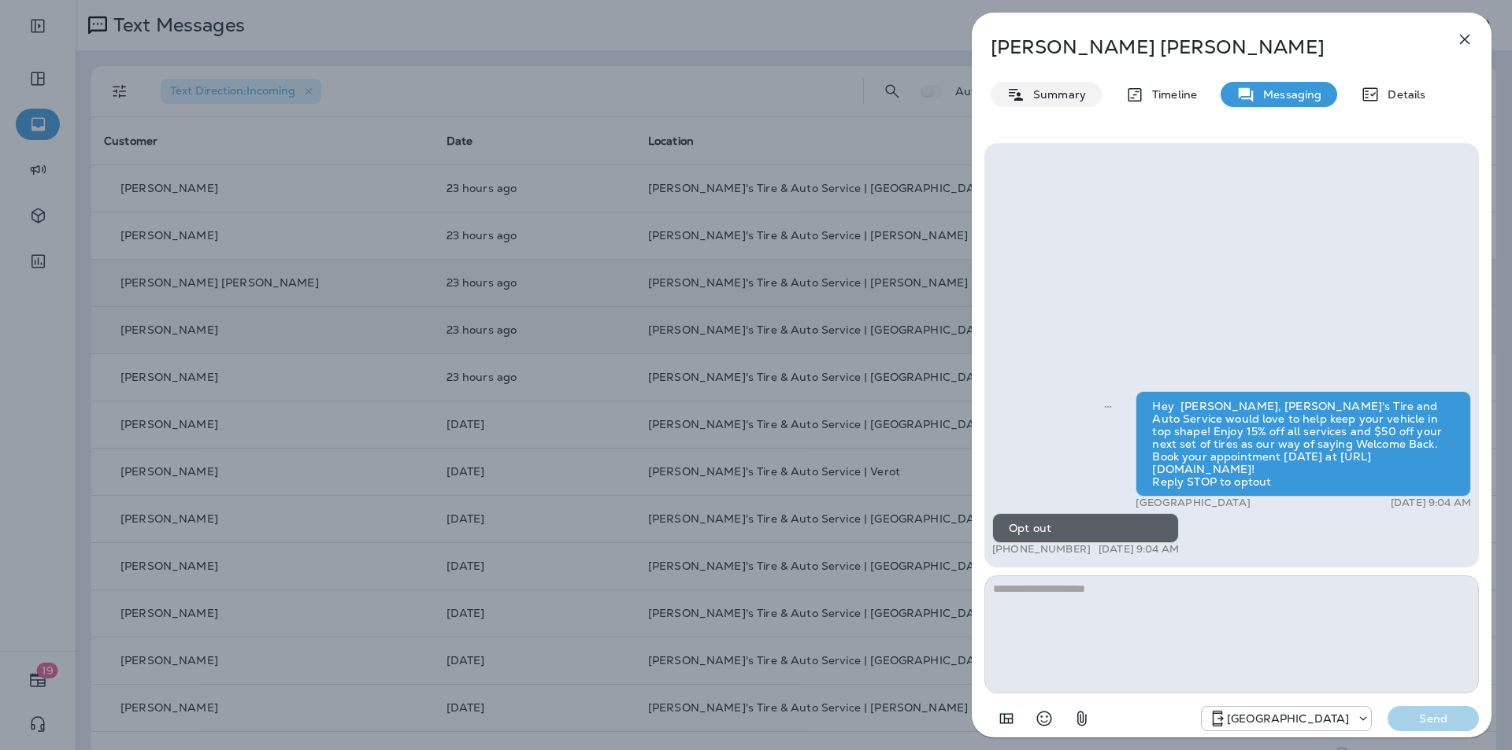
click at [1050, 94] on p "Summary" at bounding box center [1055, 94] width 61 height 13
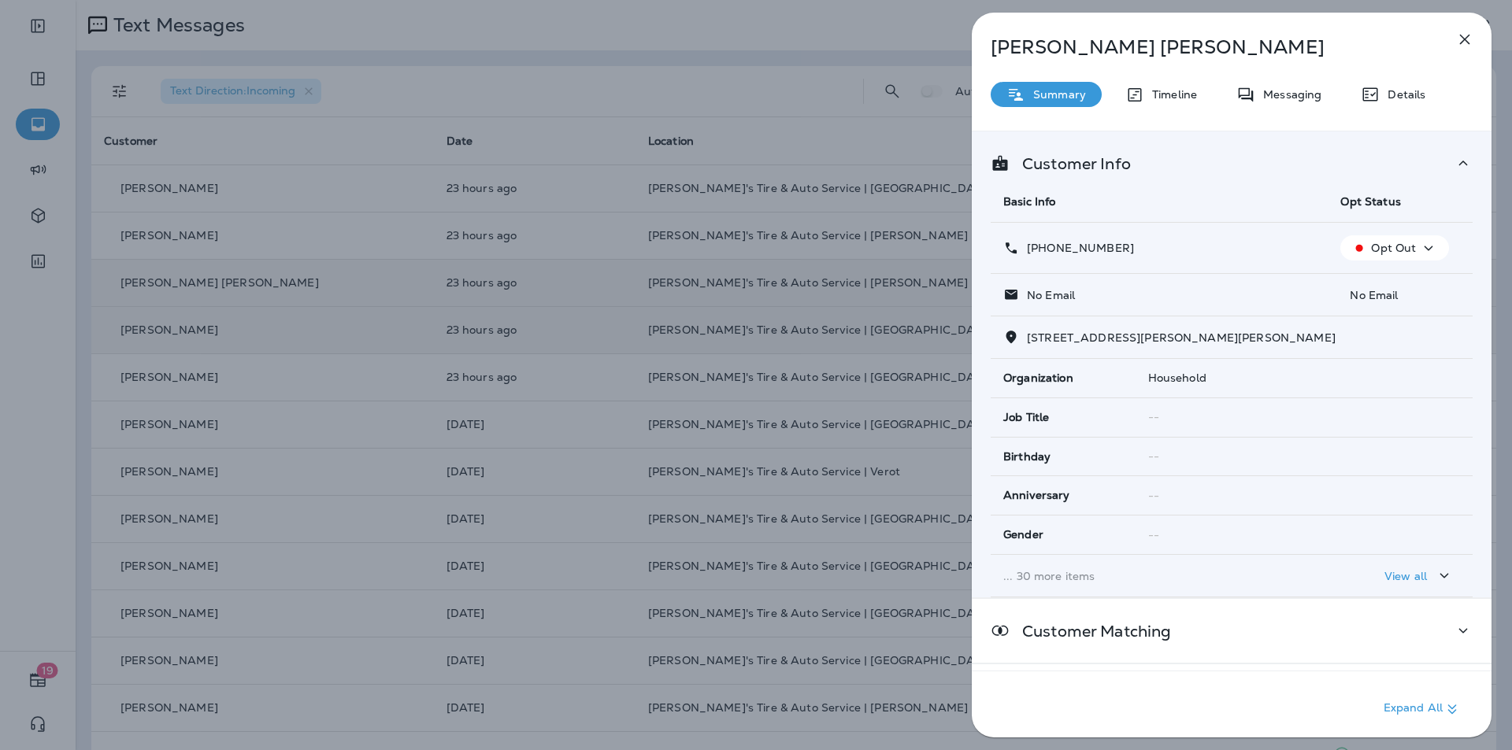
click at [1468, 40] on icon "button" at bounding box center [1464, 39] width 19 height 19
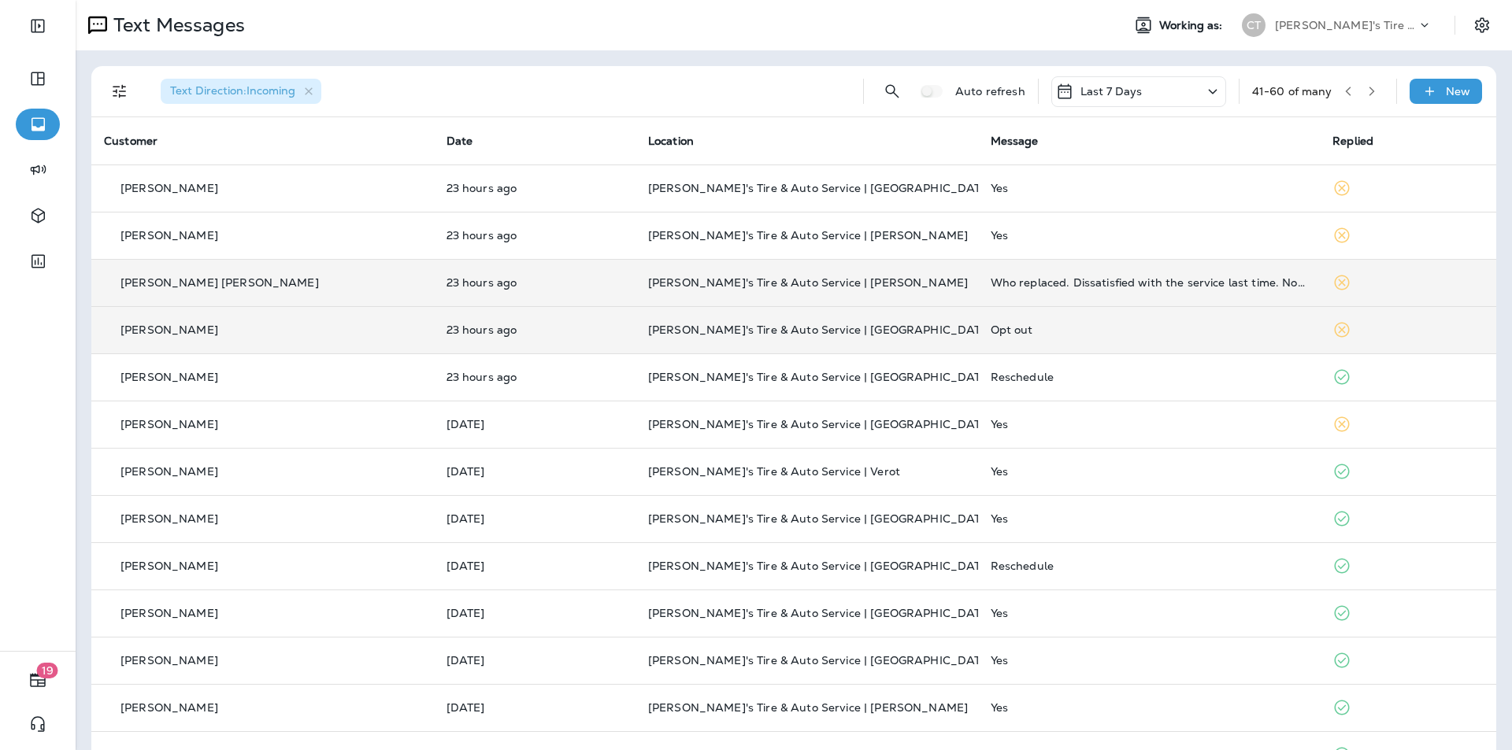
click at [873, 272] on td "[PERSON_NAME]'s Tire & Auto Service | [PERSON_NAME]" at bounding box center [806, 282] width 342 height 47
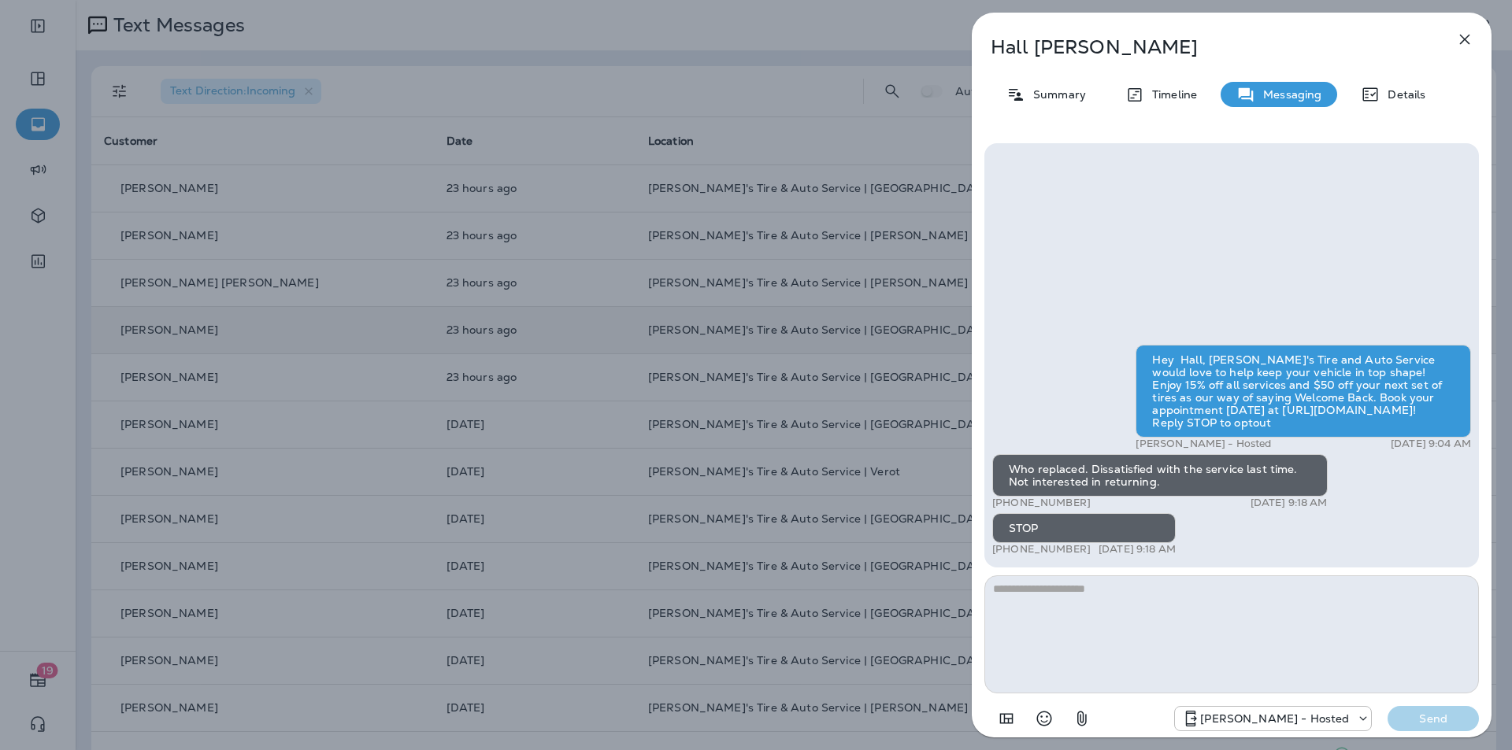
drag, startPoint x: 1467, startPoint y: 38, endPoint x: 1459, endPoint y: 39, distance: 8.0
click at [1467, 38] on icon "button" at bounding box center [1465, 40] width 10 height 10
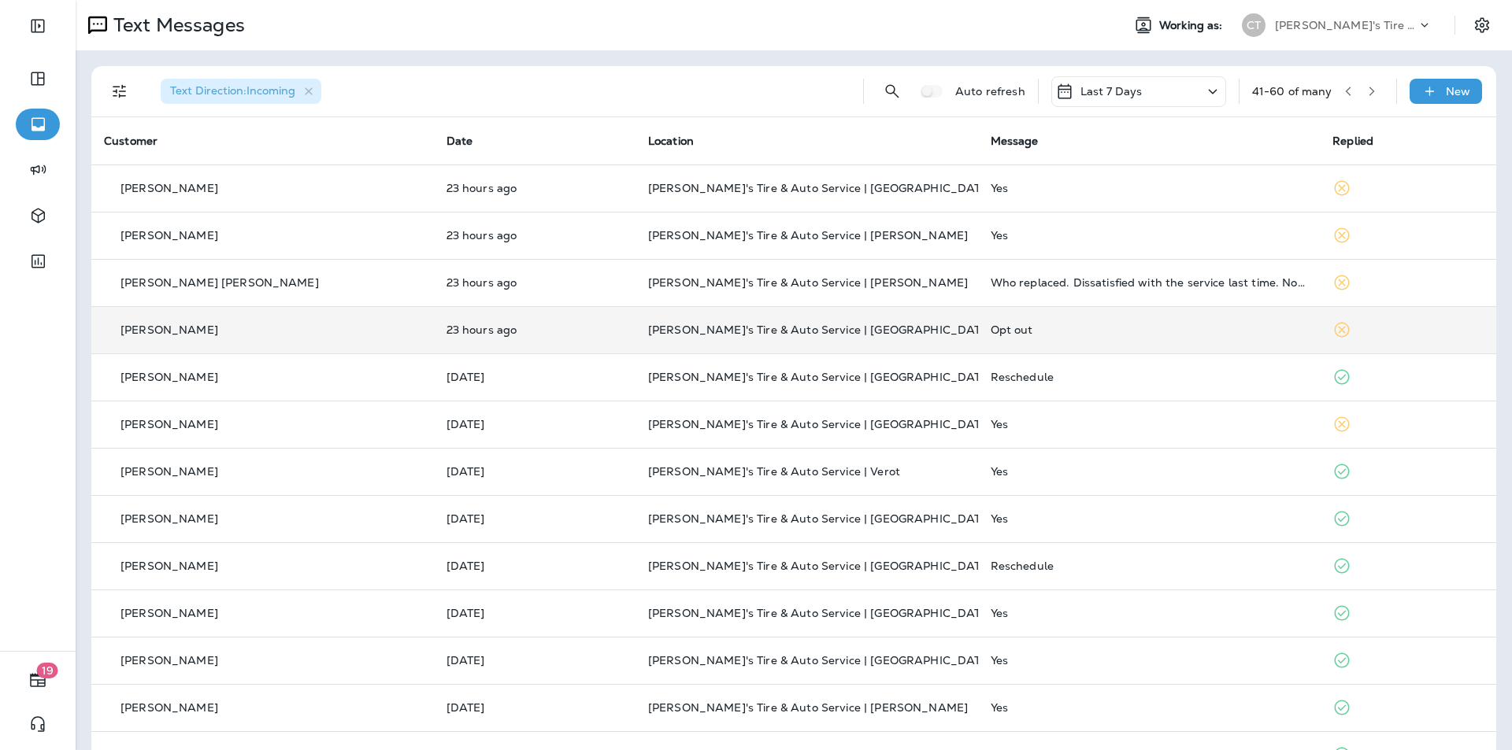
click at [1342, 91] on icon "button" at bounding box center [1347, 91] width 11 height 11
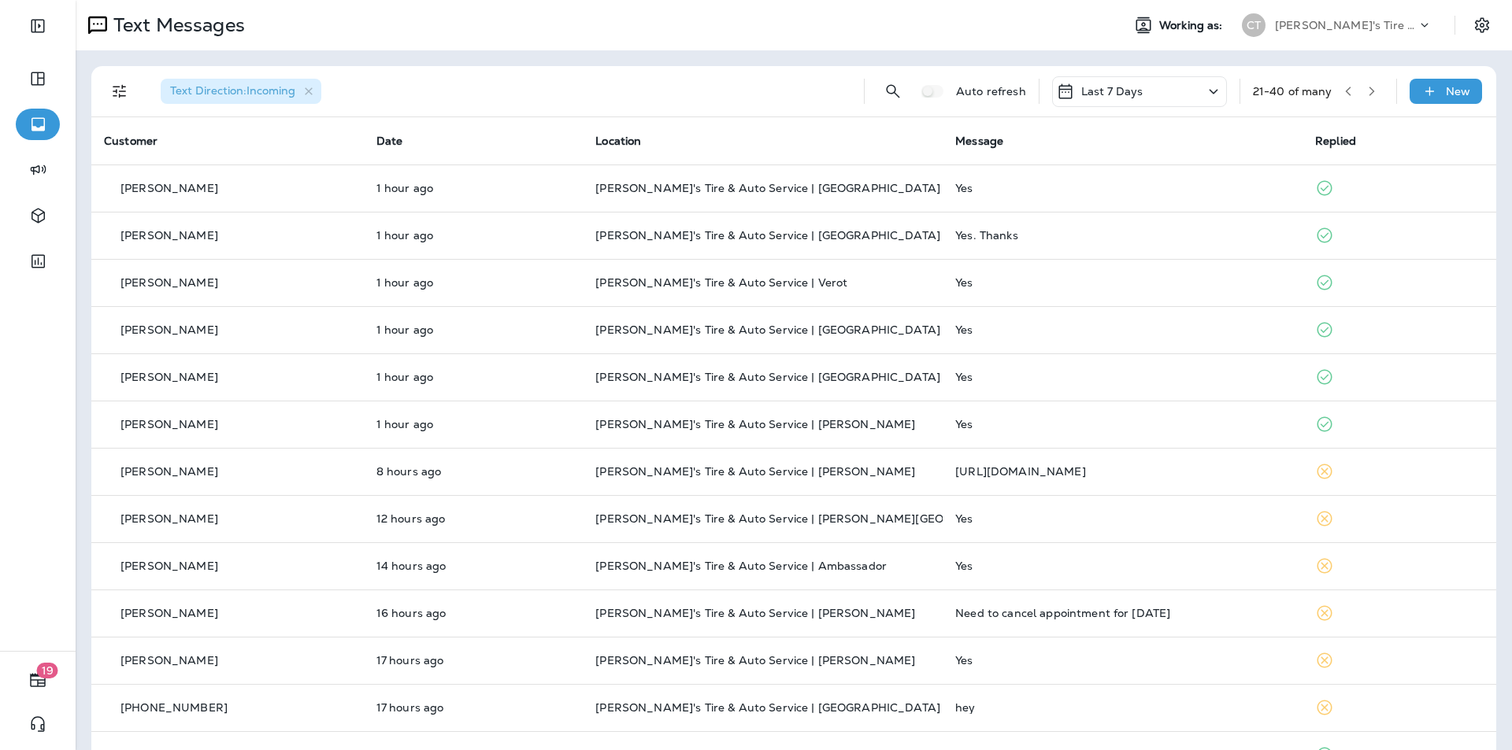
click at [1342, 90] on icon "button" at bounding box center [1347, 91] width 11 height 11
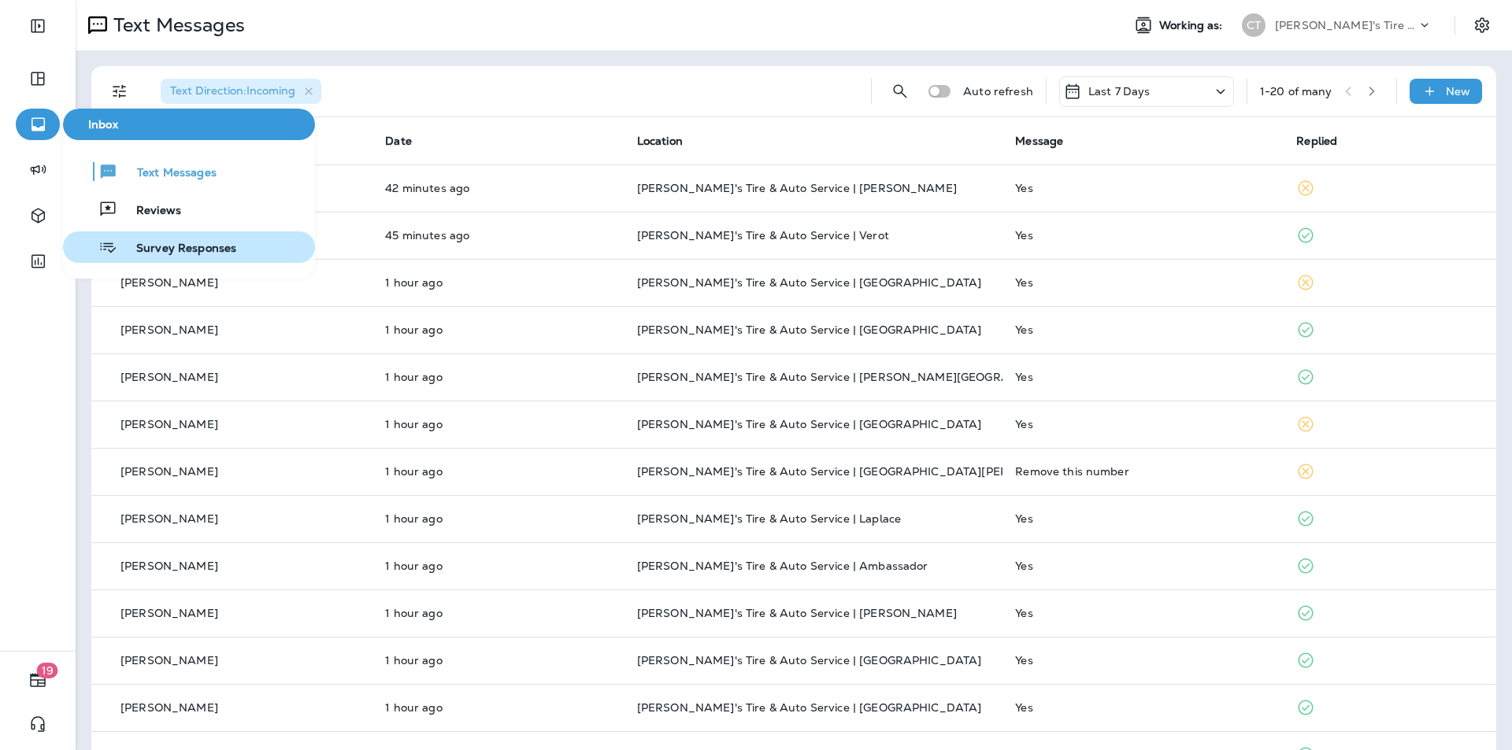
click at [161, 243] on span "Survey Responses" at bounding box center [176, 249] width 119 height 15
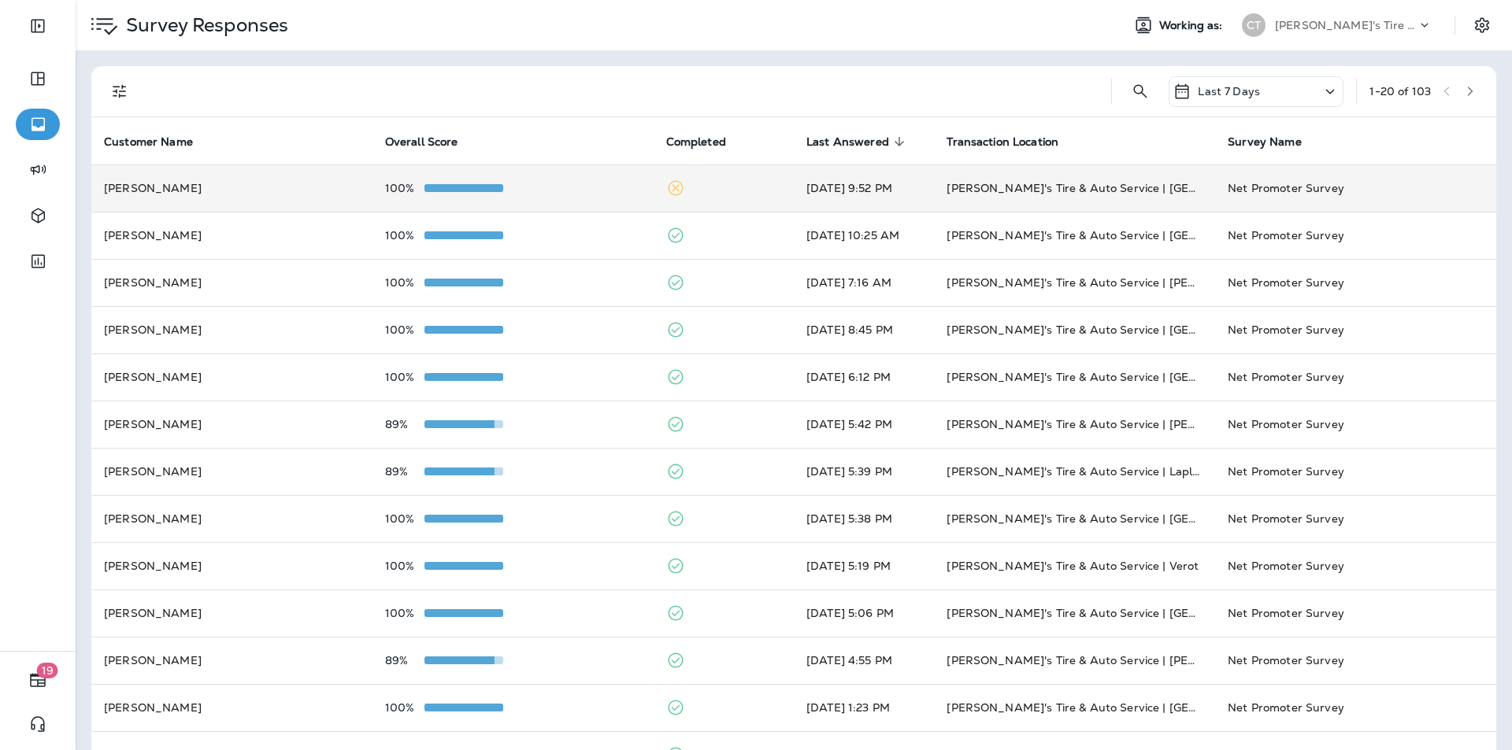
click at [554, 184] on div "100%" at bounding box center [513, 188] width 256 height 13
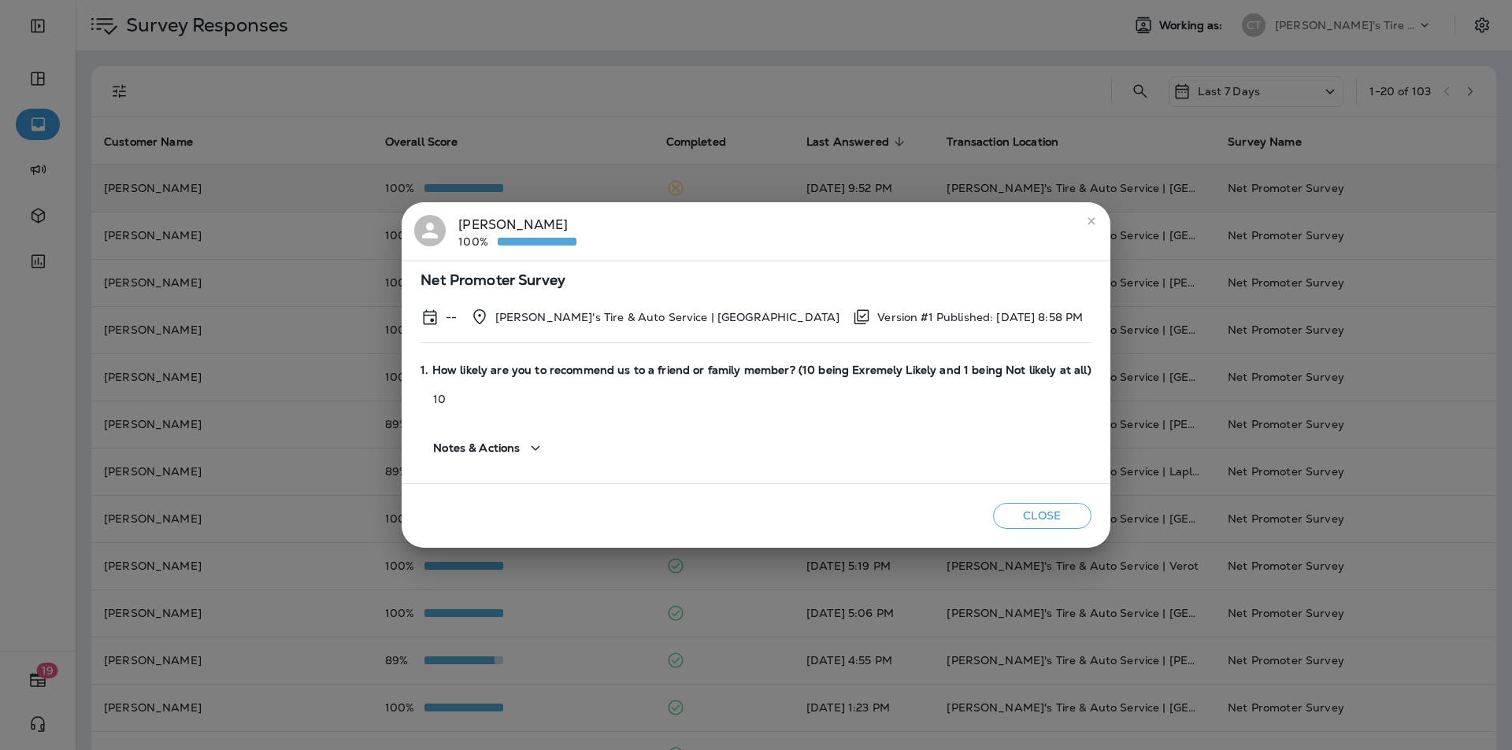
click at [1085, 216] on icon "close" at bounding box center [1091, 221] width 13 height 13
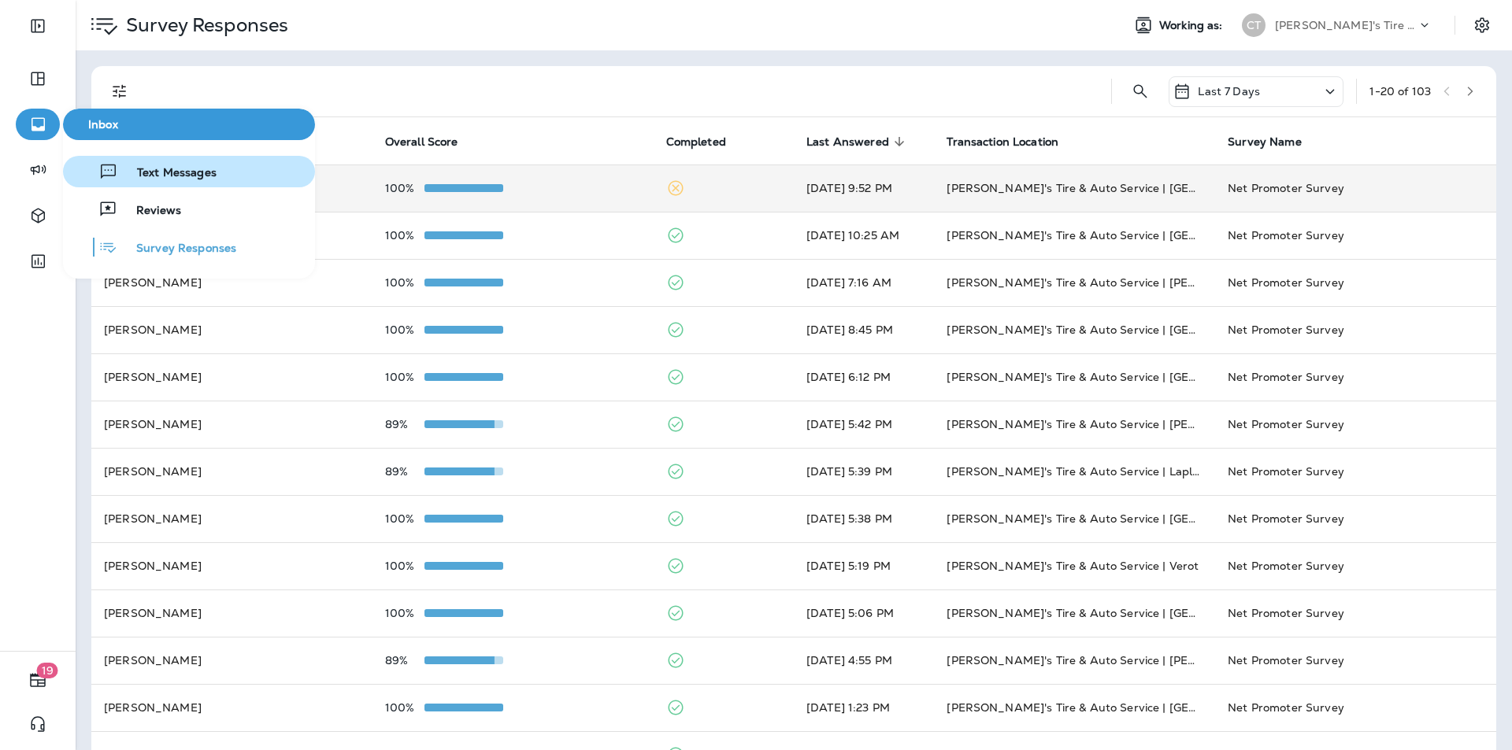
click at [171, 168] on span "Text Messages" at bounding box center [167, 173] width 98 height 15
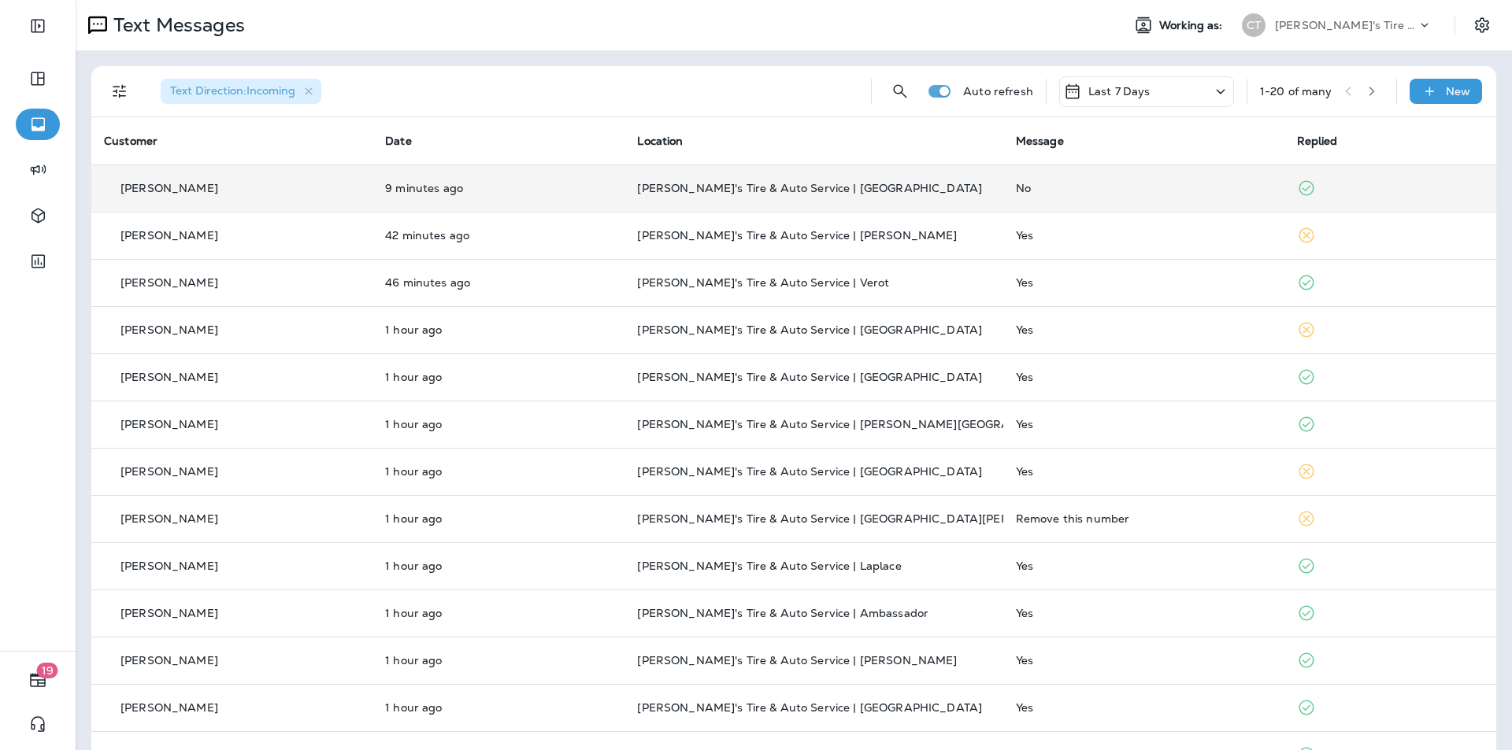
click at [1112, 187] on div "No" at bounding box center [1144, 188] width 256 height 13
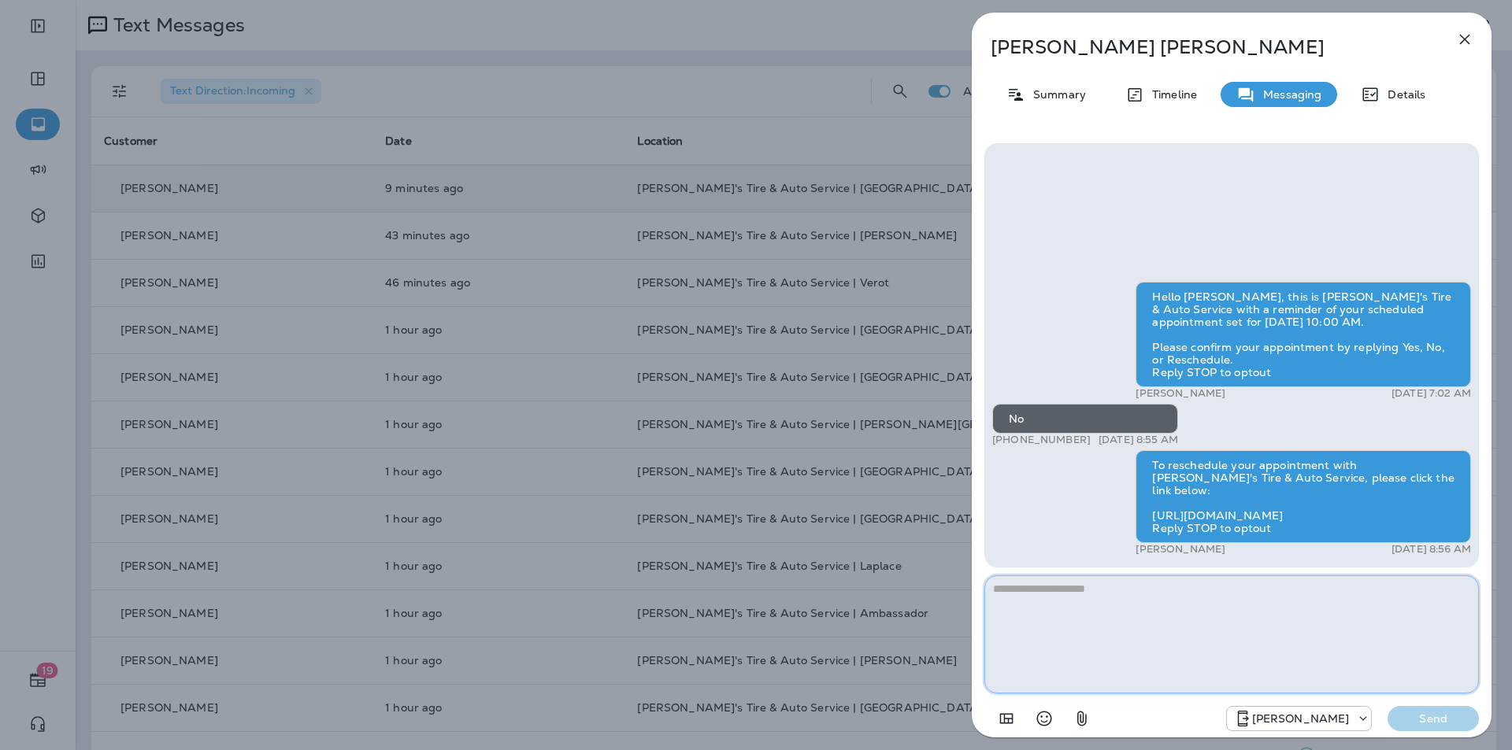
paste textarea "**********"
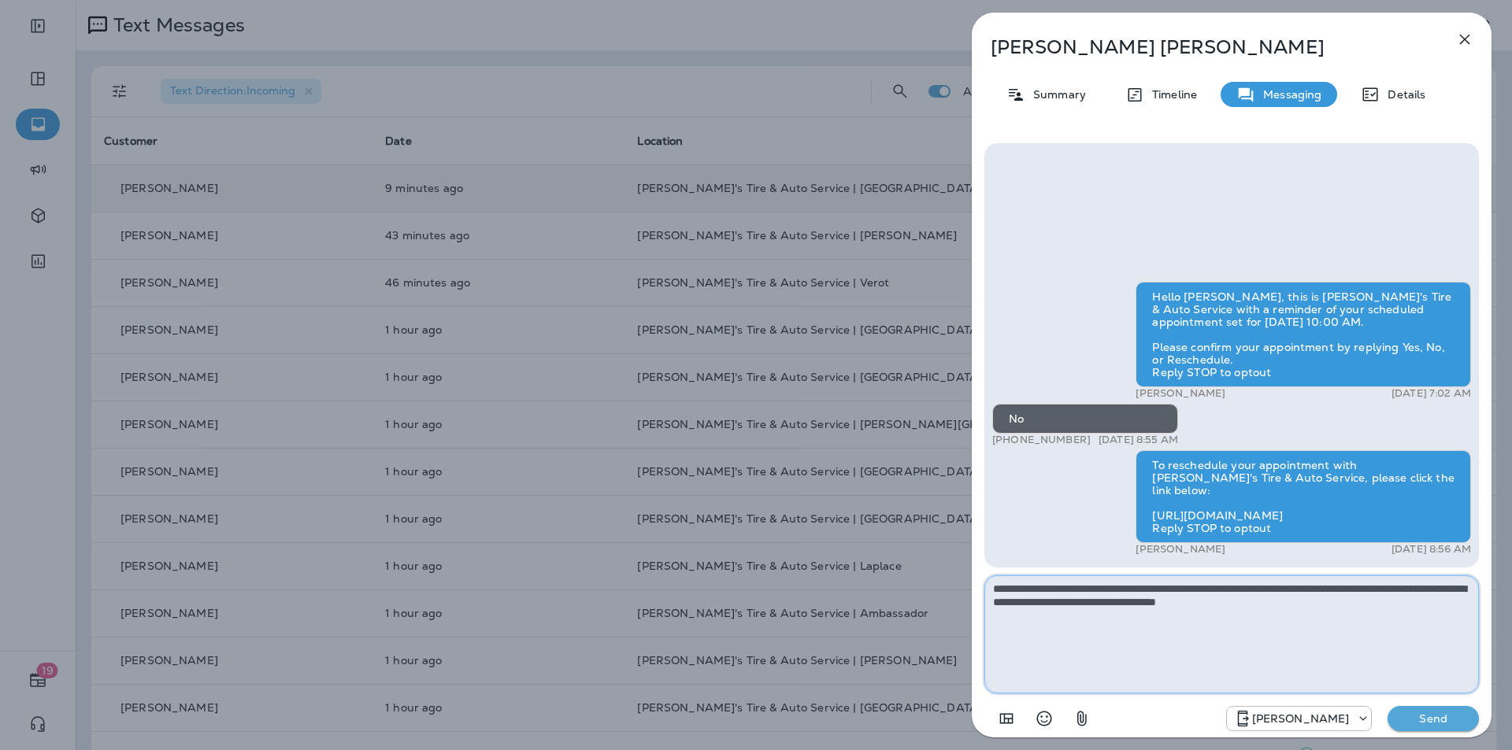
type textarea "**********"
click at [1431, 714] on p "Send" at bounding box center [1433, 719] width 66 height 14
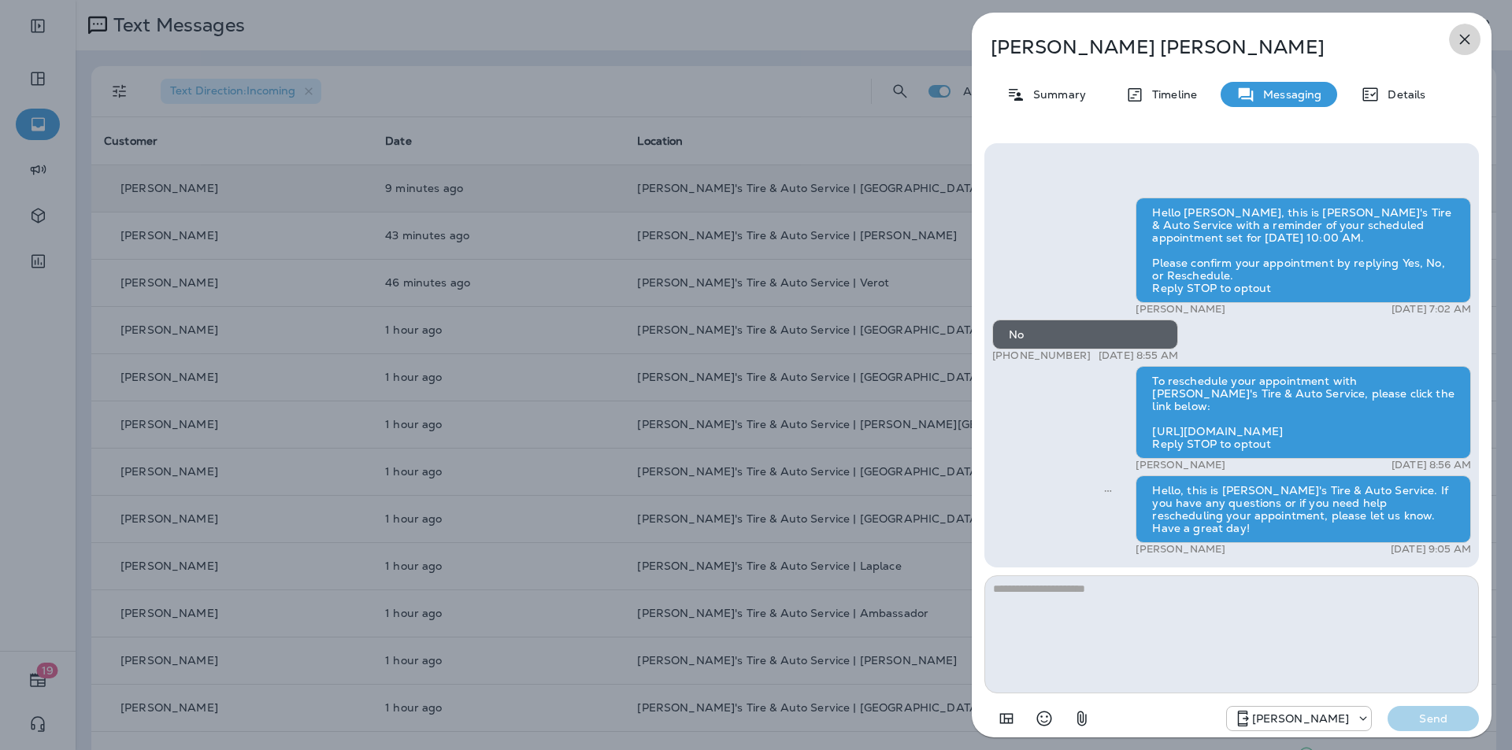
click at [1469, 35] on icon "button" at bounding box center [1465, 40] width 10 height 10
